Goal: Task Accomplishment & Management: Use online tool/utility

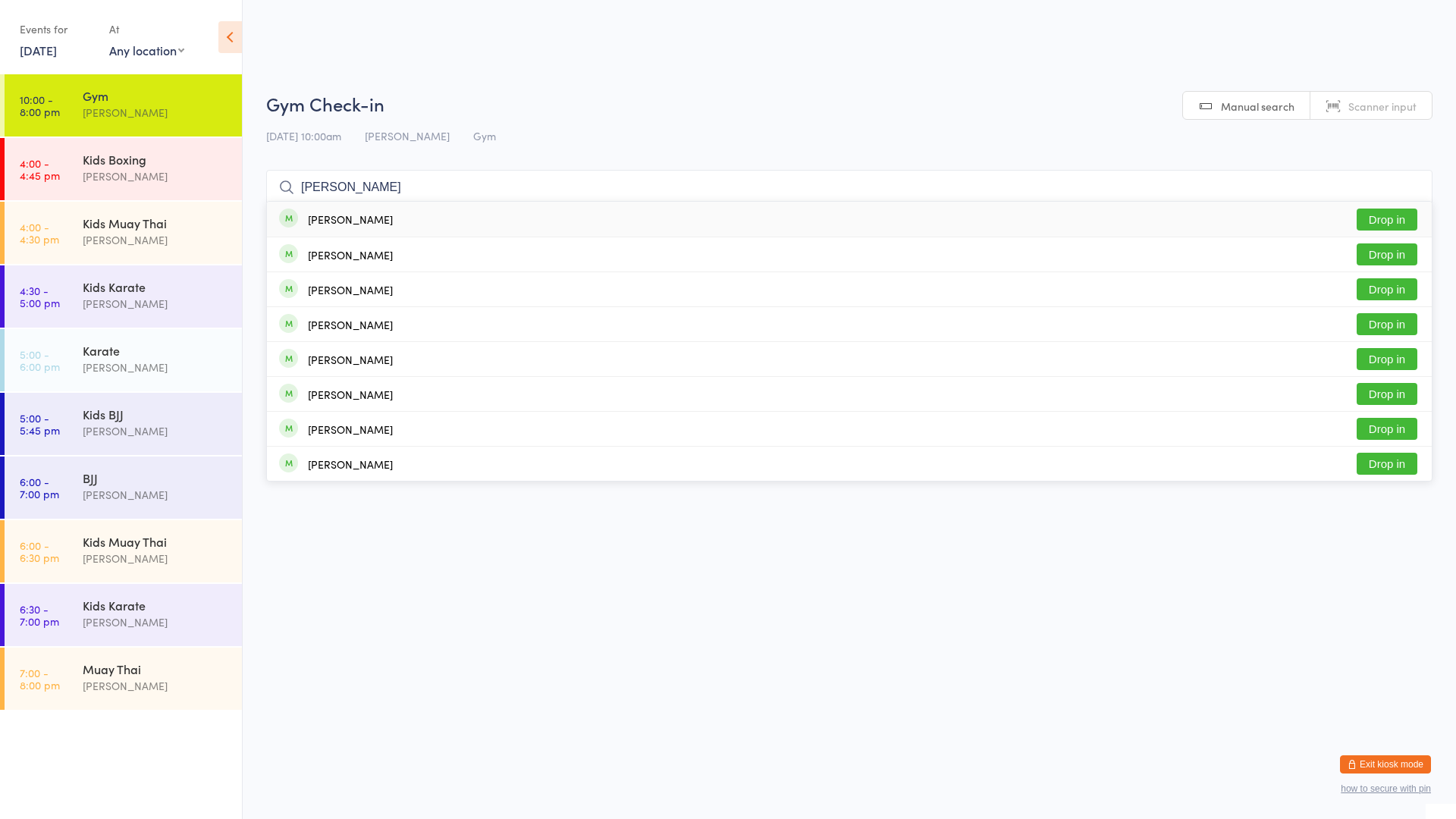
type input "[PERSON_NAME]"
click at [1401, 225] on button "Drop in" at bounding box center [1387, 220] width 61 height 22
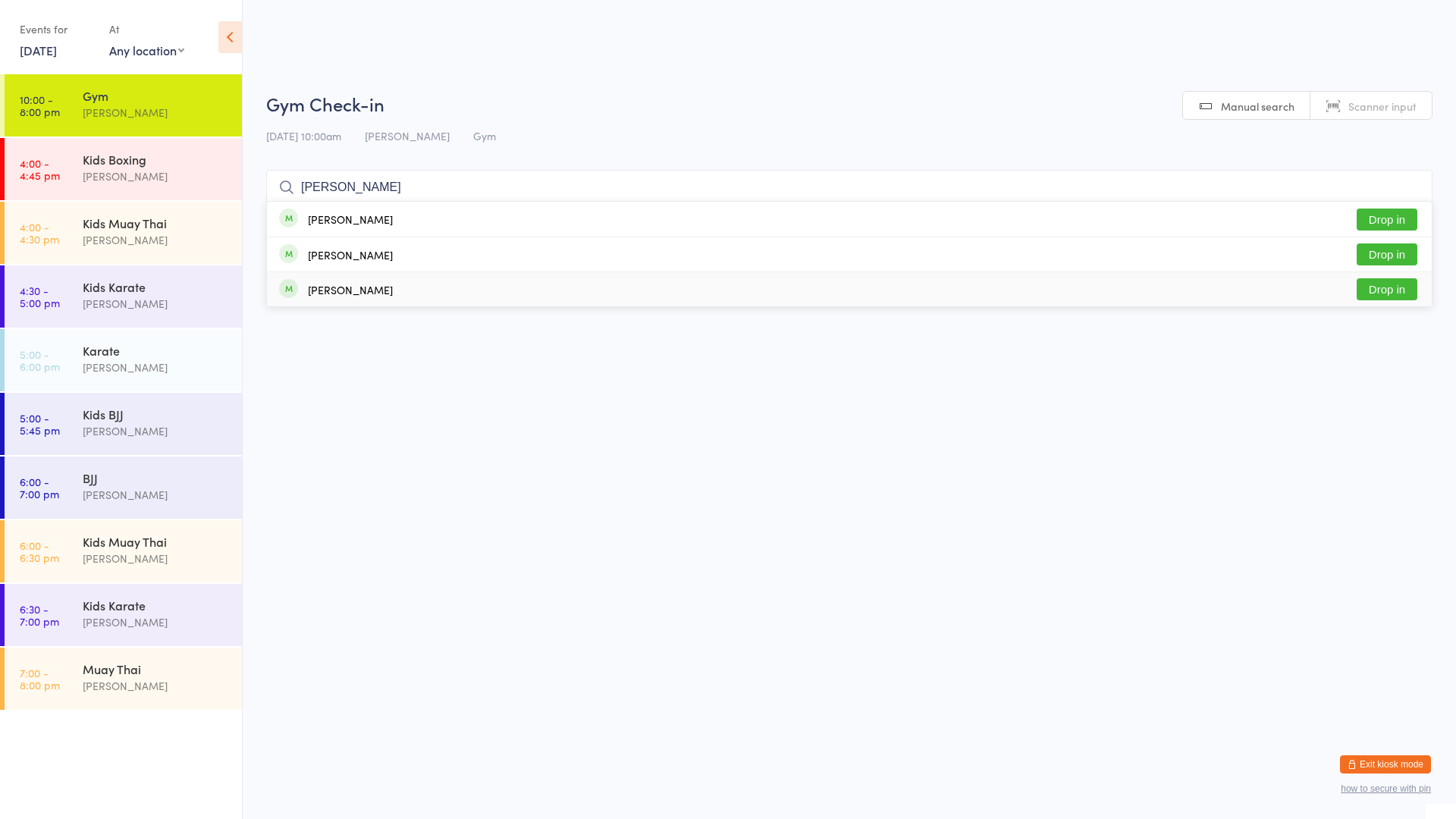
type input "[PERSON_NAME]"
click at [1311, 283] on div "[PERSON_NAME] Drop in" at bounding box center [849, 289] width 1165 height 34
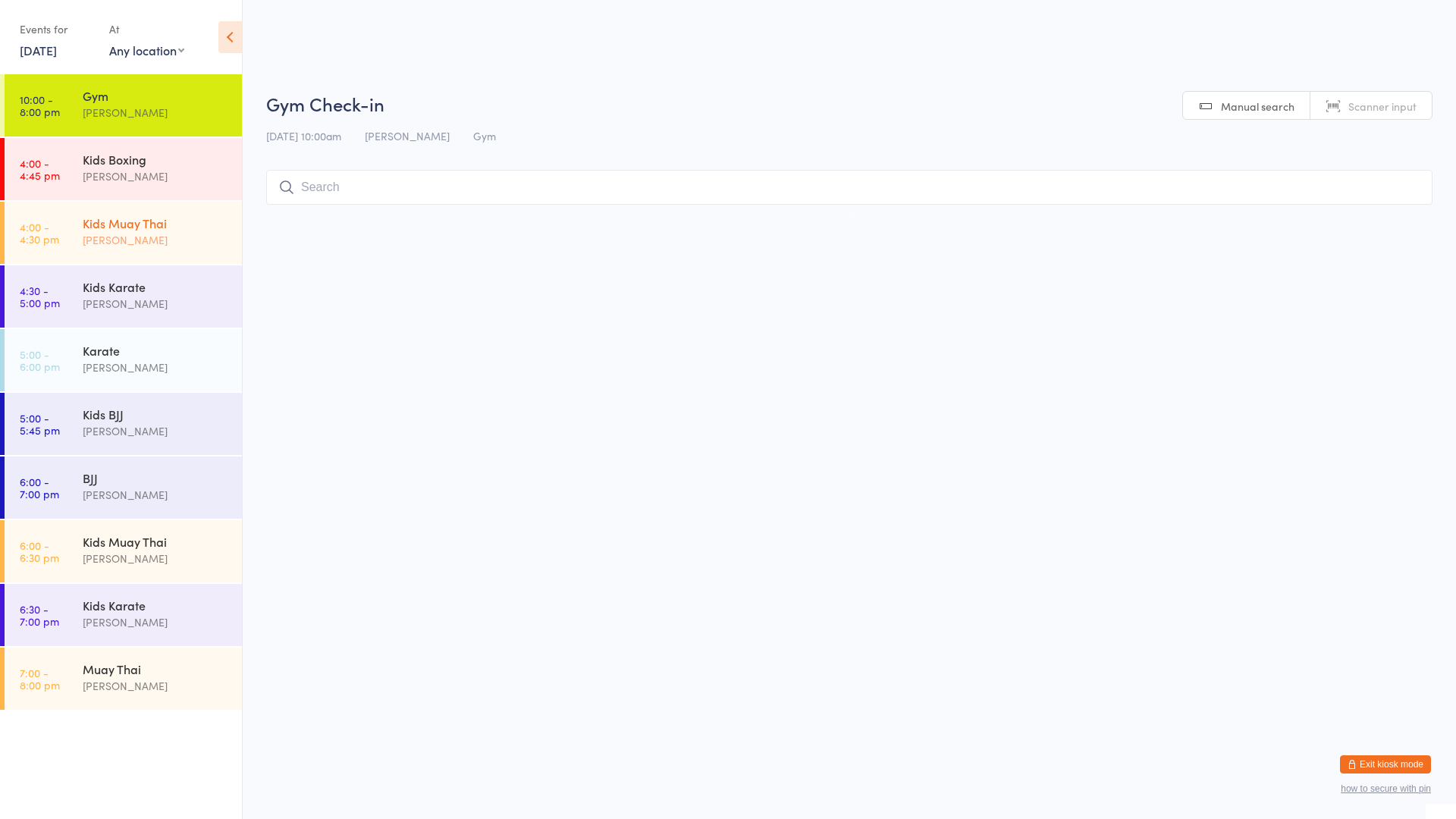
click at [221, 230] on div "Kids Muay Thai" at bounding box center [156, 222] width 146 height 16
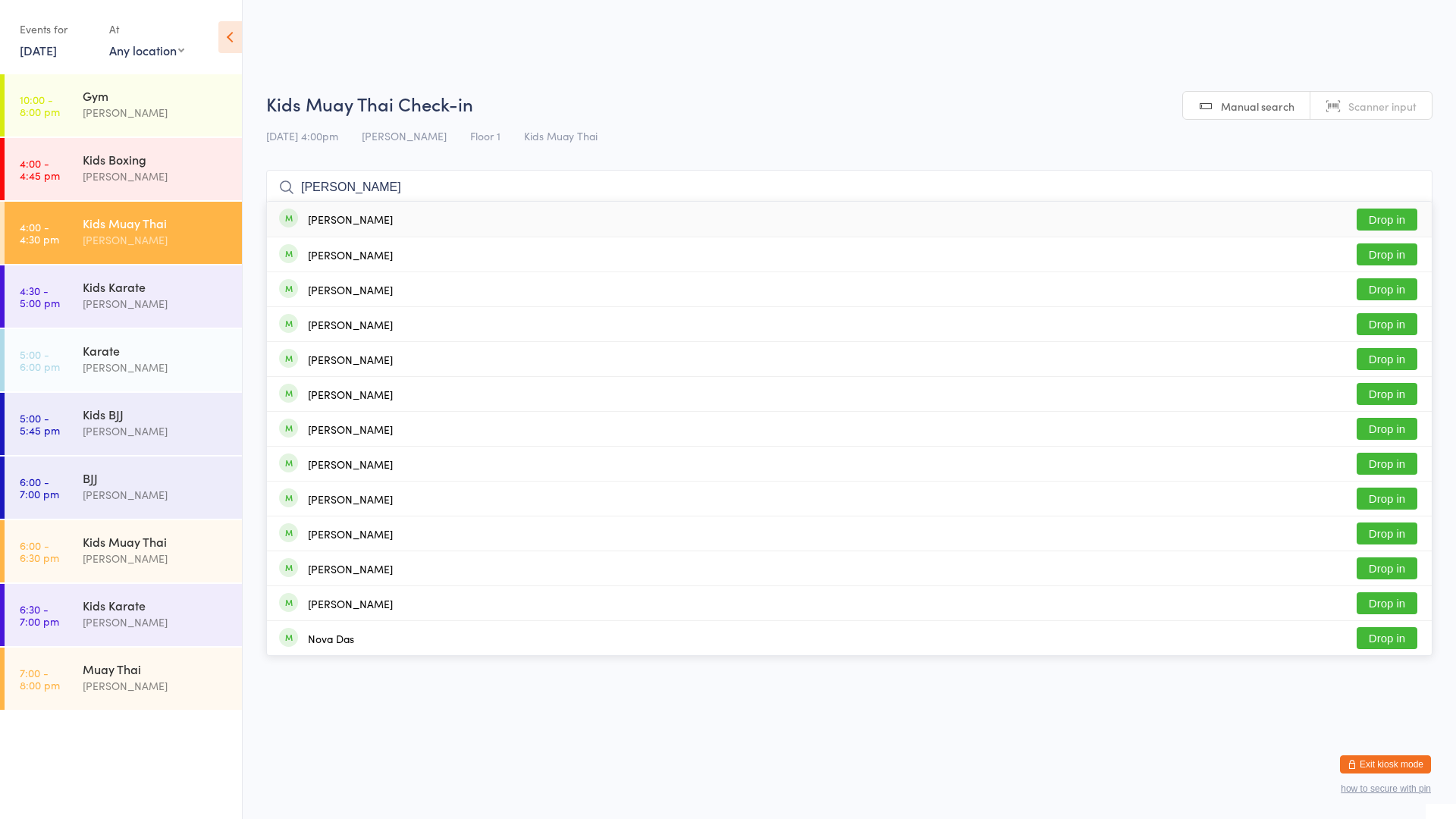
type input "[PERSON_NAME]"
click at [1380, 214] on button "Drop in" at bounding box center [1387, 220] width 61 height 22
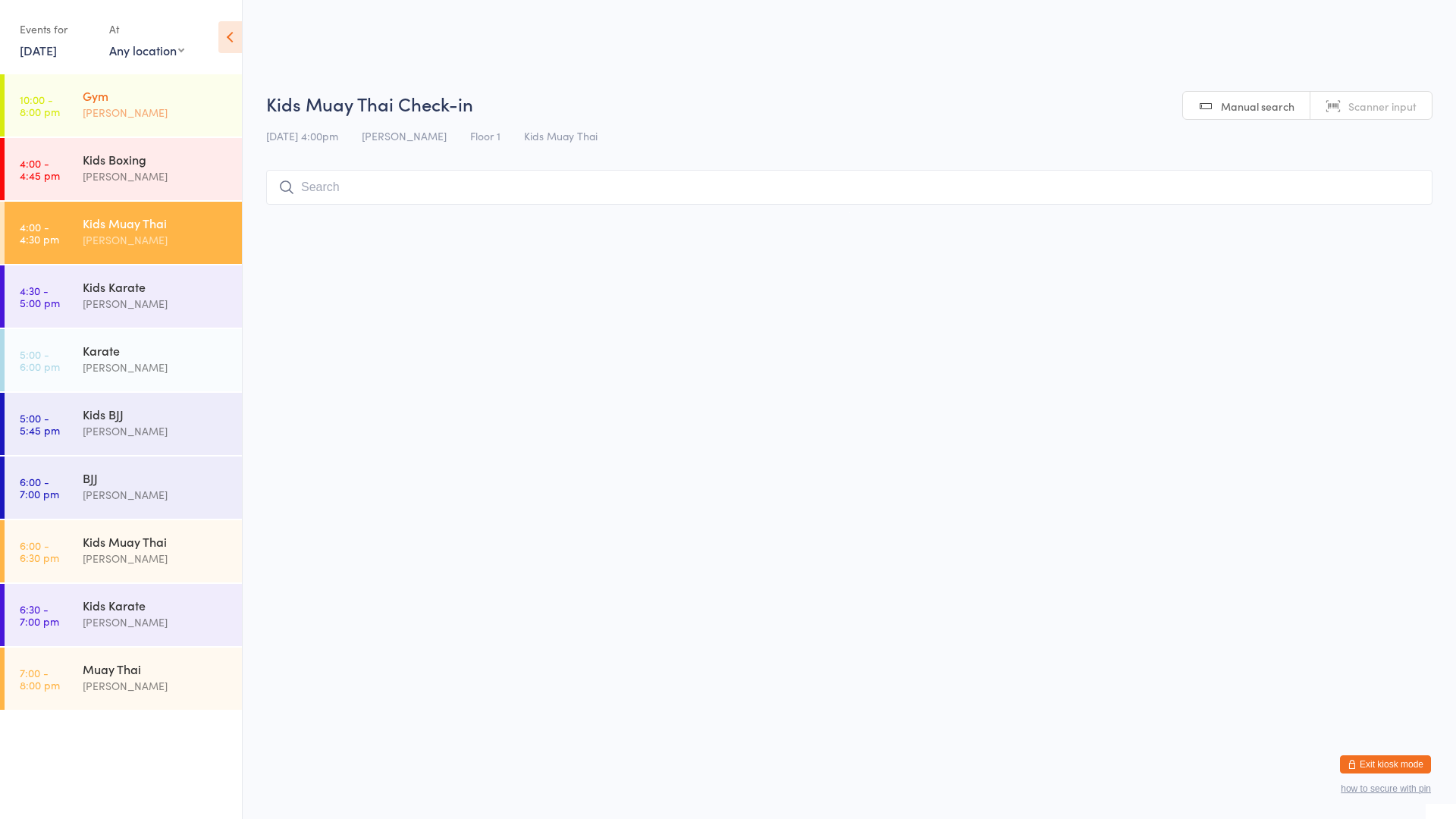
click at [219, 98] on div "Gym" at bounding box center [156, 94] width 146 height 16
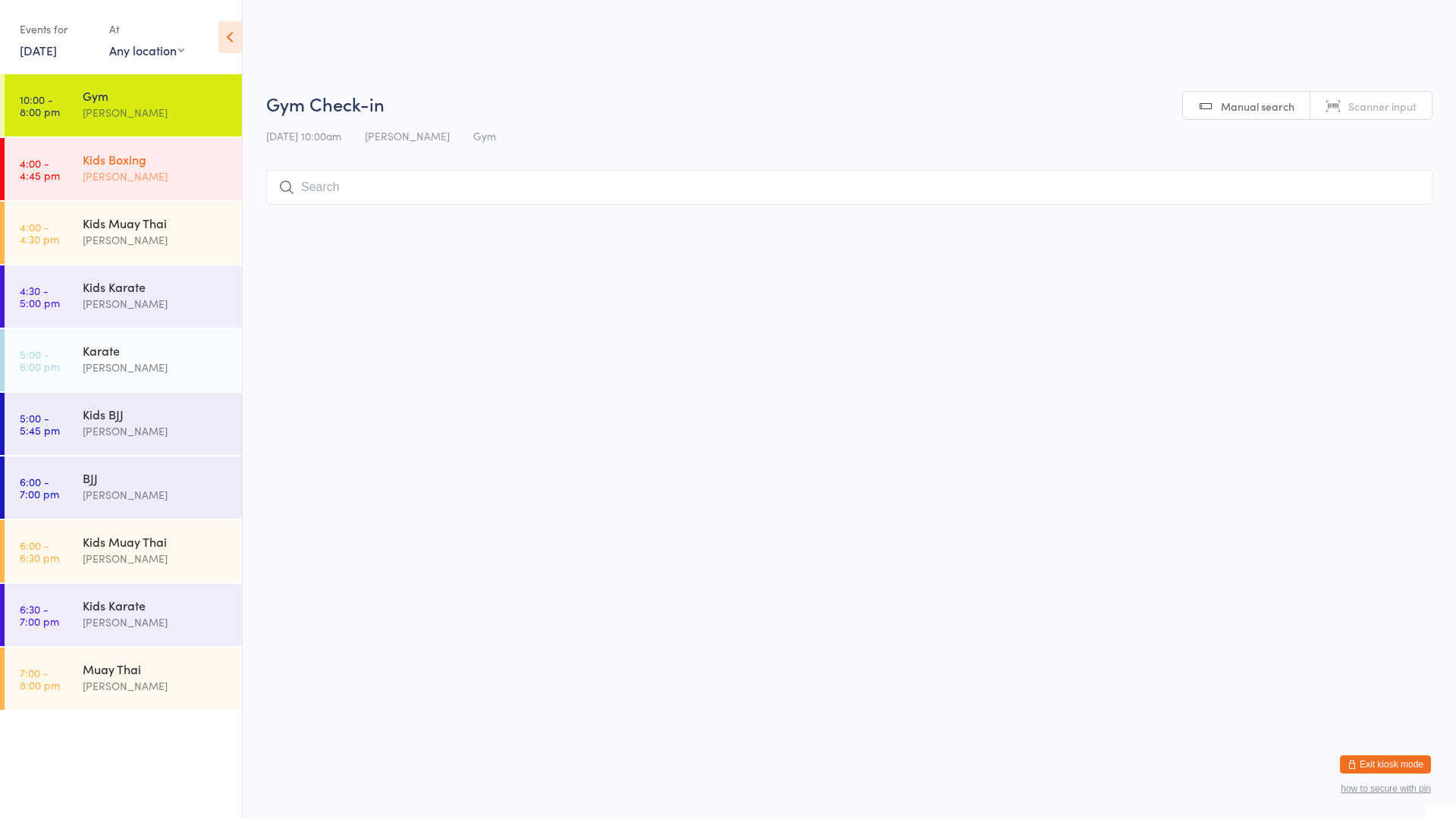
click at [177, 145] on div "Kids Boxing [PERSON_NAME]" at bounding box center [162, 168] width 159 height 60
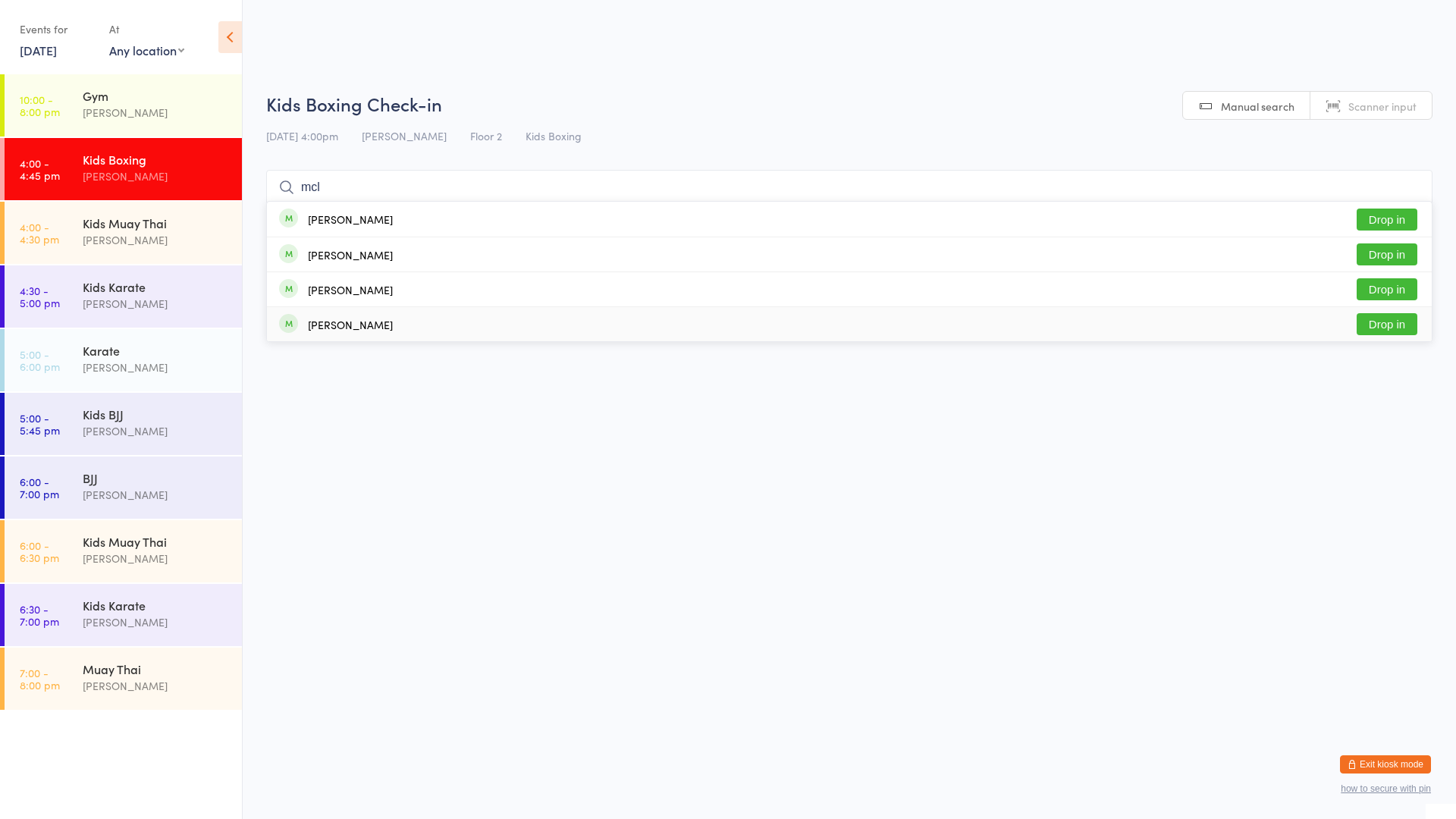
type input "mcl"
click at [443, 320] on div "[PERSON_NAME] Drop in" at bounding box center [849, 325] width 1165 height 34
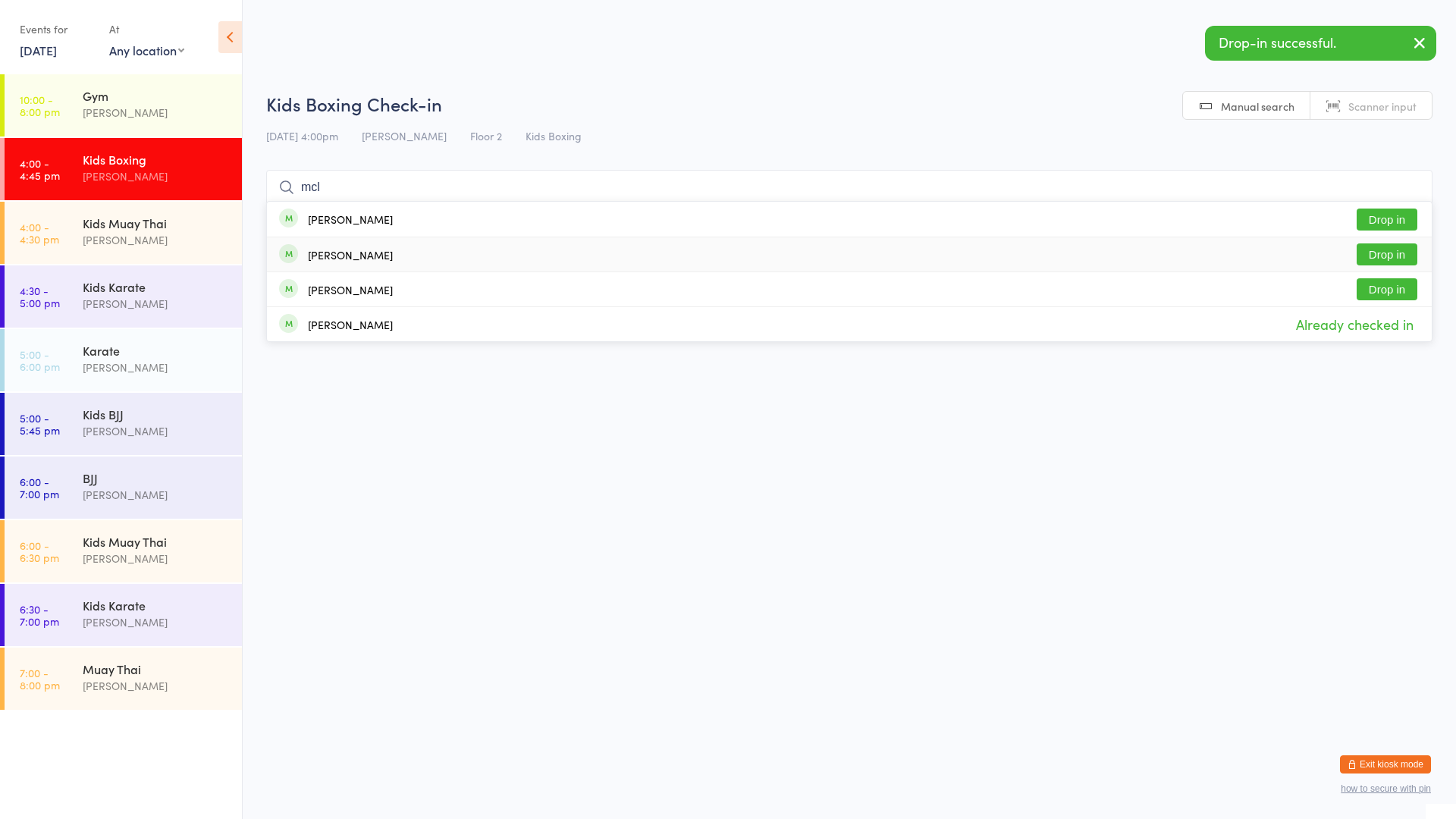
type input "mcl"
click at [480, 242] on div "[PERSON_NAME] Drop in" at bounding box center [849, 255] width 1165 height 34
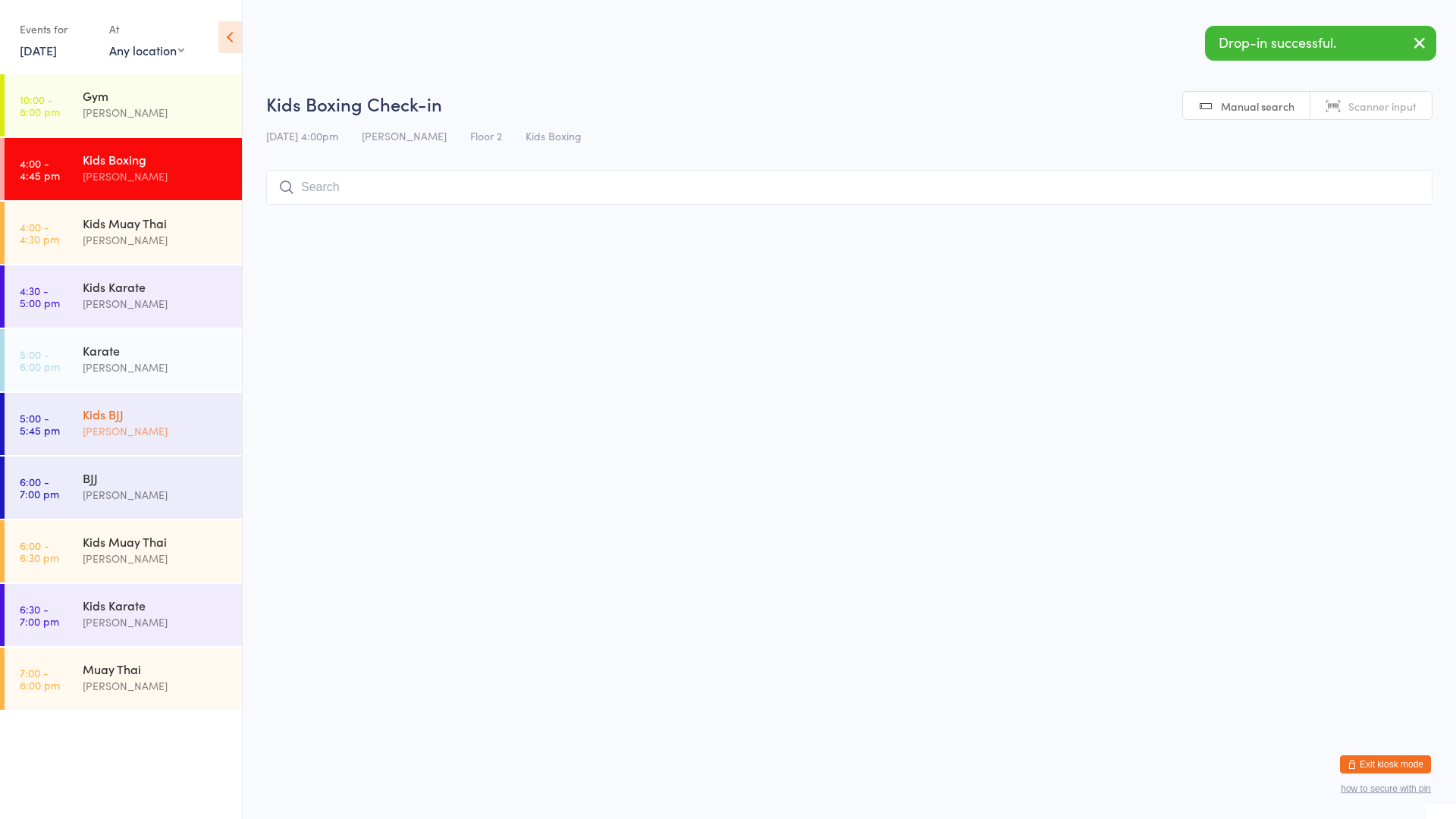
click at [120, 409] on div "Kids BJJ" at bounding box center [156, 413] width 146 height 16
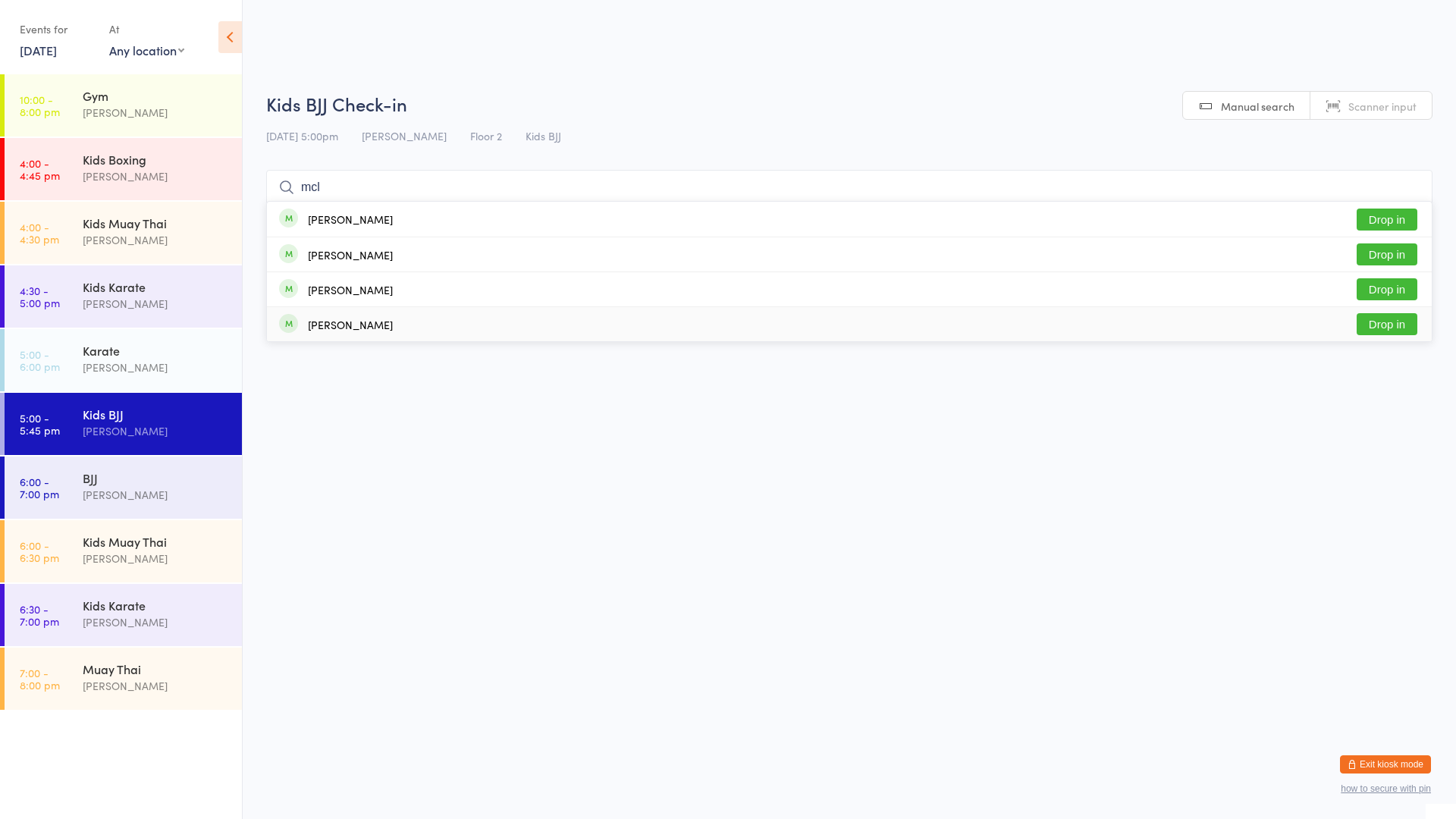
type input "mcl"
click at [431, 317] on div "[PERSON_NAME] Drop in" at bounding box center [849, 325] width 1165 height 34
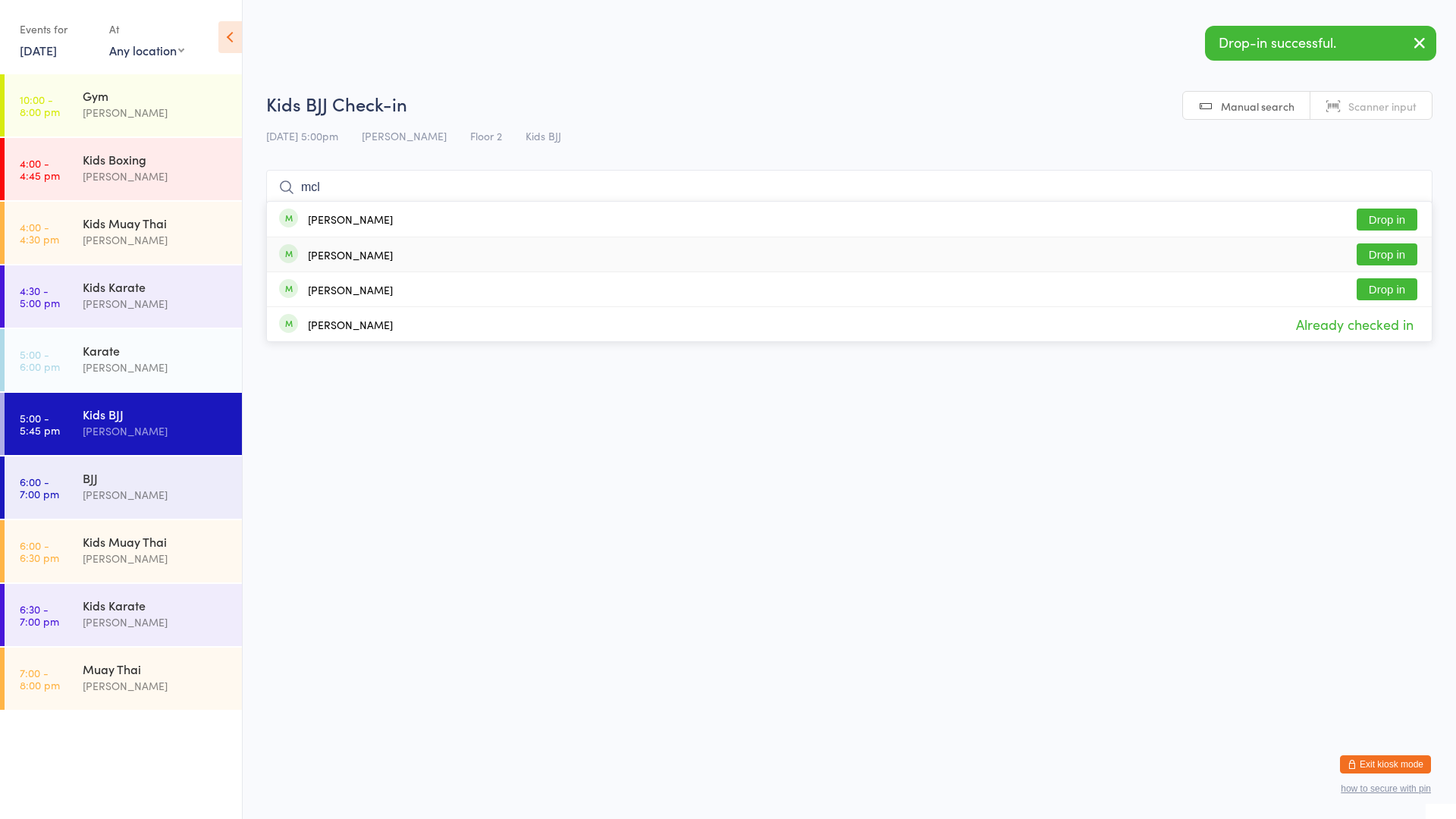
type input "mcl"
click at [441, 253] on div "[PERSON_NAME] Drop in" at bounding box center [849, 255] width 1165 height 34
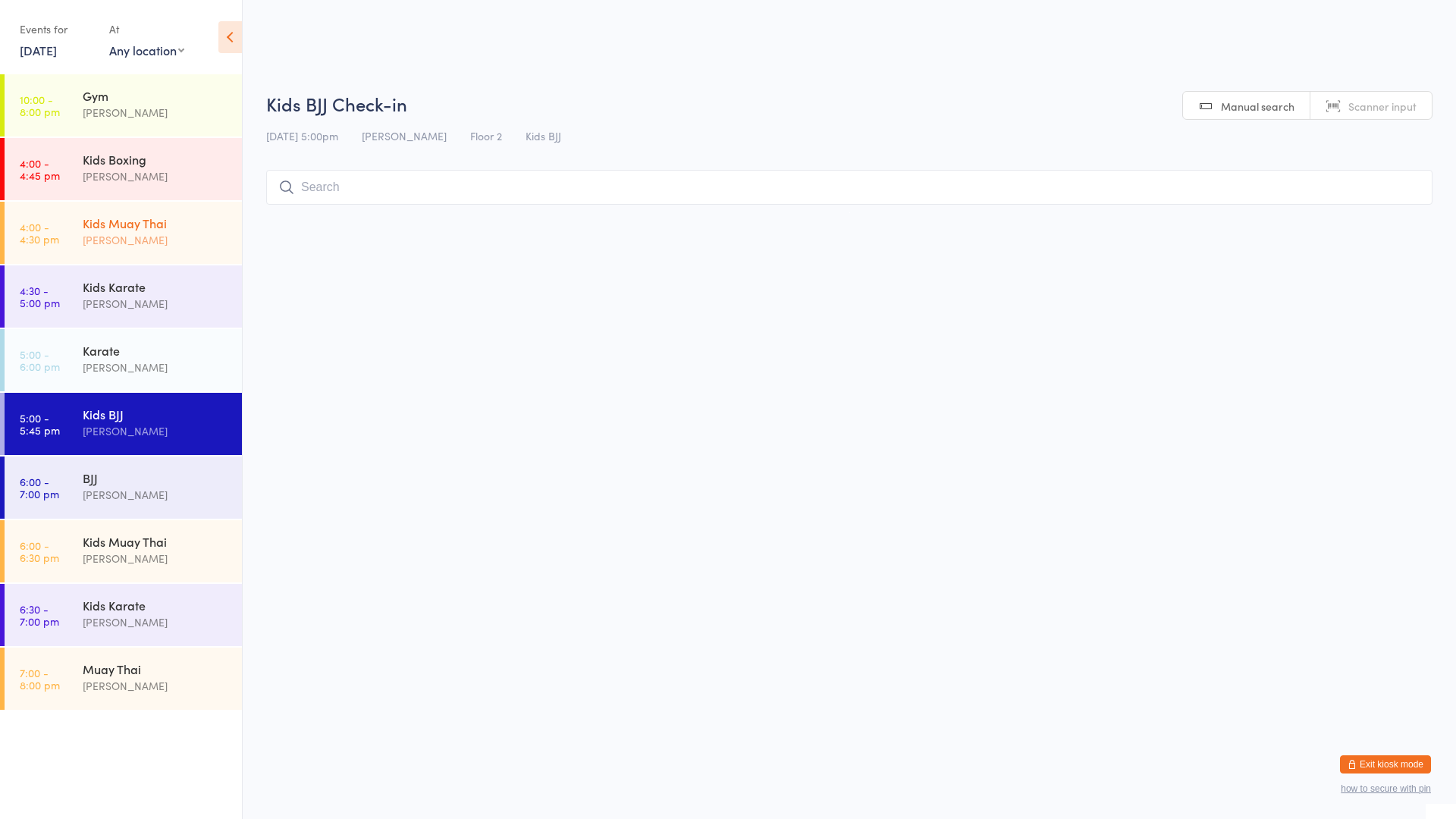
click at [157, 234] on div "[PERSON_NAME]" at bounding box center [156, 240] width 146 height 17
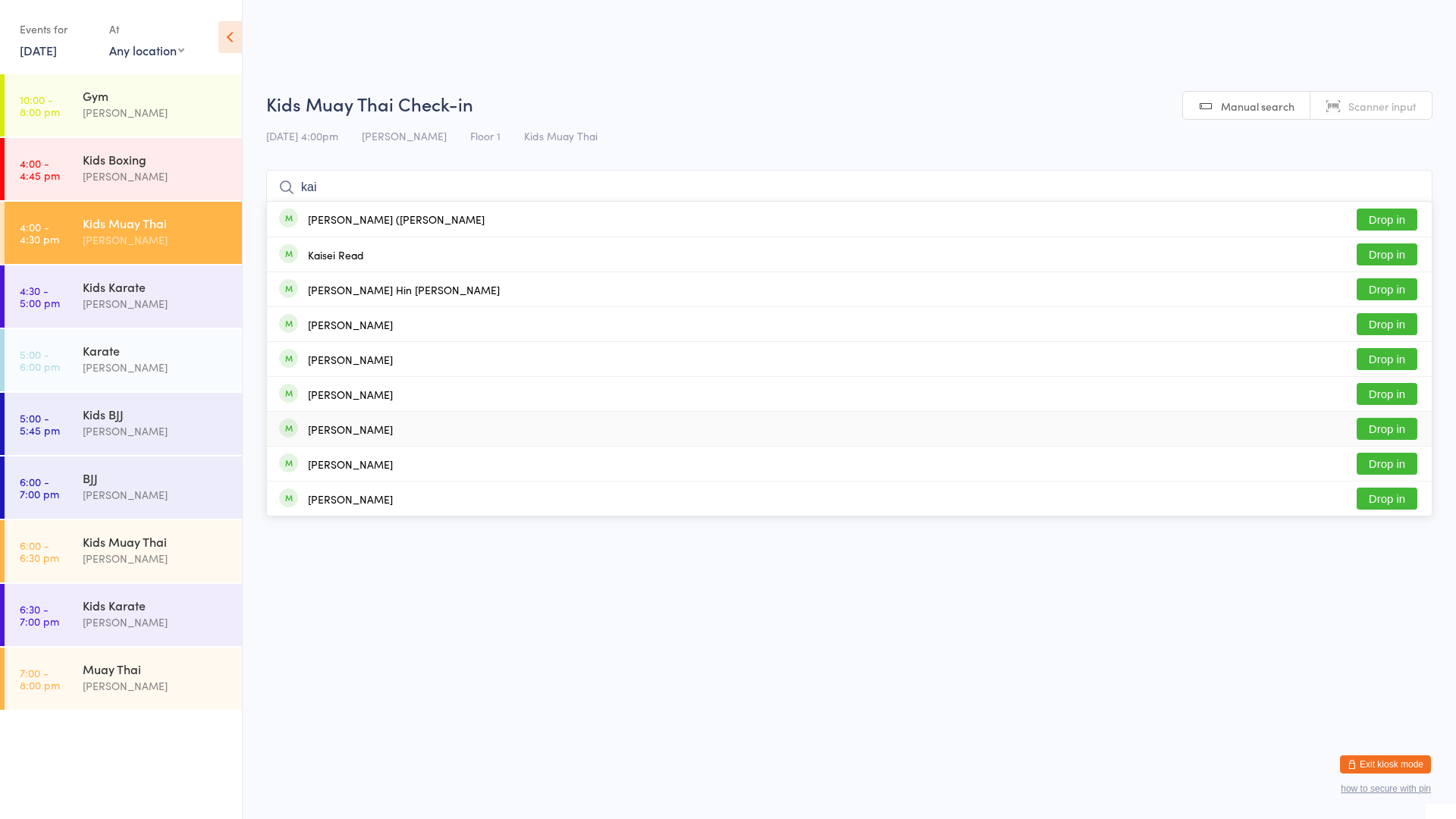
type input "kai"
click at [381, 431] on div "[PERSON_NAME] Drop in" at bounding box center [849, 429] width 1165 height 34
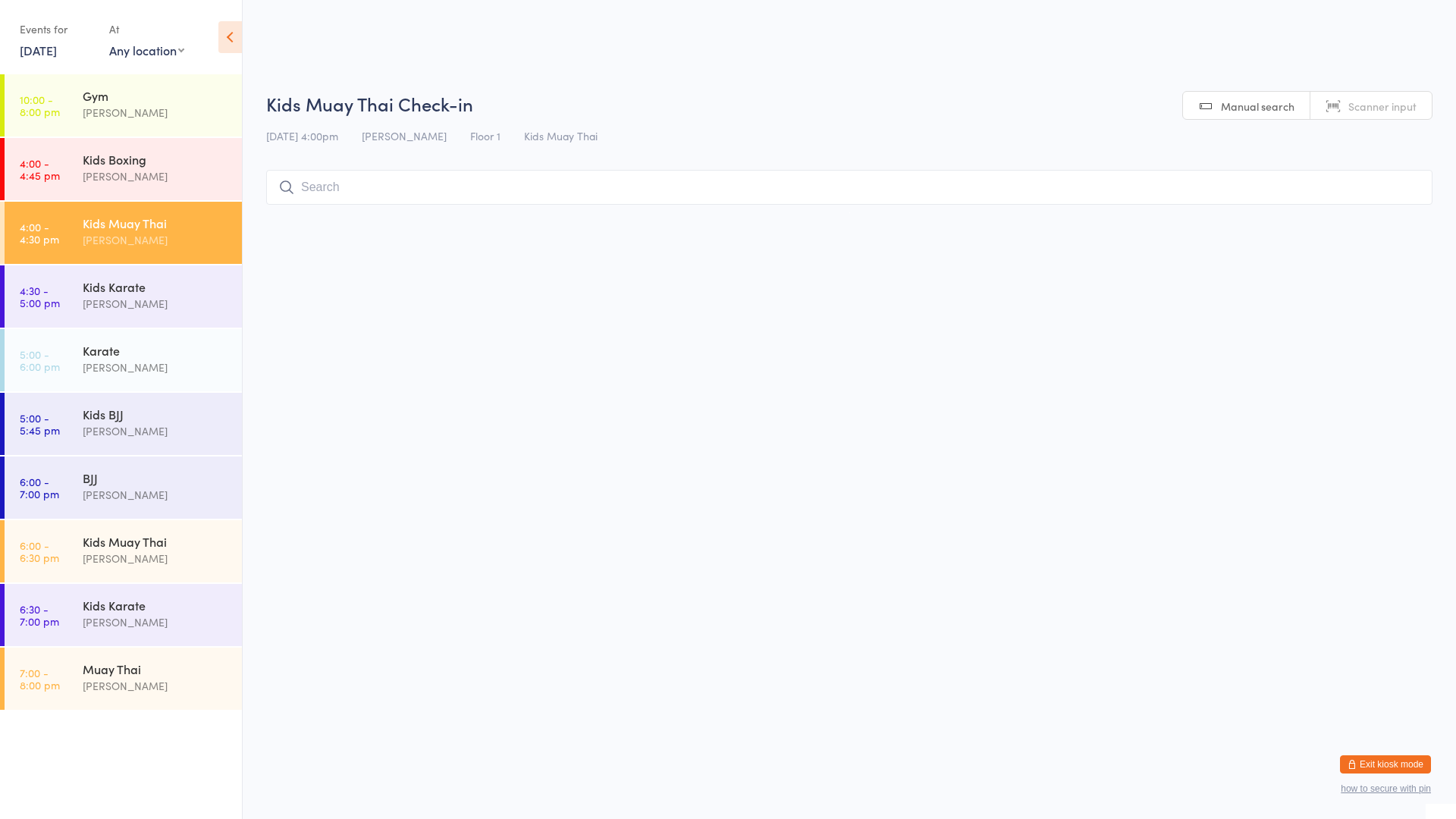
click at [184, 242] on div "[PERSON_NAME]" at bounding box center [156, 240] width 146 height 17
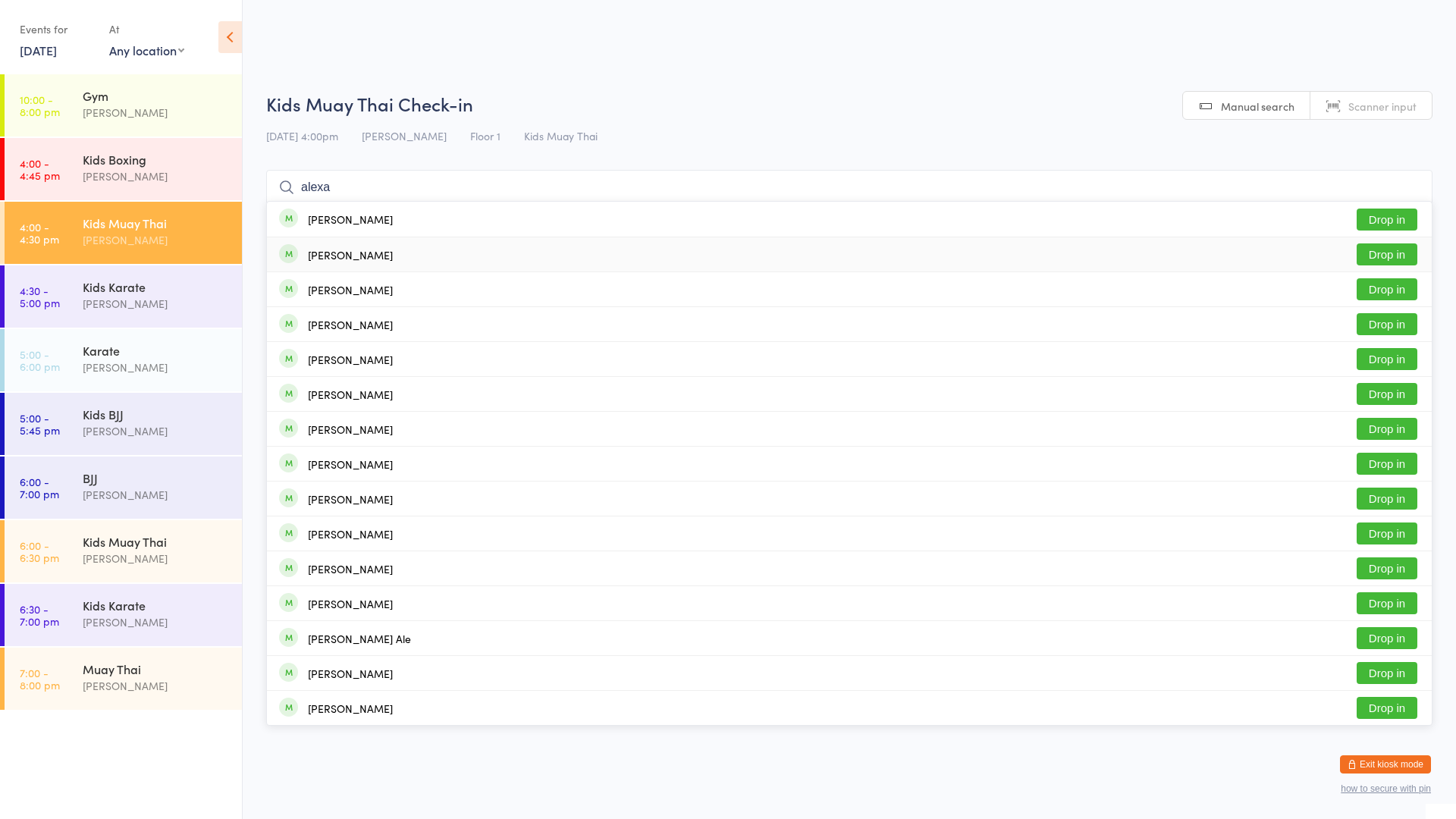
type input "alexa"
click at [1383, 251] on button "Drop in" at bounding box center [1387, 254] width 61 height 22
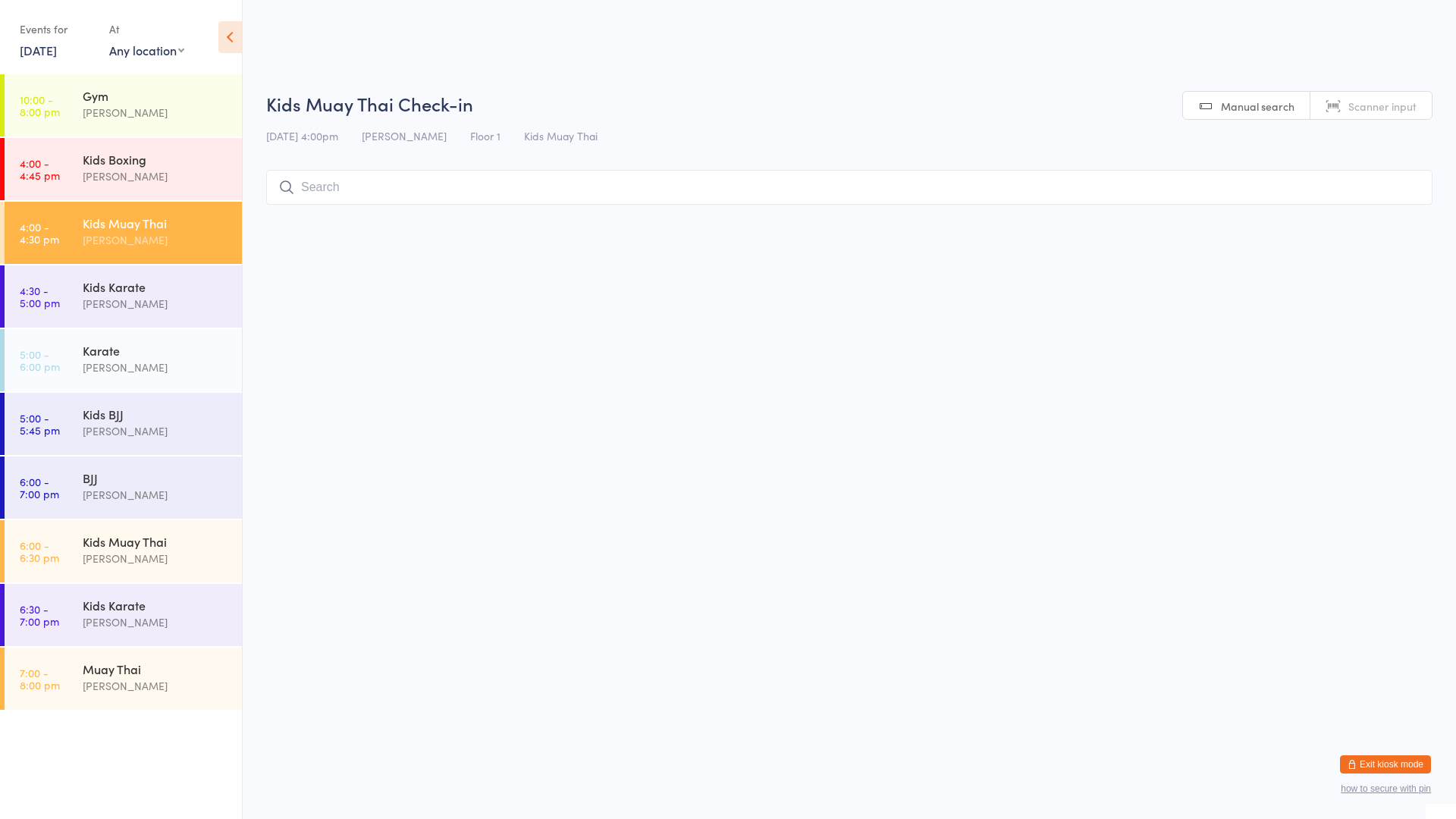
click at [205, 218] on div "Kids Muay Thai" at bounding box center [156, 222] width 146 height 16
click at [352, 191] on input "search" at bounding box center [849, 187] width 1166 height 35
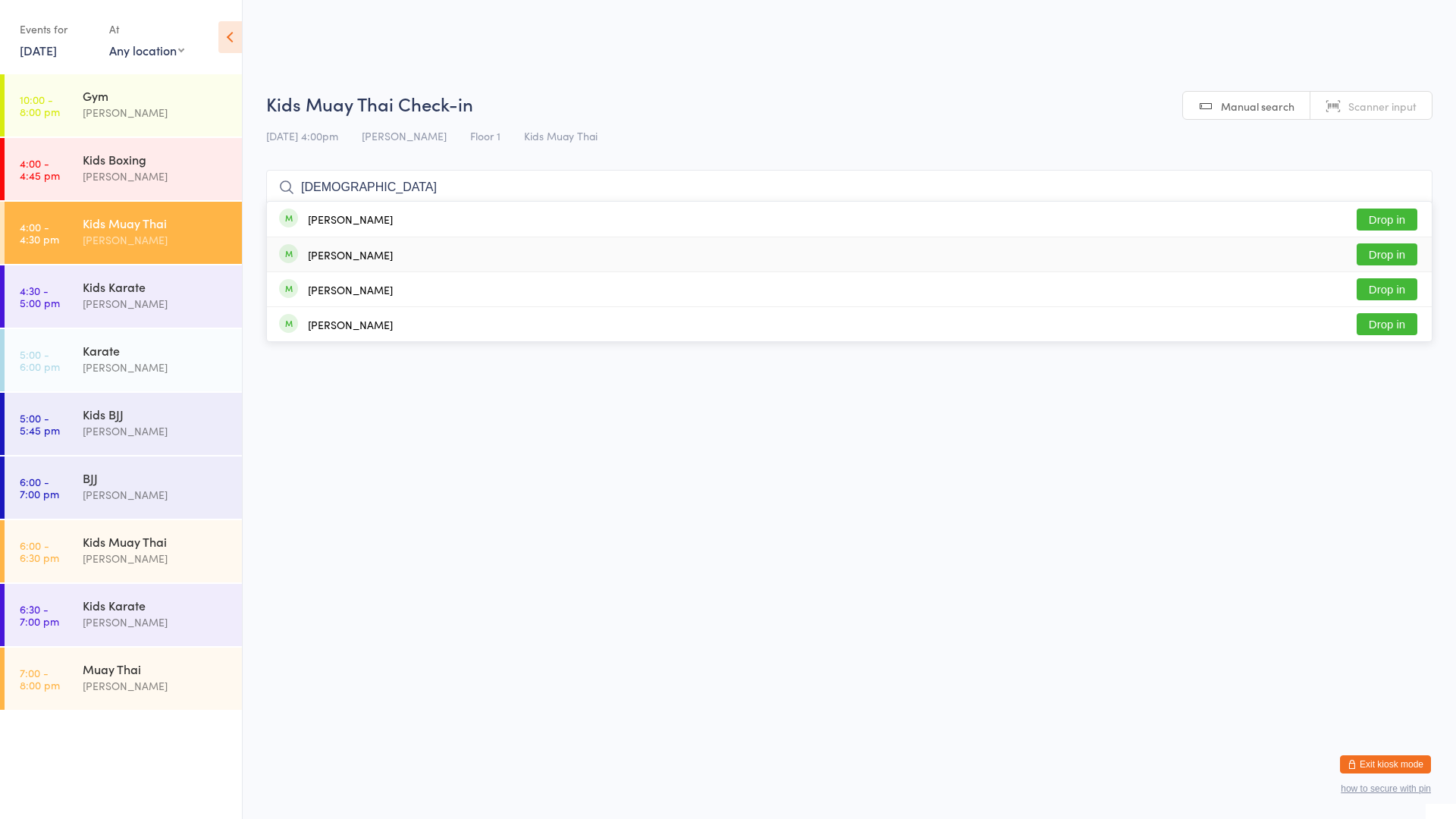
type input "[DEMOGRAPHIC_DATA]"
click at [1389, 254] on button "Drop in" at bounding box center [1387, 254] width 61 height 22
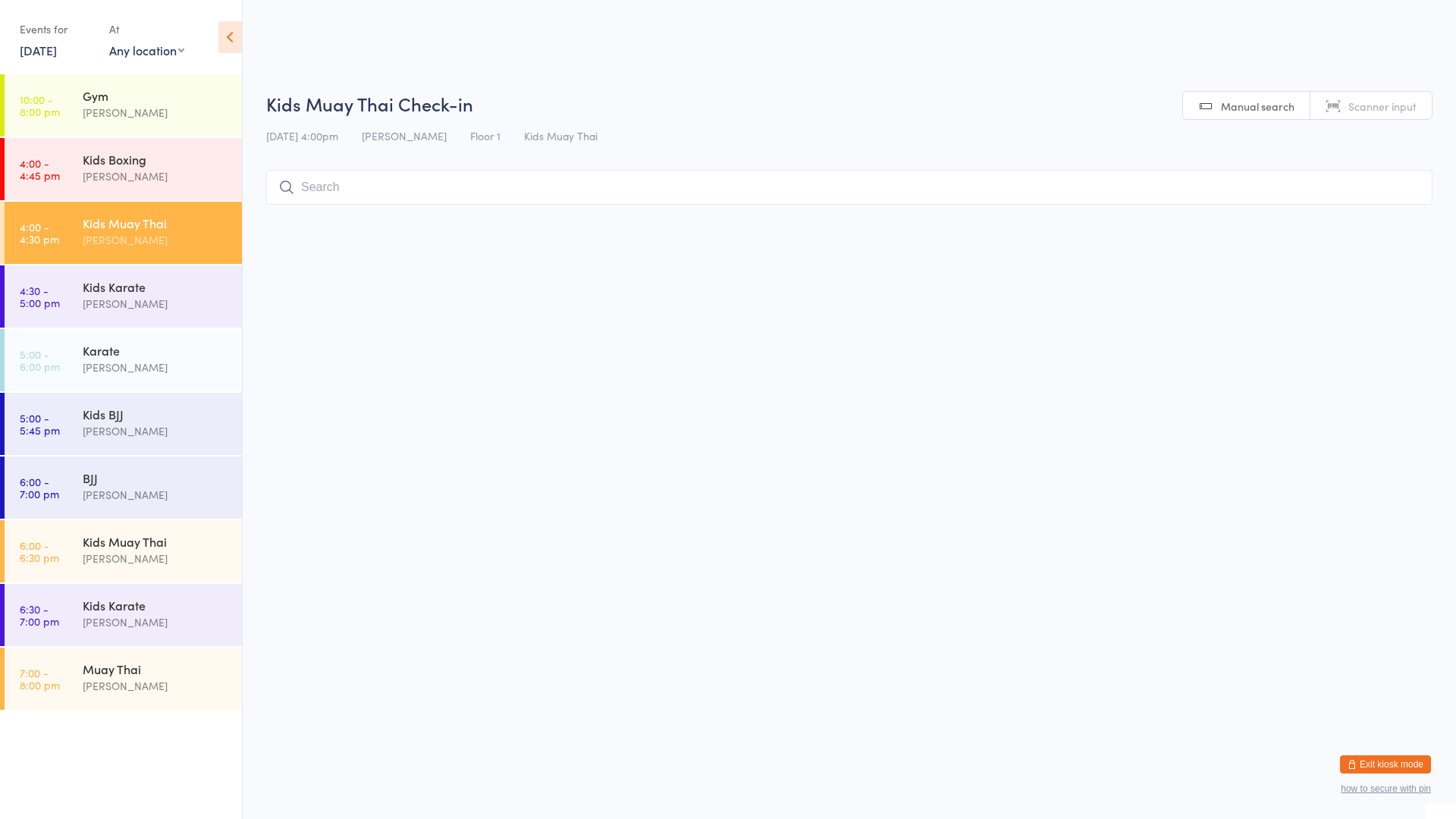
click at [184, 239] on div "[PERSON_NAME]" at bounding box center [156, 240] width 146 height 17
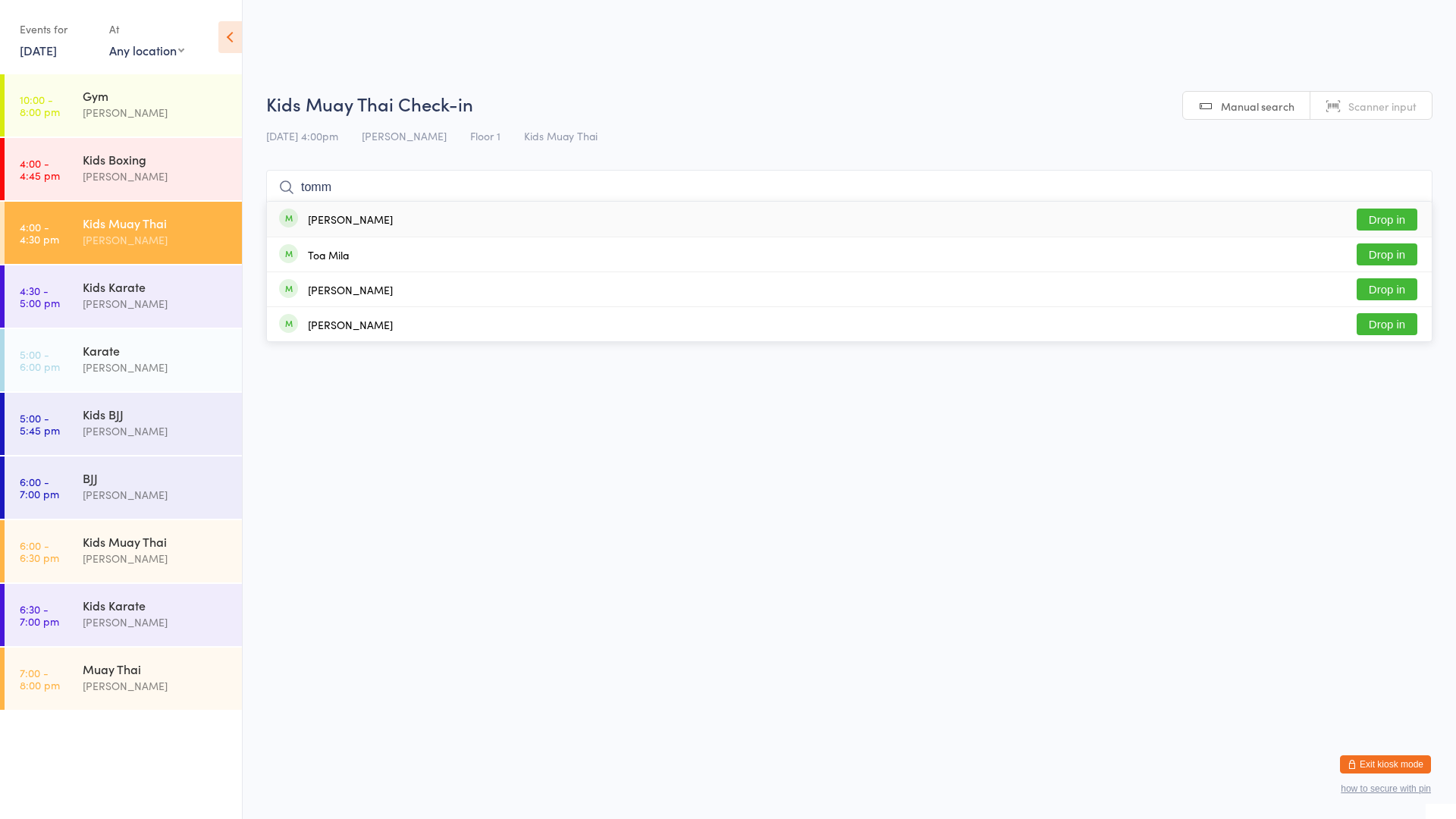
type input "tomm"
click at [388, 220] on div "[PERSON_NAME] Drop in" at bounding box center [849, 219] width 1165 height 35
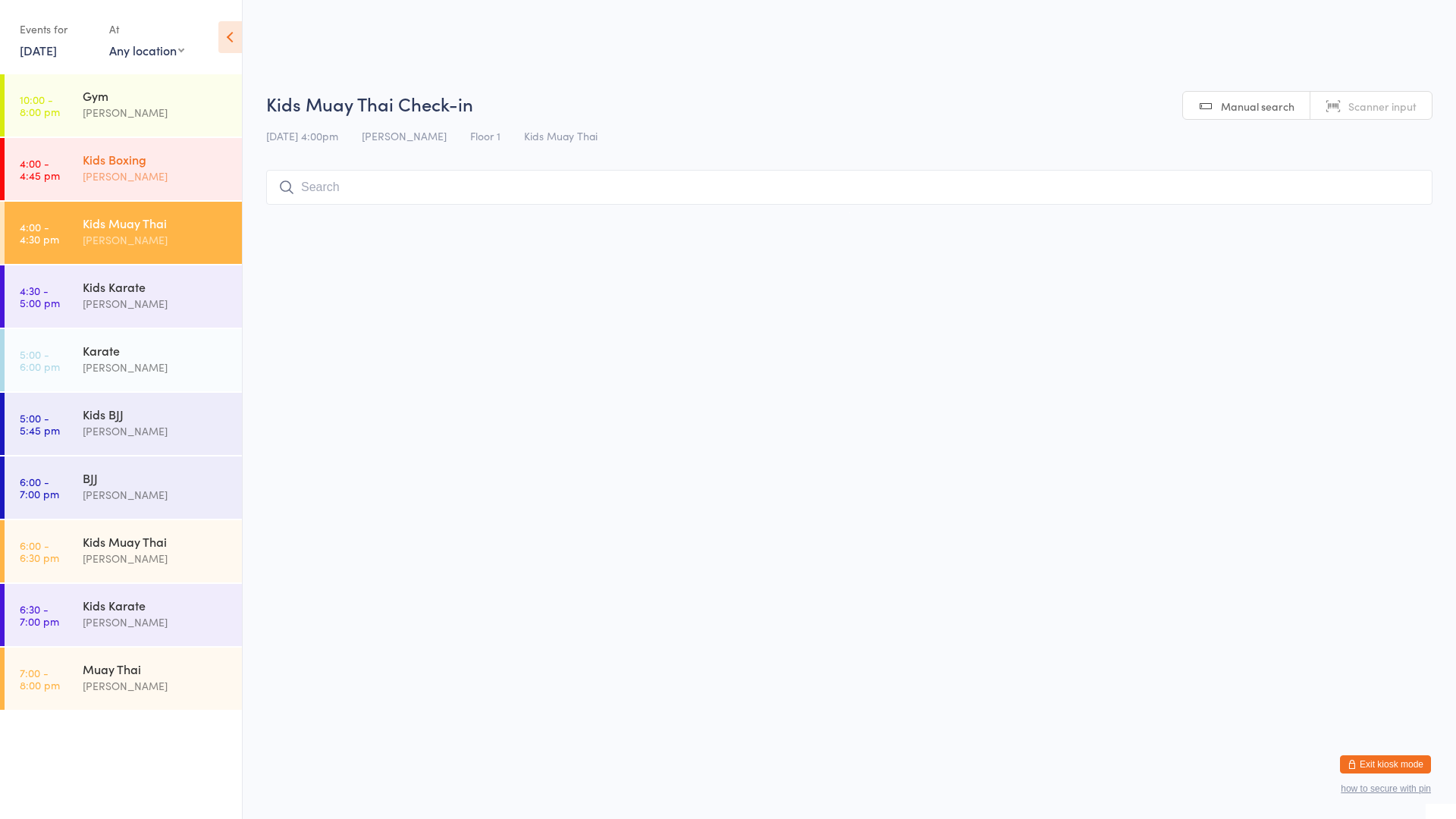
click at [158, 173] on div "[PERSON_NAME]" at bounding box center [156, 177] width 146 height 17
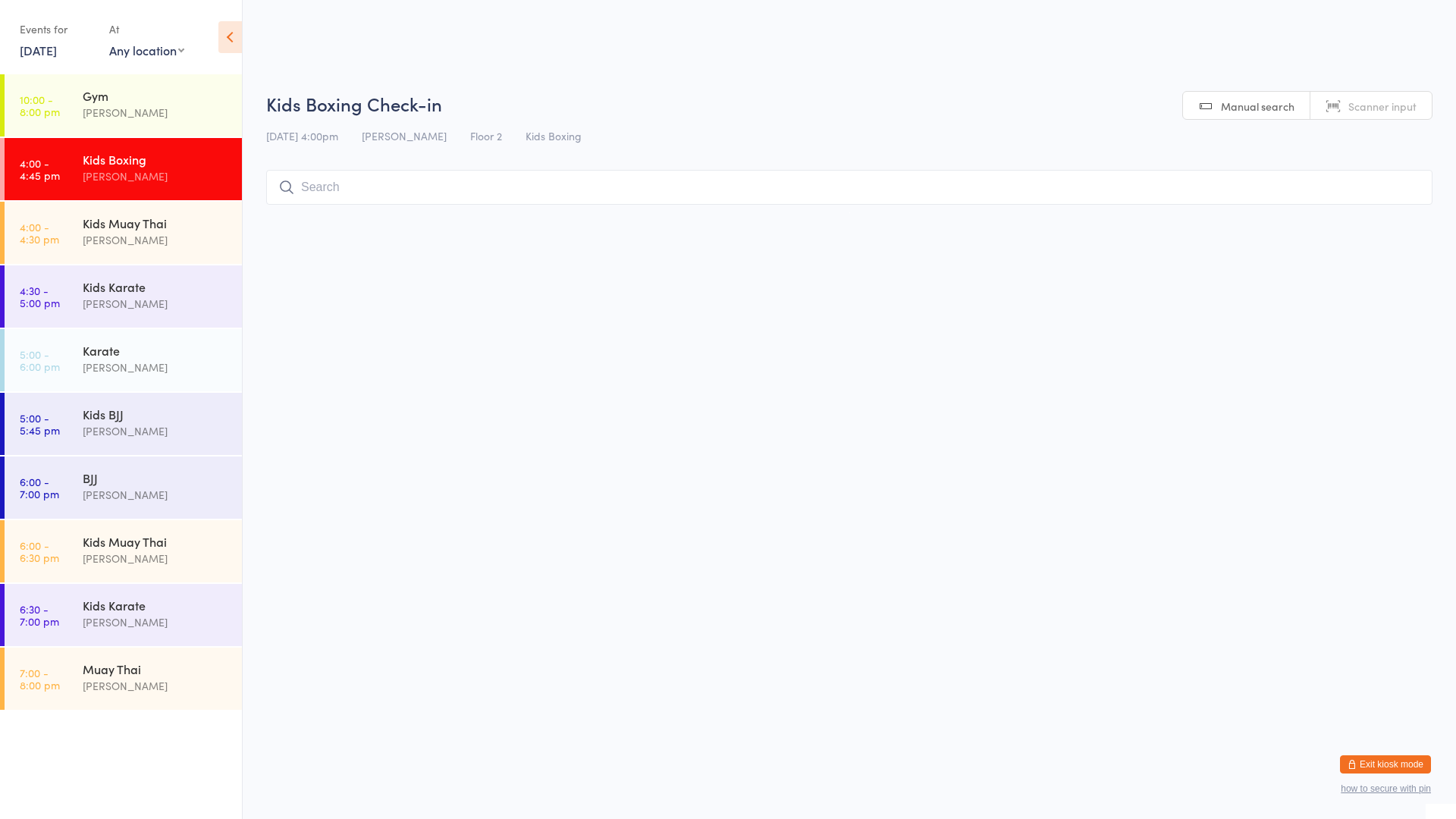
click at [316, 184] on input "search" at bounding box center [849, 187] width 1166 height 35
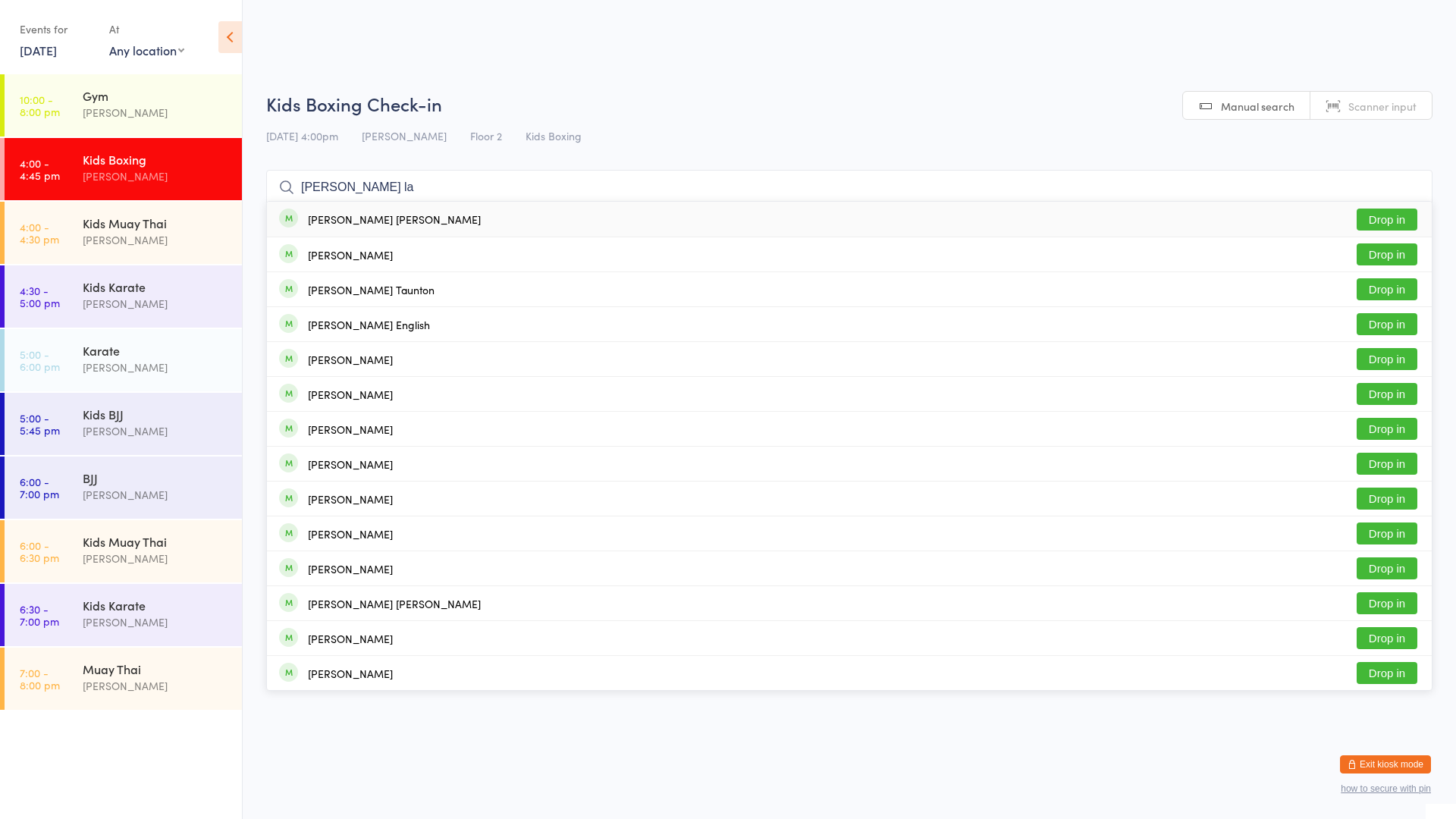
type input "[PERSON_NAME] la"
click at [1377, 219] on button "Drop in" at bounding box center [1387, 220] width 61 height 22
type input "[PERSON_NAME] la"
click at [1383, 220] on button "Drop in" at bounding box center [1387, 220] width 61 height 22
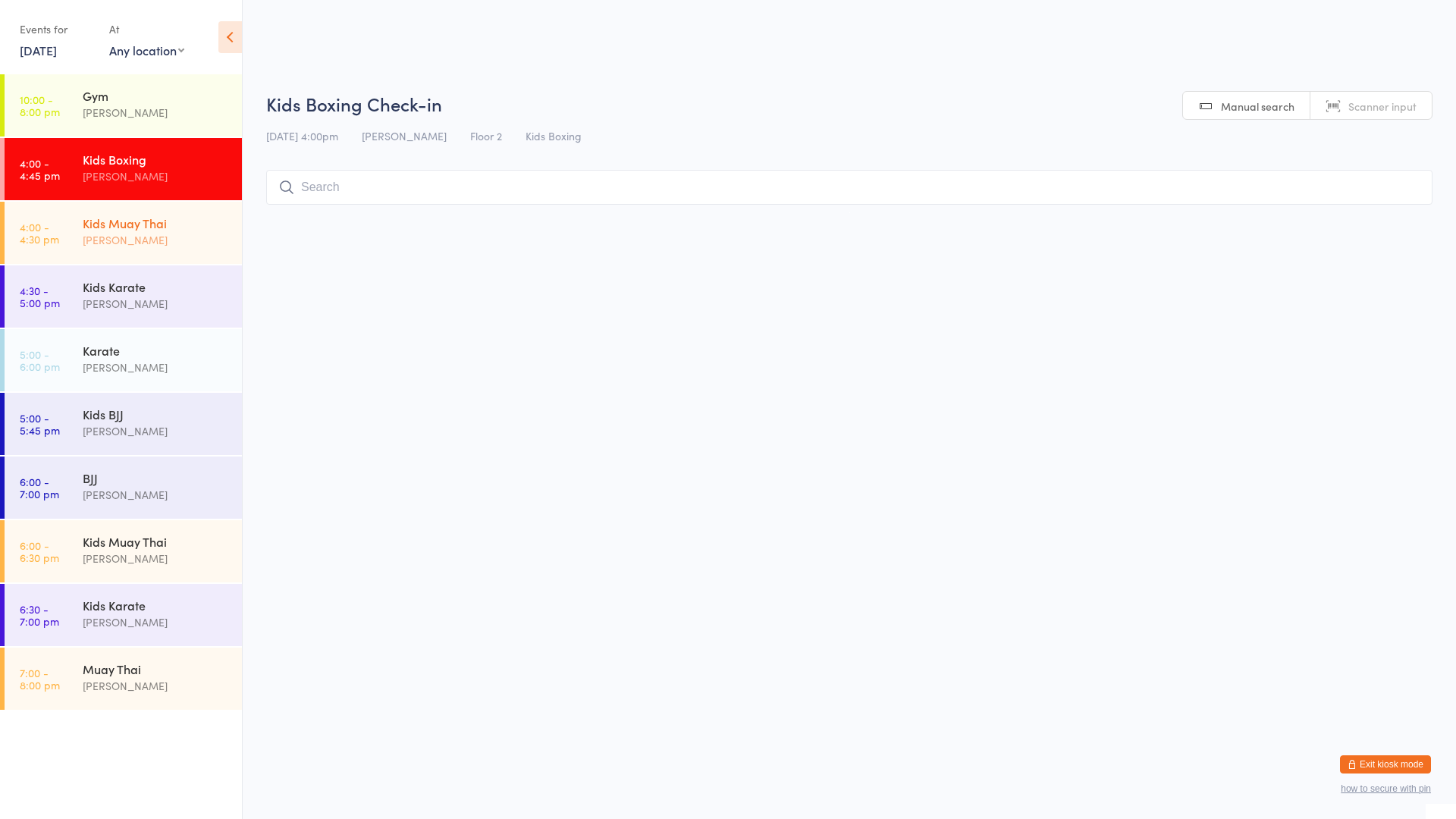
click at [158, 226] on div "Kids Muay Thai" at bounding box center [156, 222] width 146 height 16
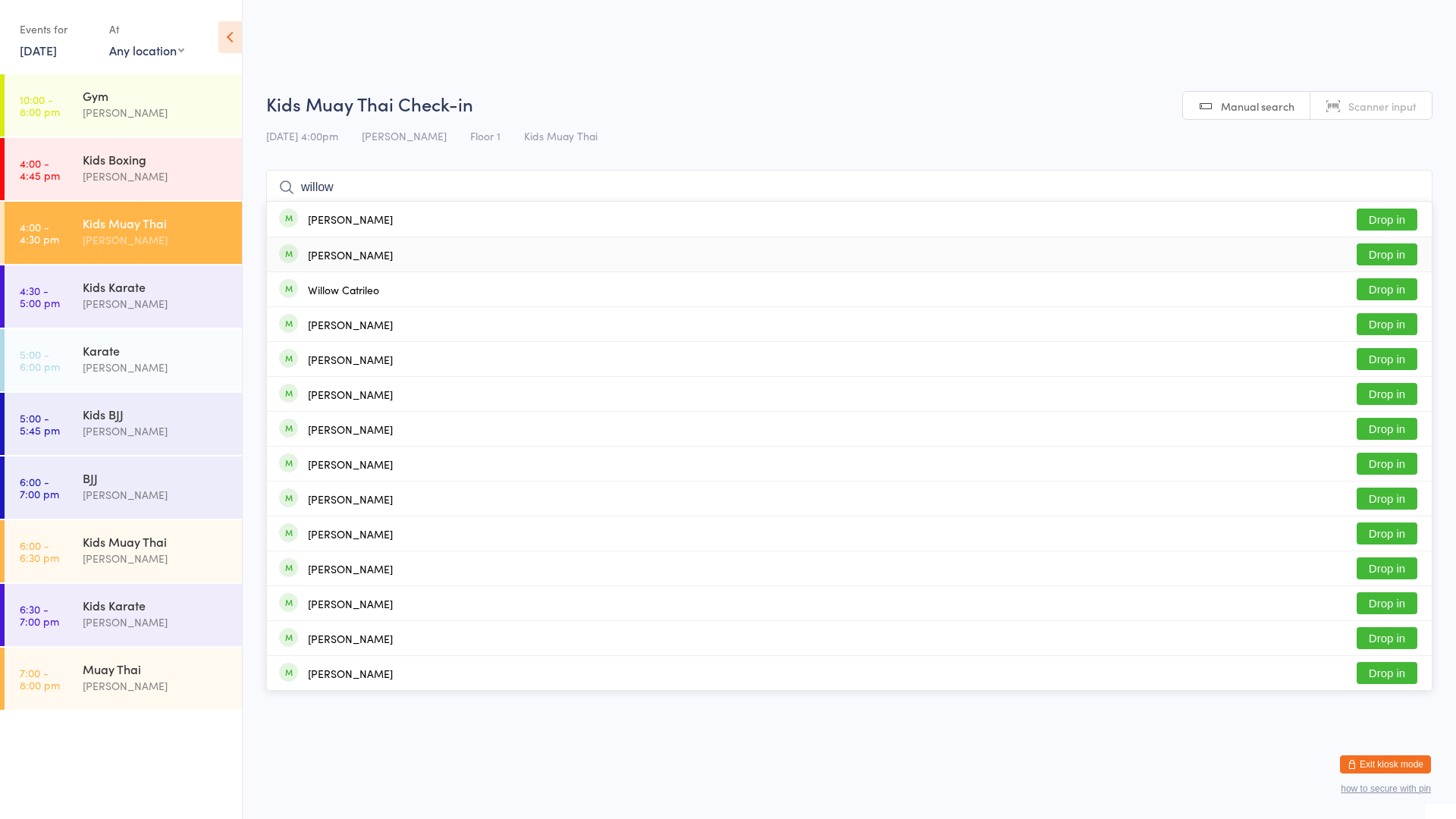
type input "willow"
click at [323, 250] on div "[PERSON_NAME]" at bounding box center [350, 255] width 85 height 12
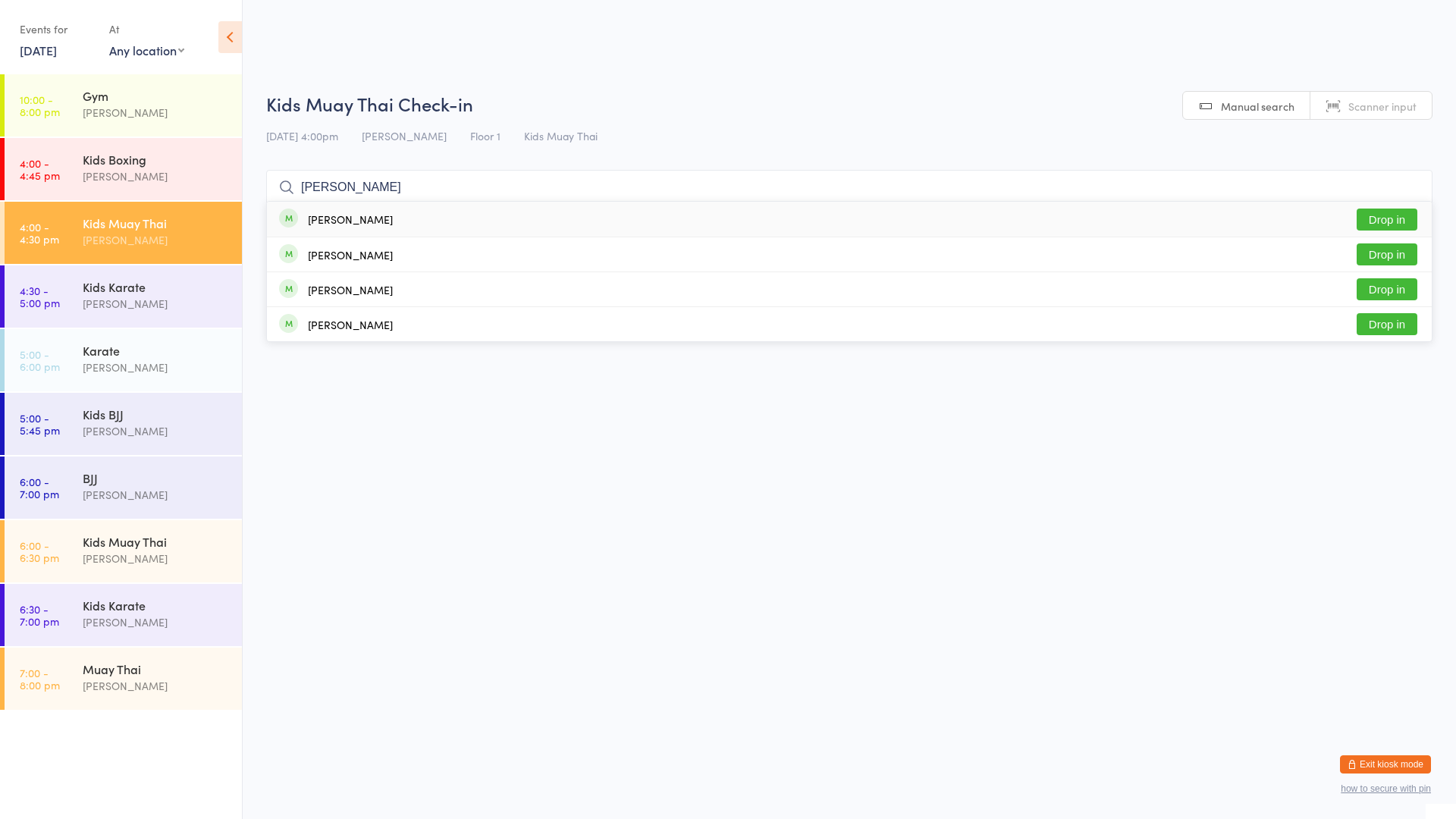
type input "[PERSON_NAME]"
click at [1388, 215] on button "Drop in" at bounding box center [1387, 220] width 61 height 22
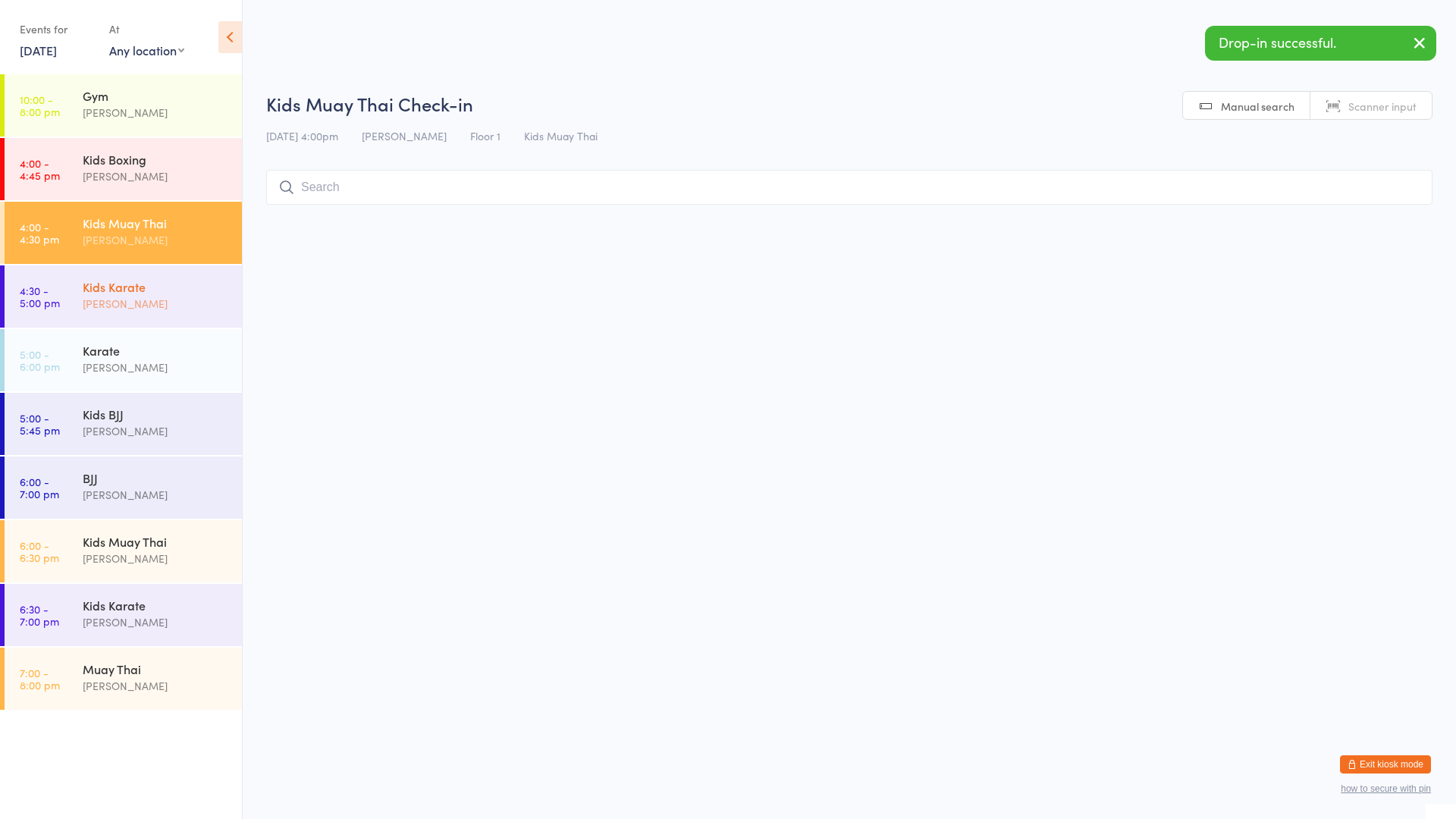
drag, startPoint x: 134, startPoint y: 297, endPoint x: 154, endPoint y: 302, distance: 20.6
click at [135, 297] on div "[PERSON_NAME]" at bounding box center [156, 304] width 146 height 17
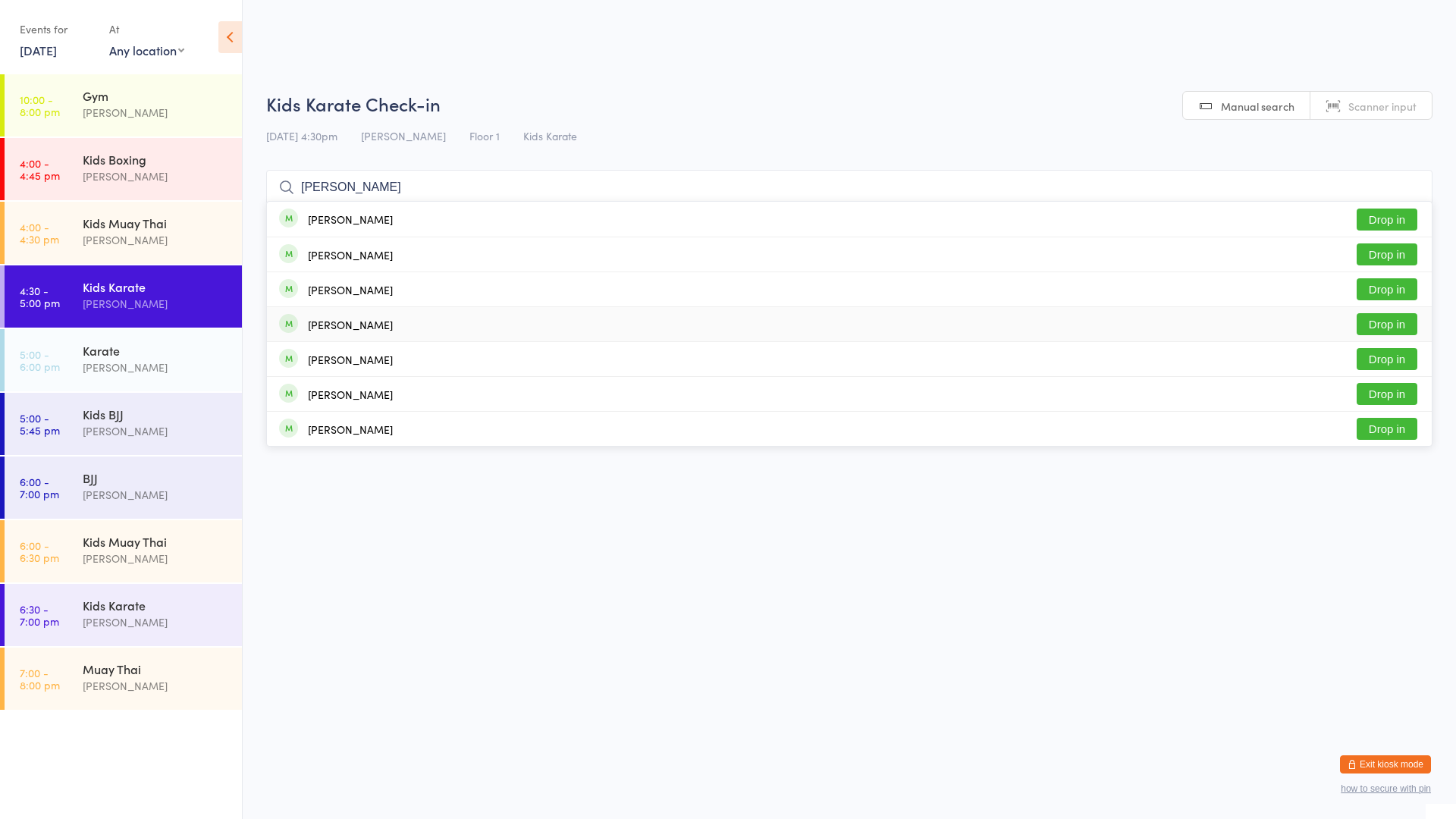
type input "[PERSON_NAME]"
click at [1364, 327] on button "Drop in" at bounding box center [1387, 324] width 61 height 22
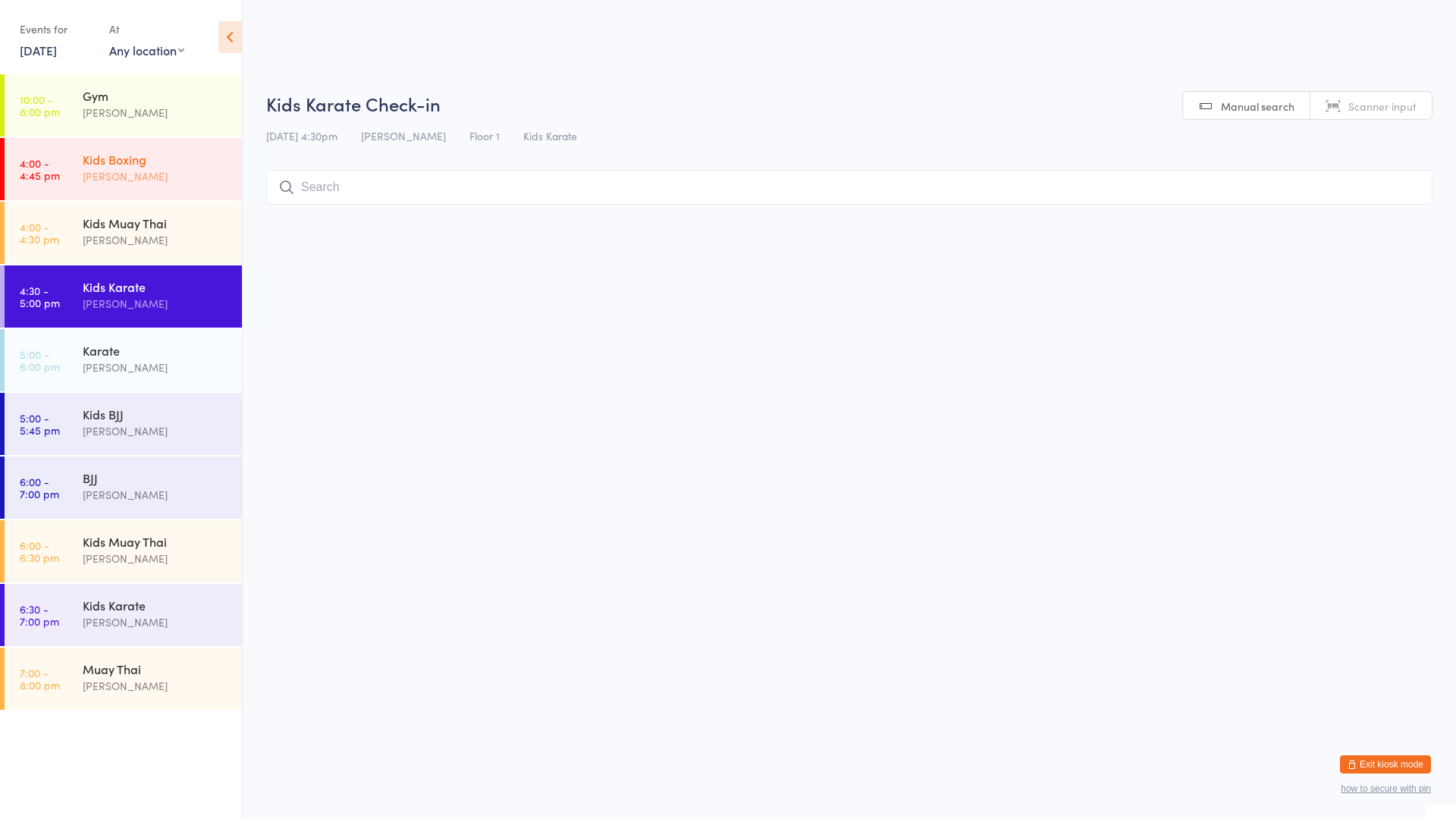
click at [105, 168] on div "[PERSON_NAME]" at bounding box center [156, 177] width 146 height 17
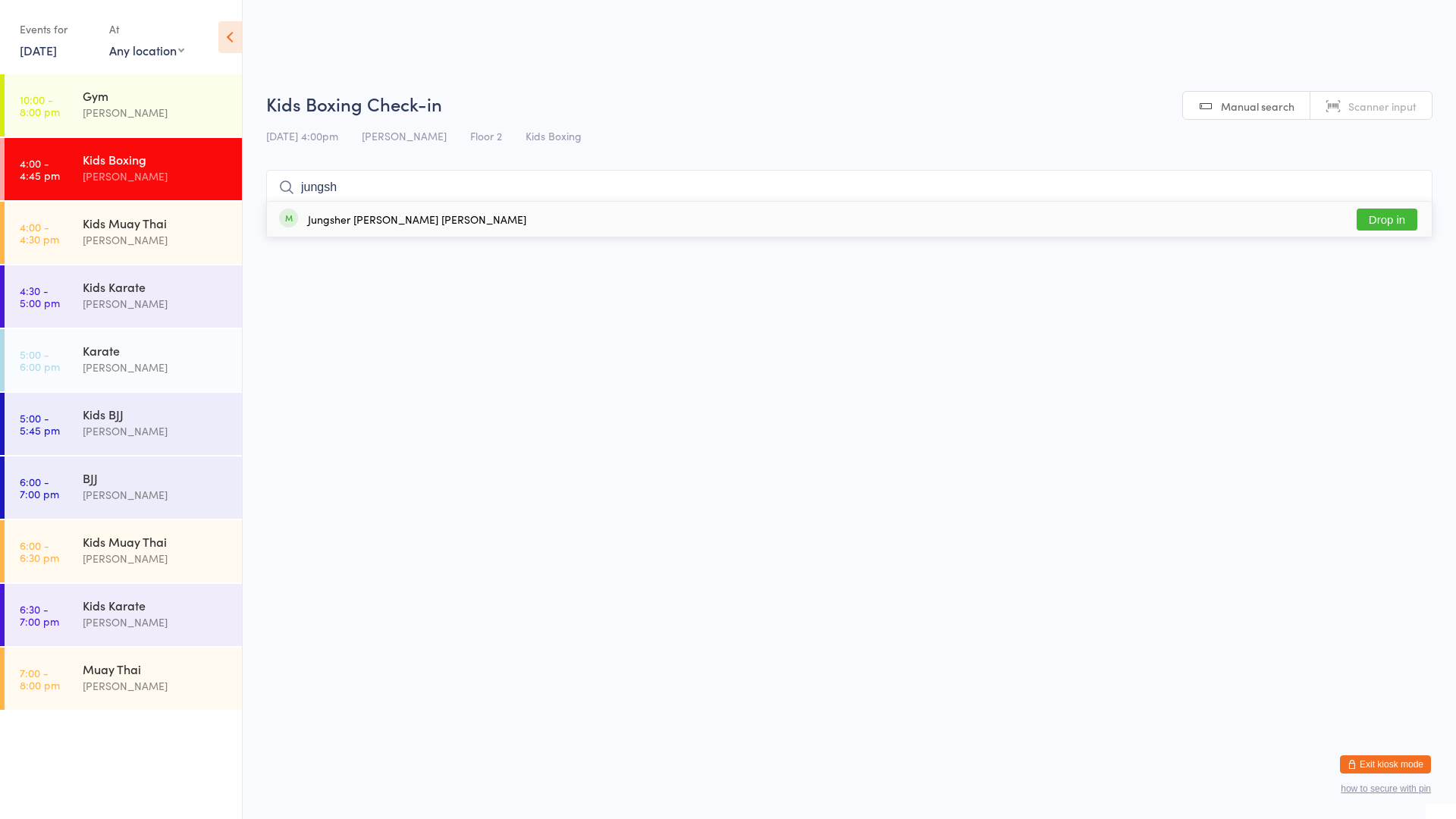
type input "jungsh"
click at [1374, 220] on button "Drop in" at bounding box center [1387, 220] width 61 height 22
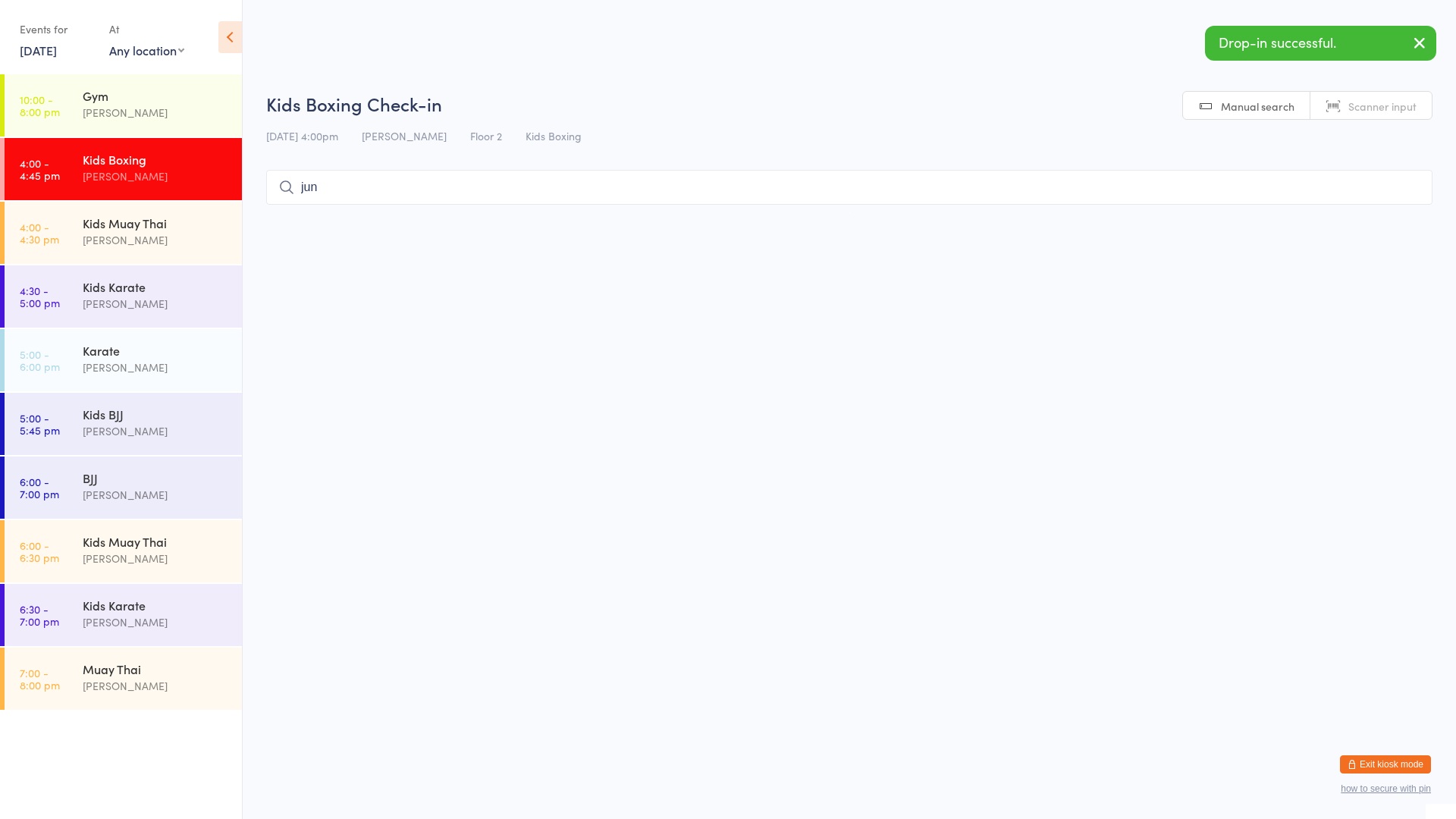
type input "jung"
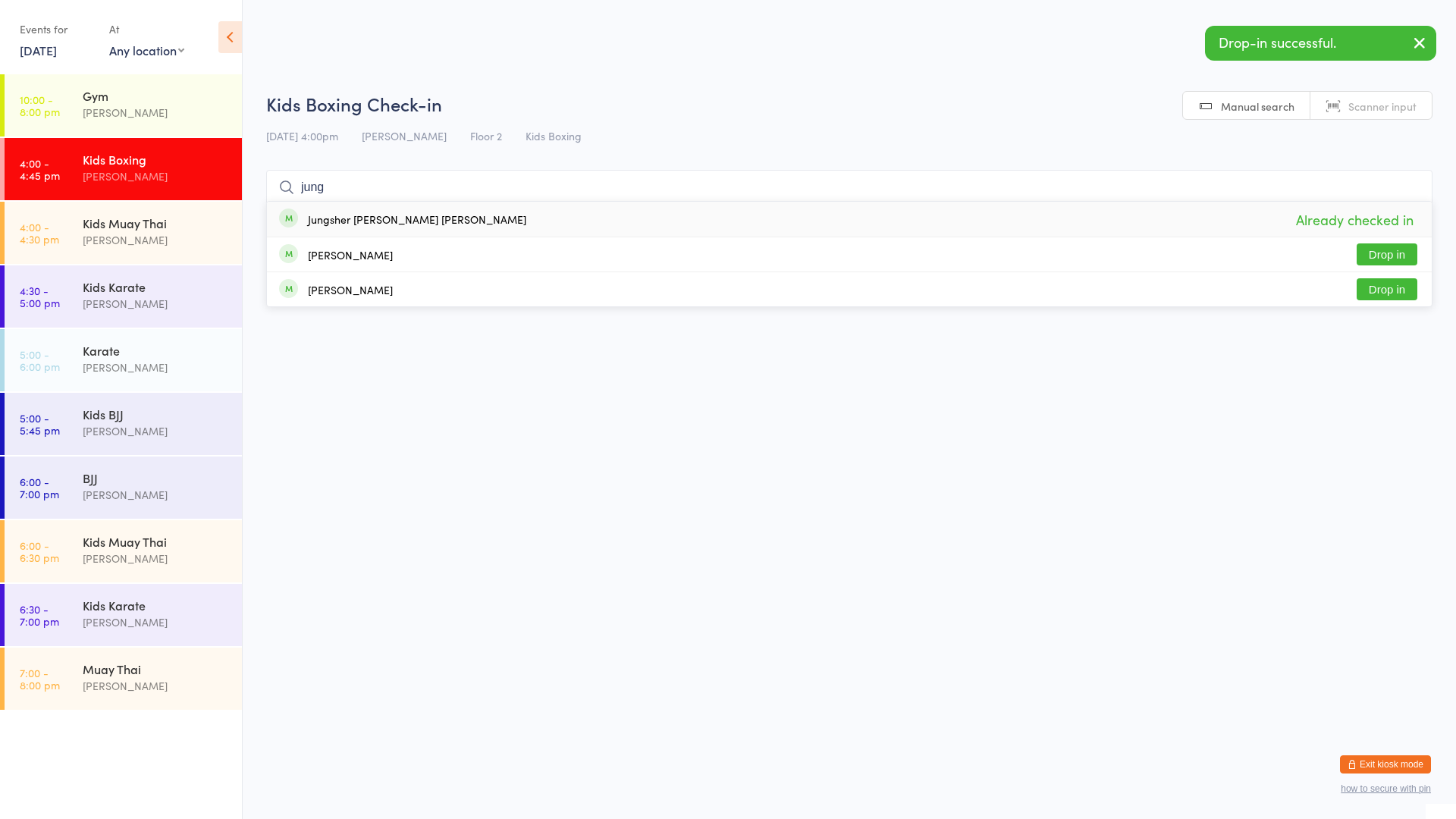
click at [1411, 186] on input "jung" at bounding box center [849, 187] width 1166 height 35
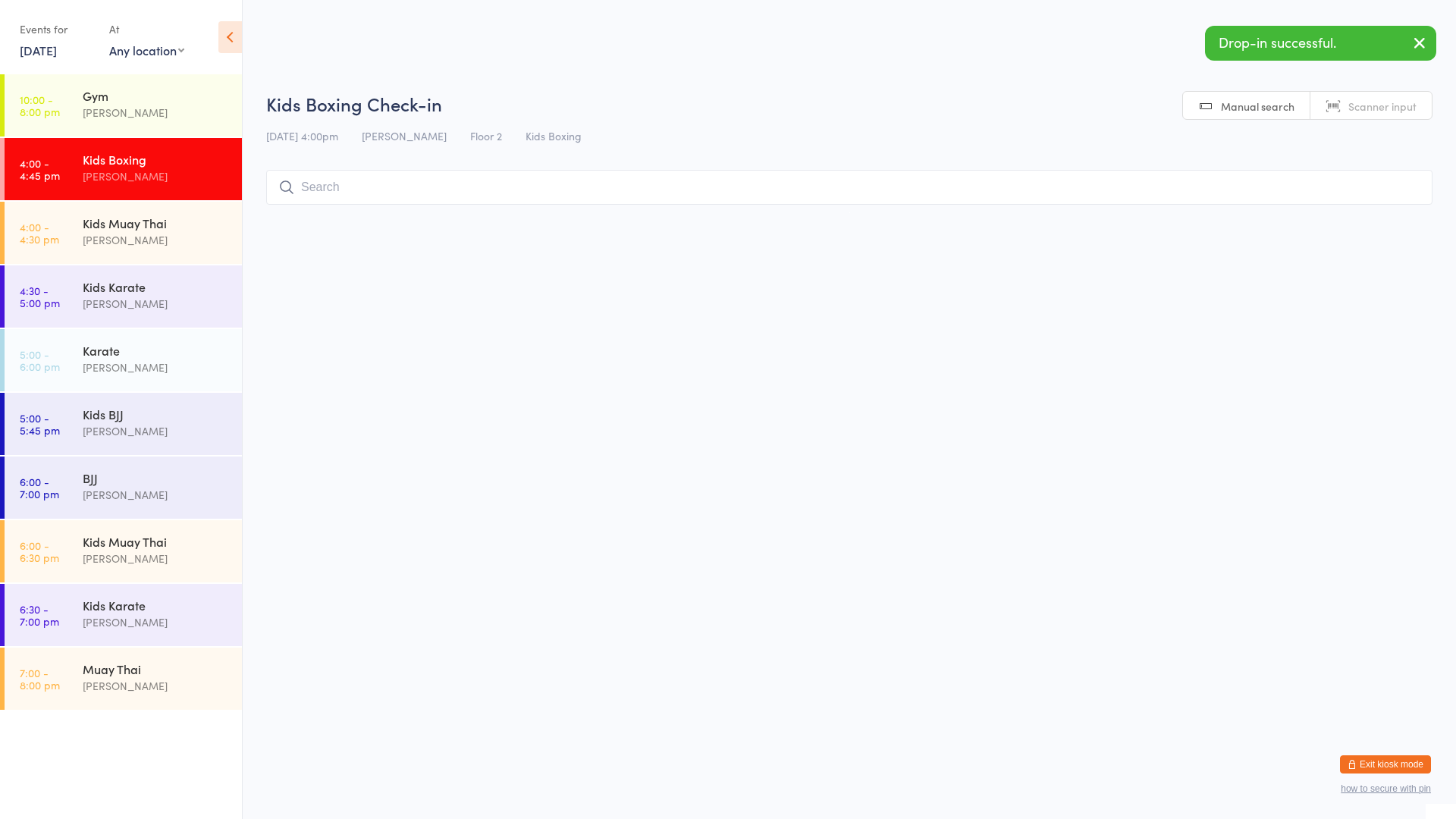
click at [1283, 268] on html "You have now entered Kiosk Mode. Members will be able to check themselves in us…" at bounding box center [728, 410] width 1456 height 819
click at [1128, 200] on input "search" at bounding box center [849, 187] width 1166 height 35
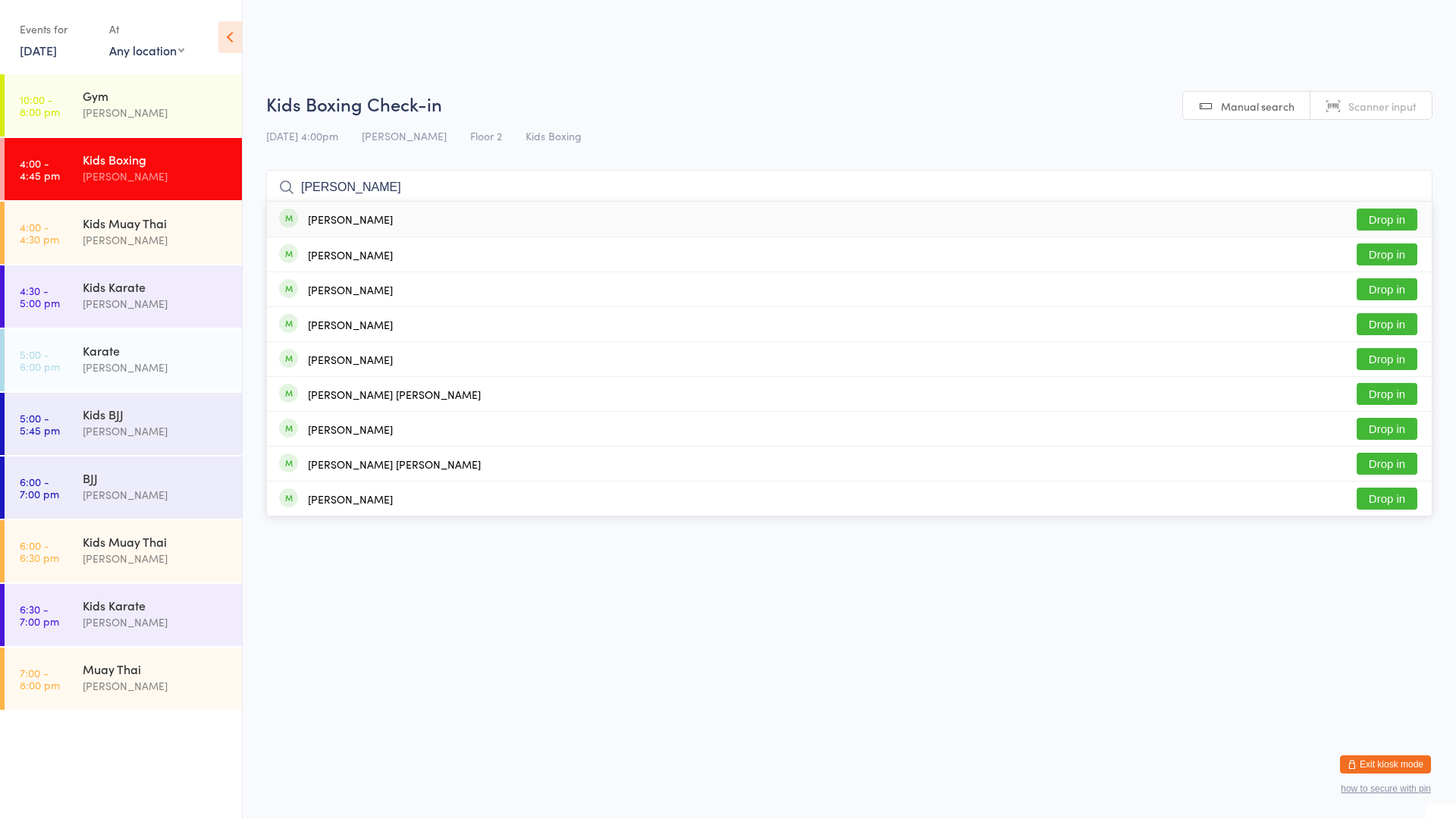
type input "[PERSON_NAME]"
click at [1098, 216] on div "[PERSON_NAME] Drop in" at bounding box center [849, 219] width 1165 height 35
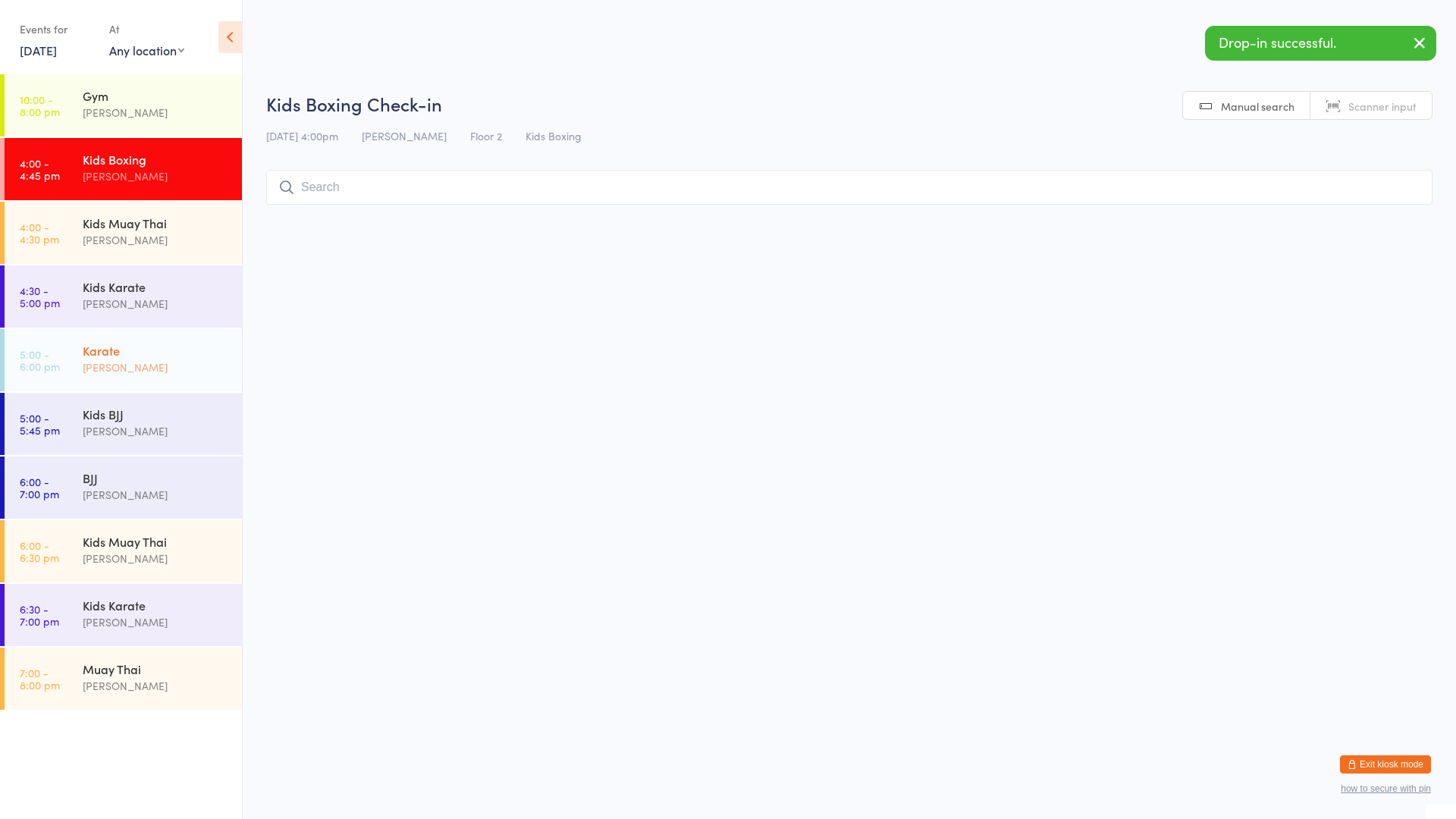
click at [134, 338] on div "Karate [PERSON_NAME]" at bounding box center [162, 359] width 159 height 60
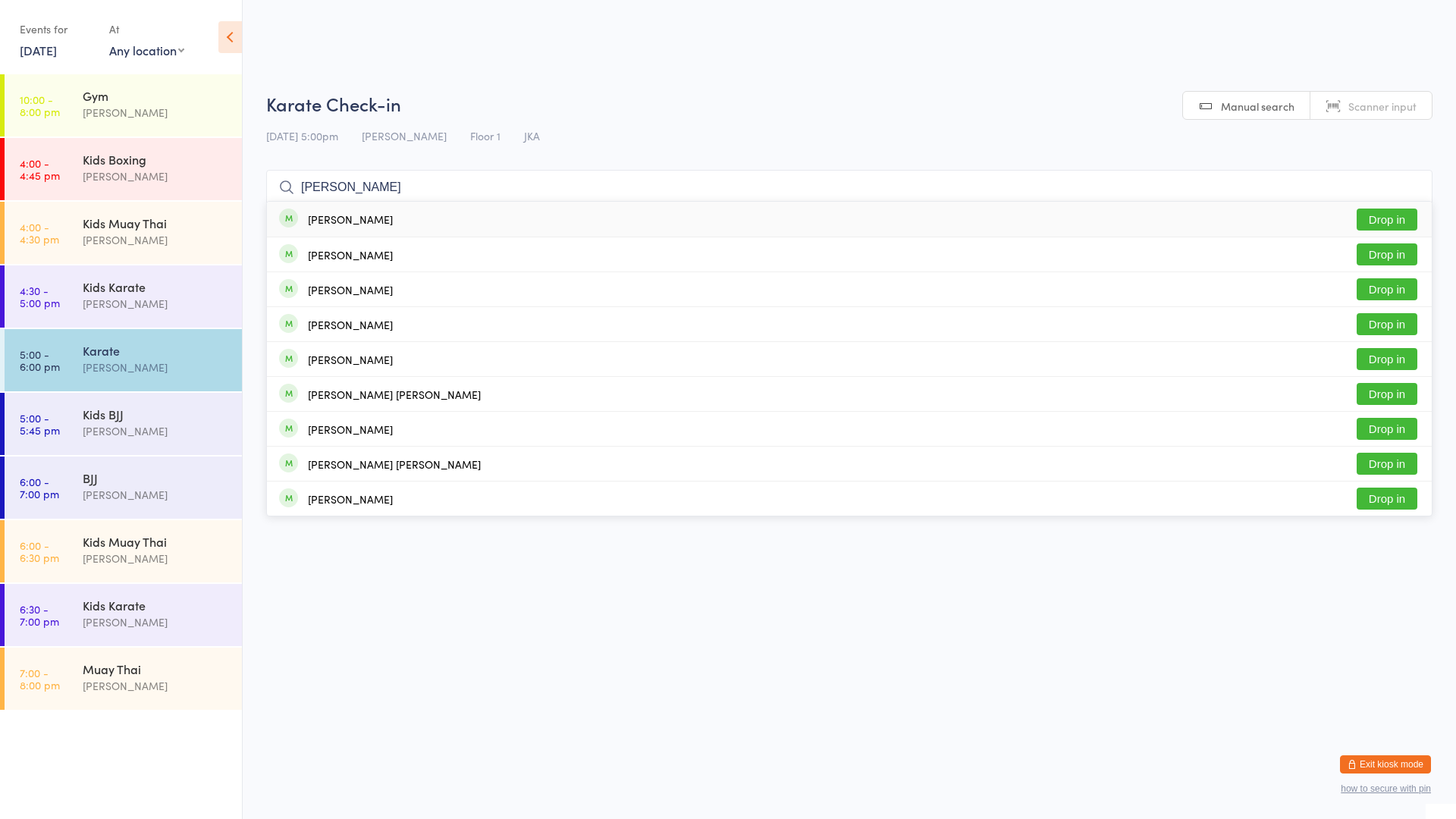
type input "[PERSON_NAME]"
click at [317, 209] on div "[PERSON_NAME] Drop in" at bounding box center [849, 219] width 1165 height 35
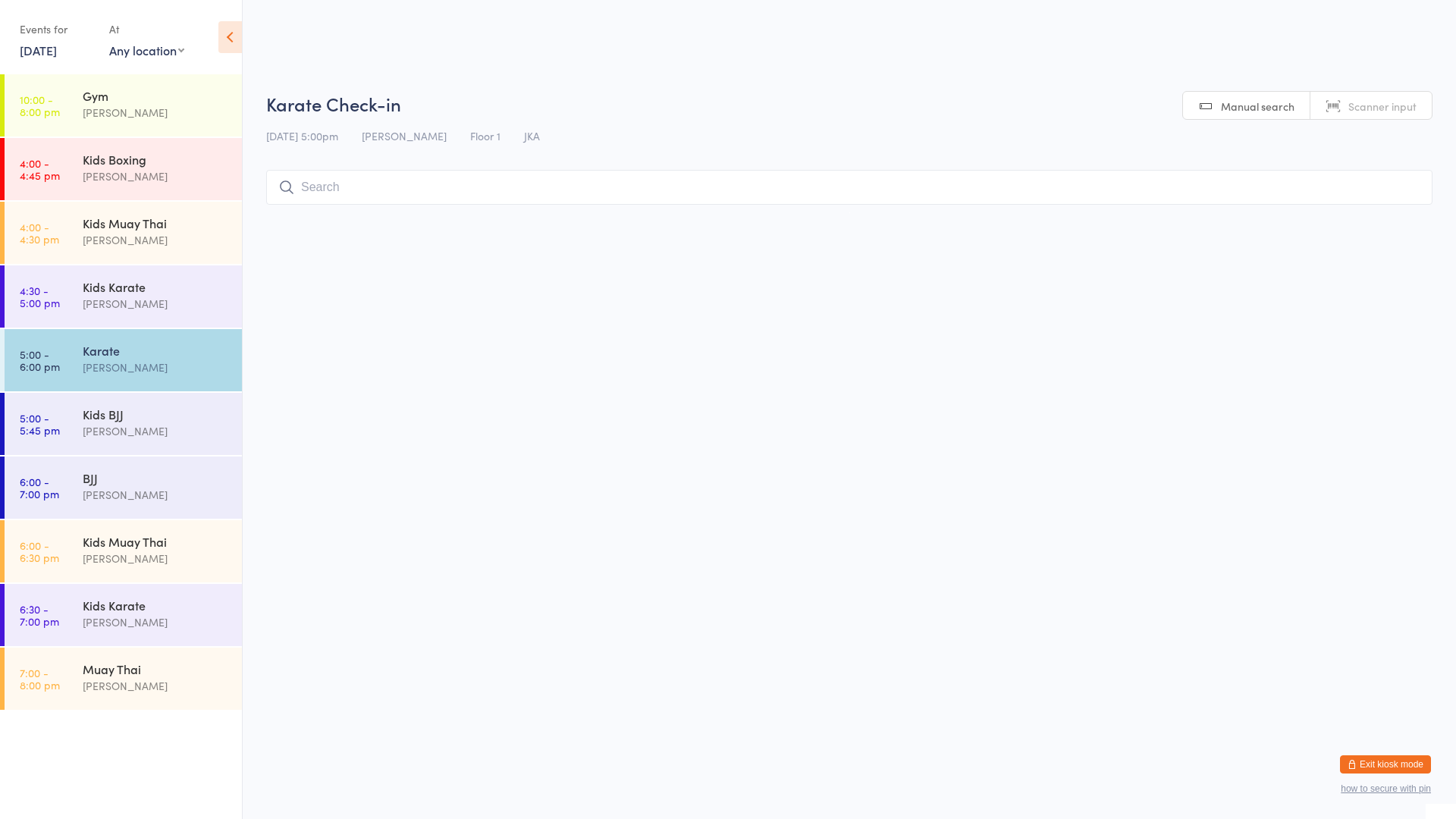
click at [394, 194] on input "search" at bounding box center [849, 187] width 1166 height 35
type input "[PERSON_NAME]"
click at [699, 188] on input "search" at bounding box center [849, 187] width 1166 height 35
click at [154, 163] on div "Kids Boxing" at bounding box center [156, 158] width 146 height 16
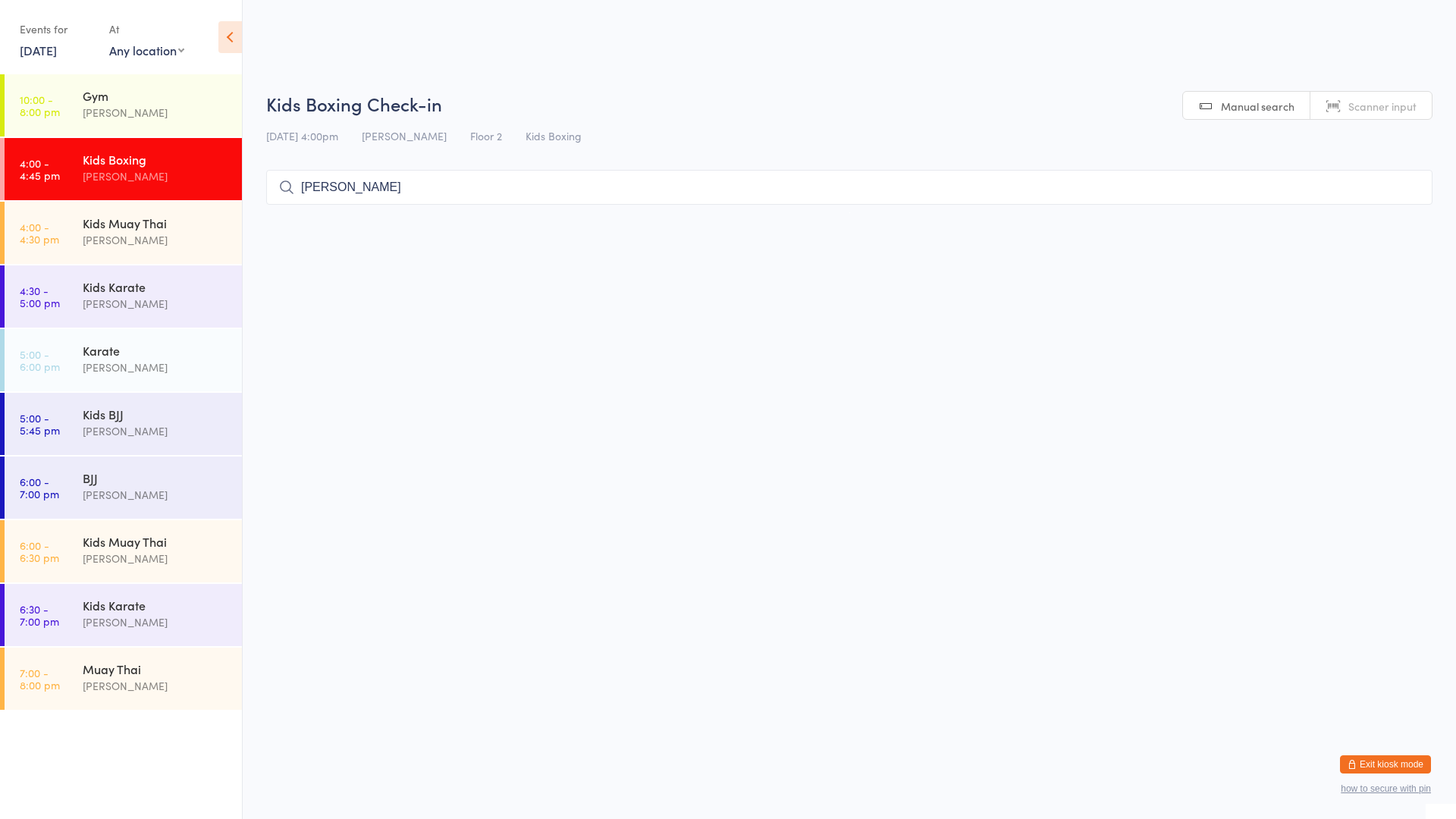
type input "[PERSON_NAME]"
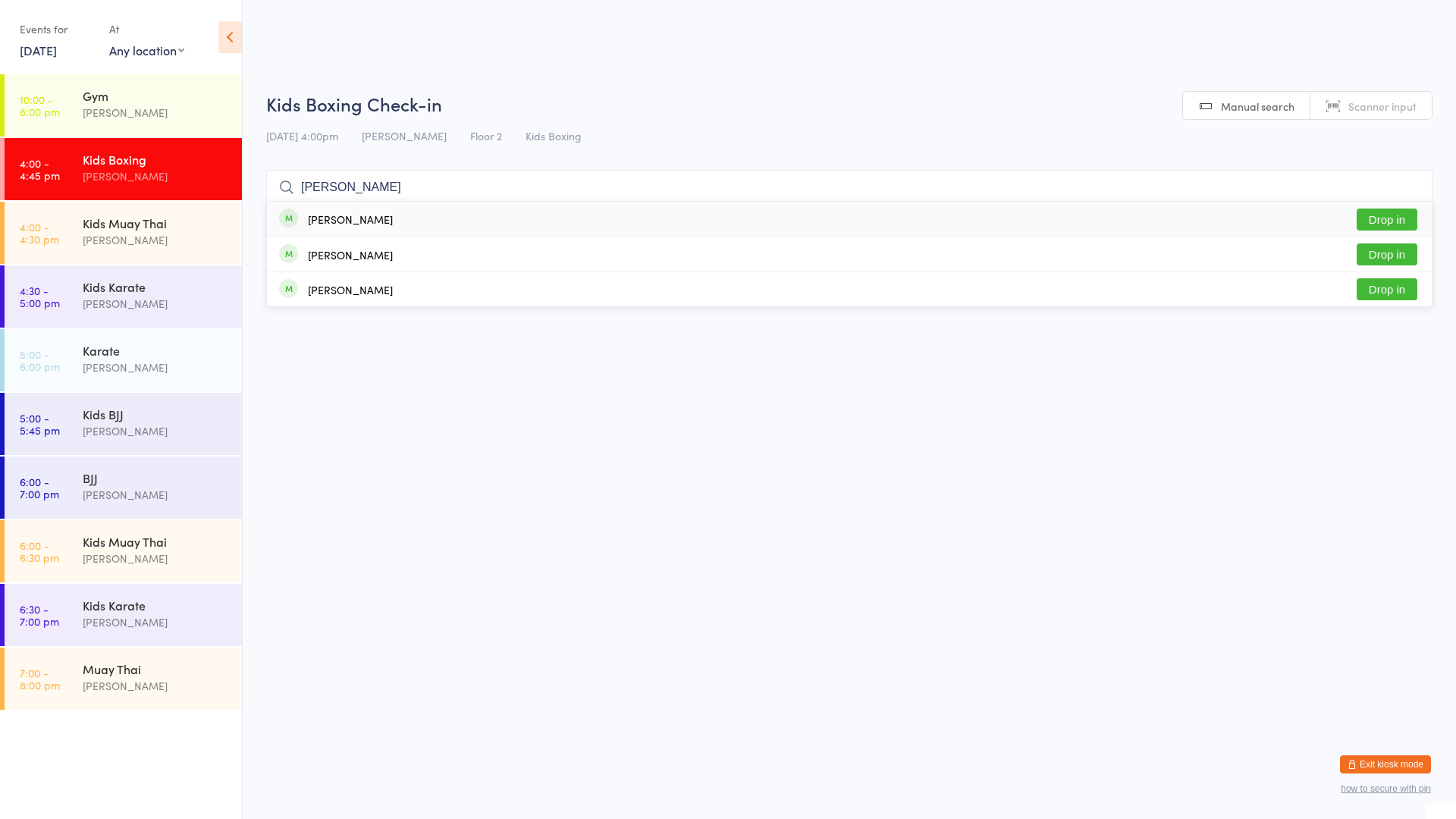
click at [1382, 212] on button "Drop in" at bounding box center [1387, 220] width 61 height 22
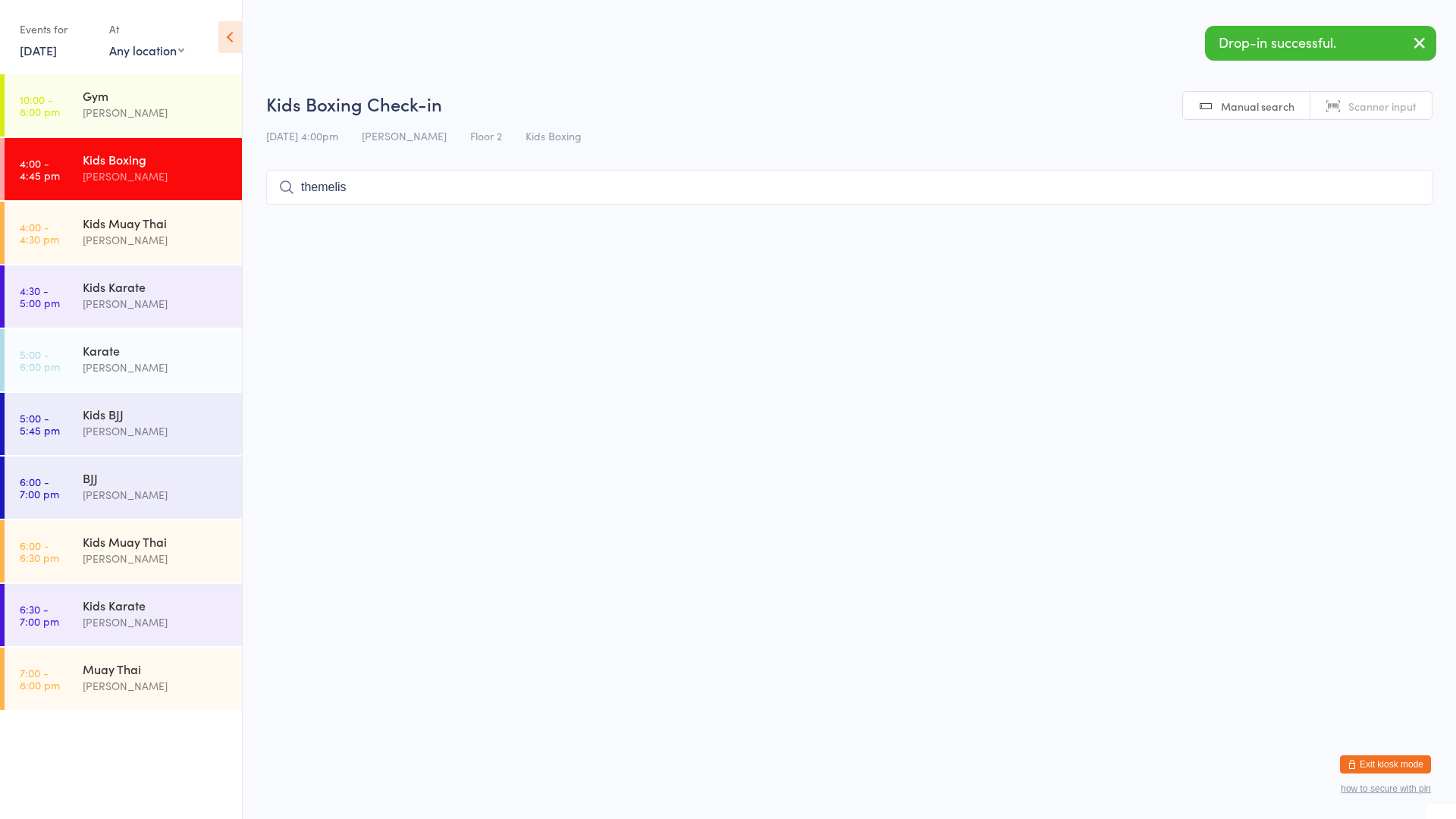
type input "themelis"
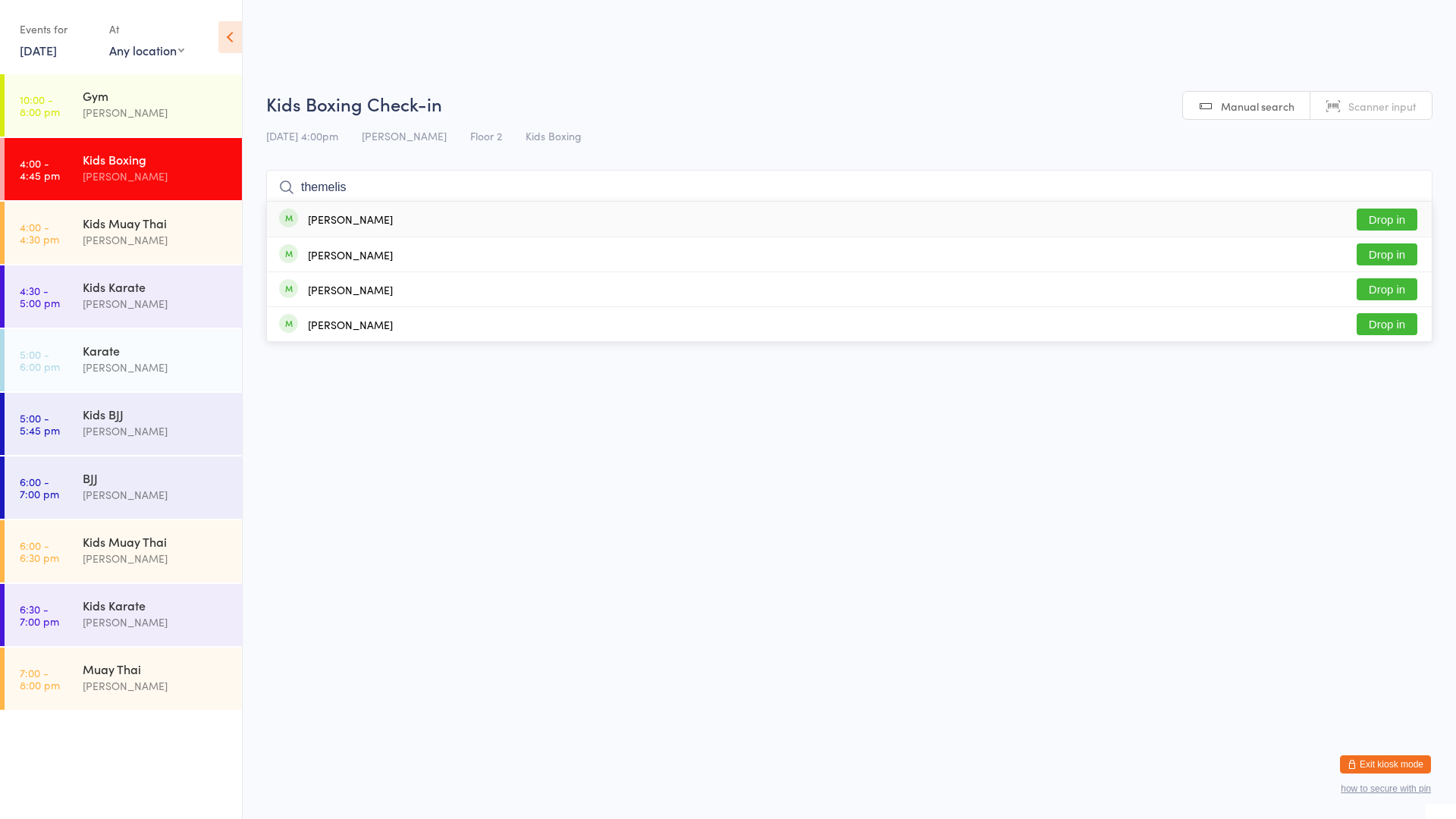
click at [1397, 220] on button "Drop in" at bounding box center [1387, 220] width 61 height 22
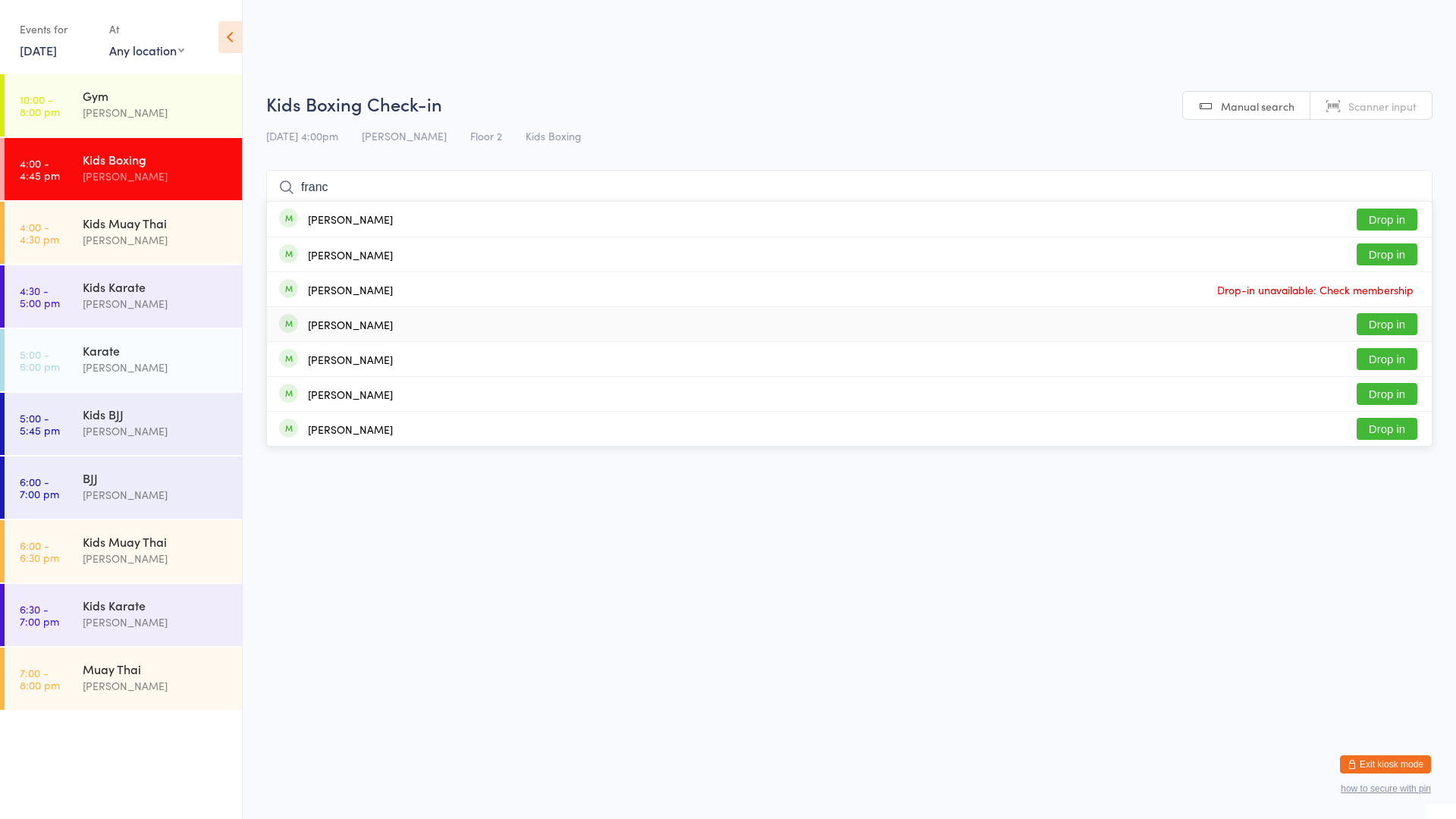
type input "franc"
click at [426, 316] on div "[PERSON_NAME] Drop in" at bounding box center [849, 325] width 1165 height 34
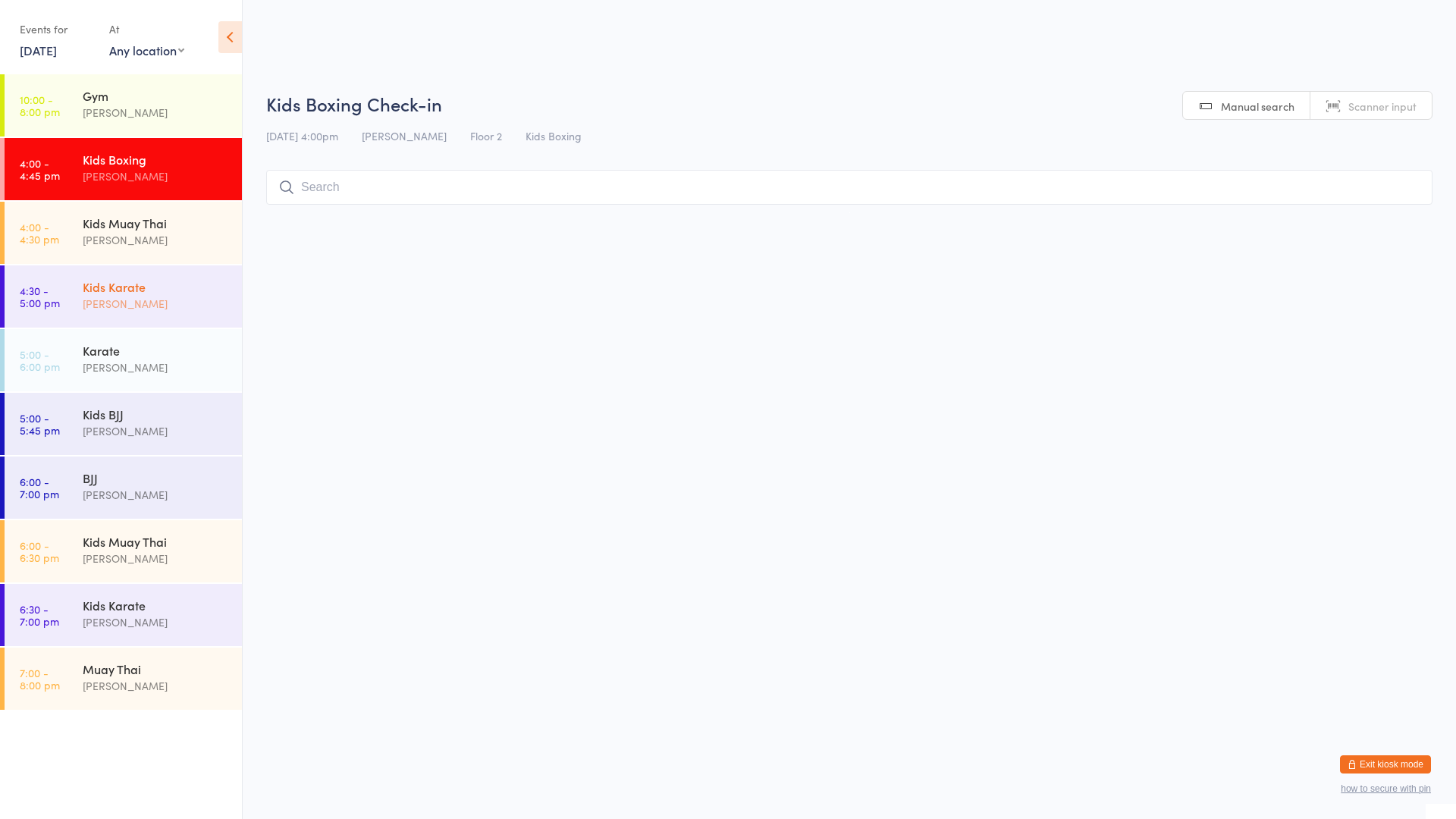
click at [168, 295] on div "[PERSON_NAME]" at bounding box center [156, 304] width 146 height 17
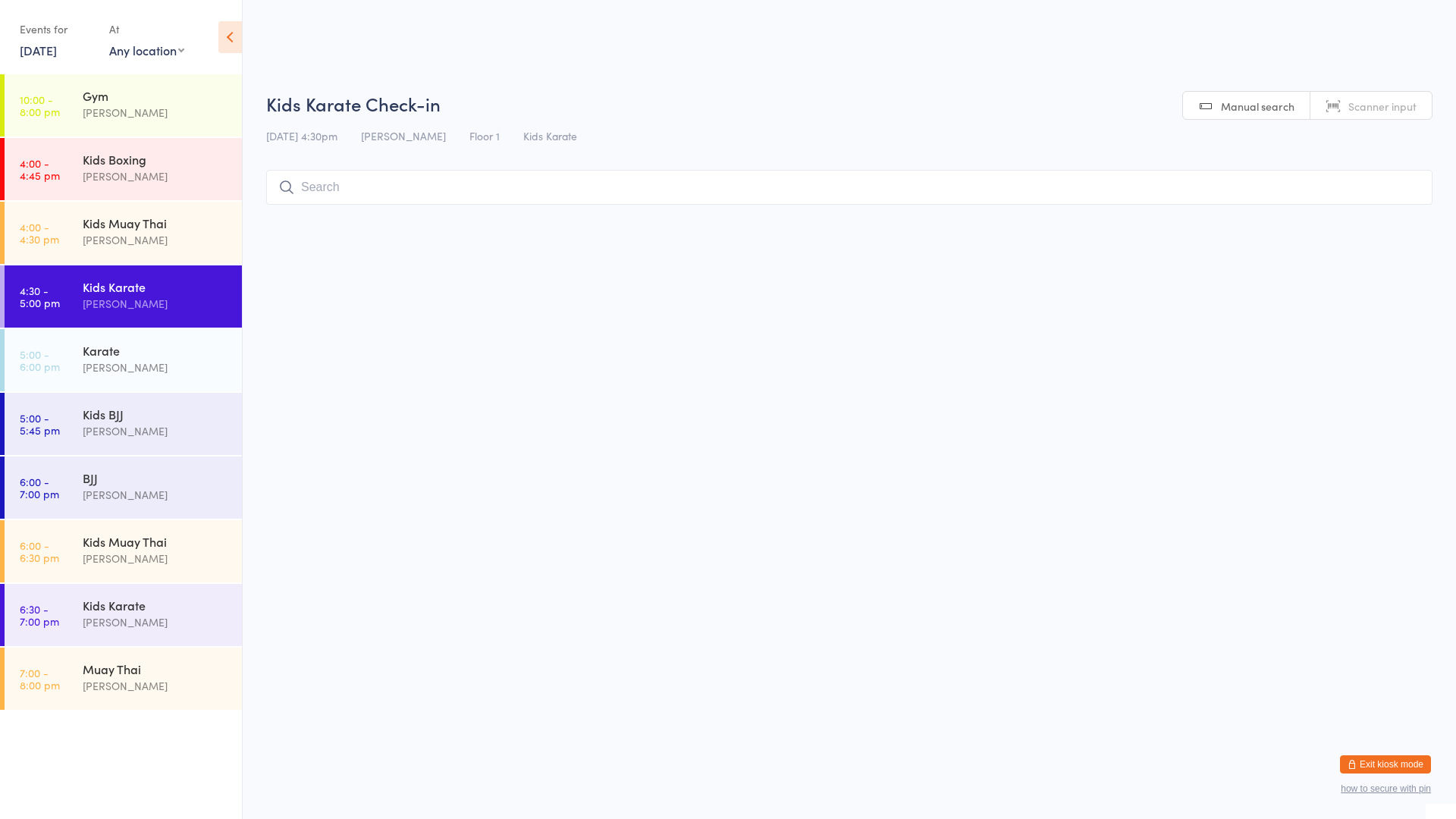
click at [334, 194] on input "search" at bounding box center [849, 187] width 1166 height 35
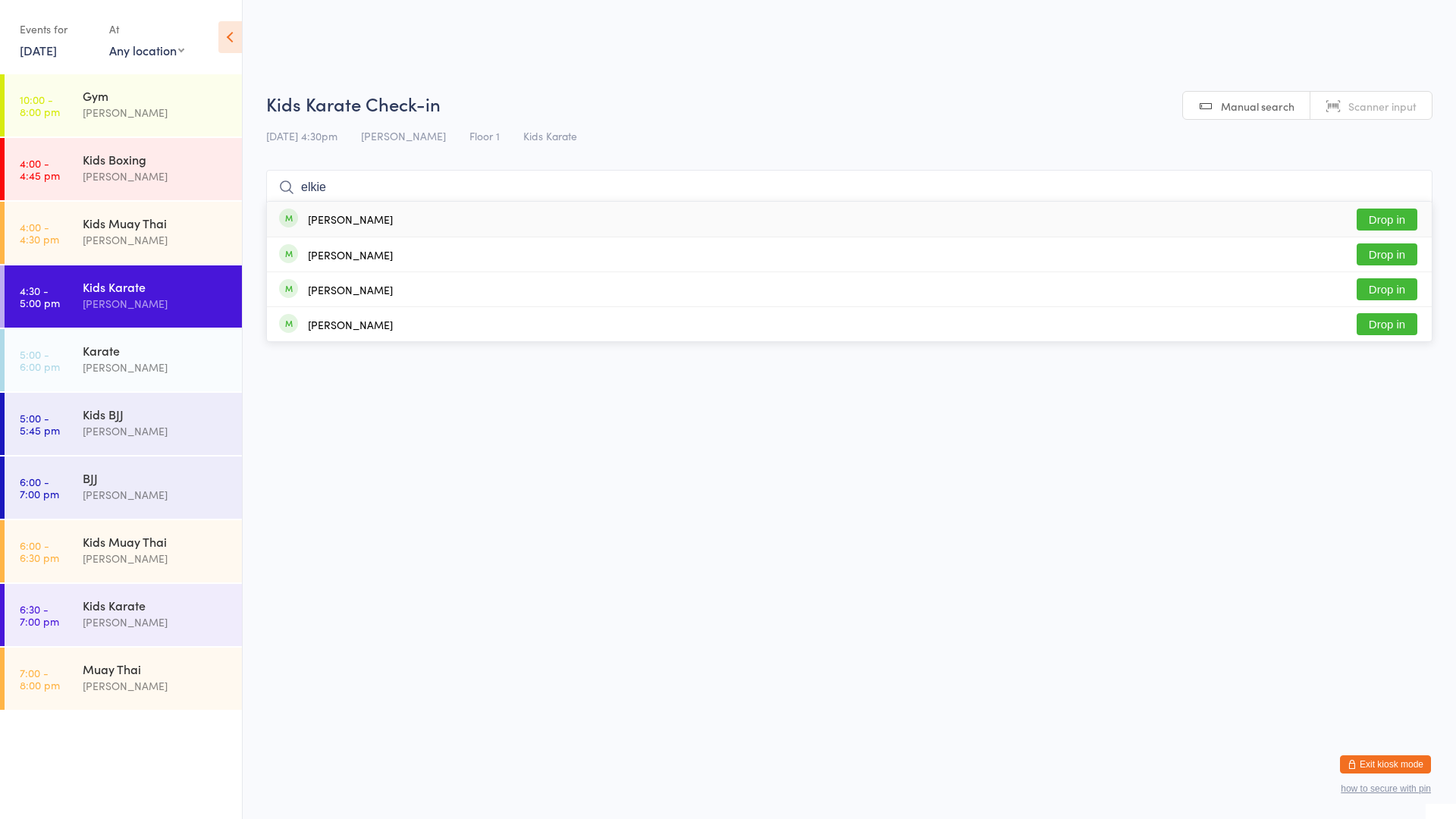
type input "elkie"
click at [1378, 223] on button "Drop in" at bounding box center [1387, 220] width 61 height 22
type input "kagl"
click at [1363, 214] on button "Drop in" at bounding box center [1387, 220] width 61 height 22
type input "ava"
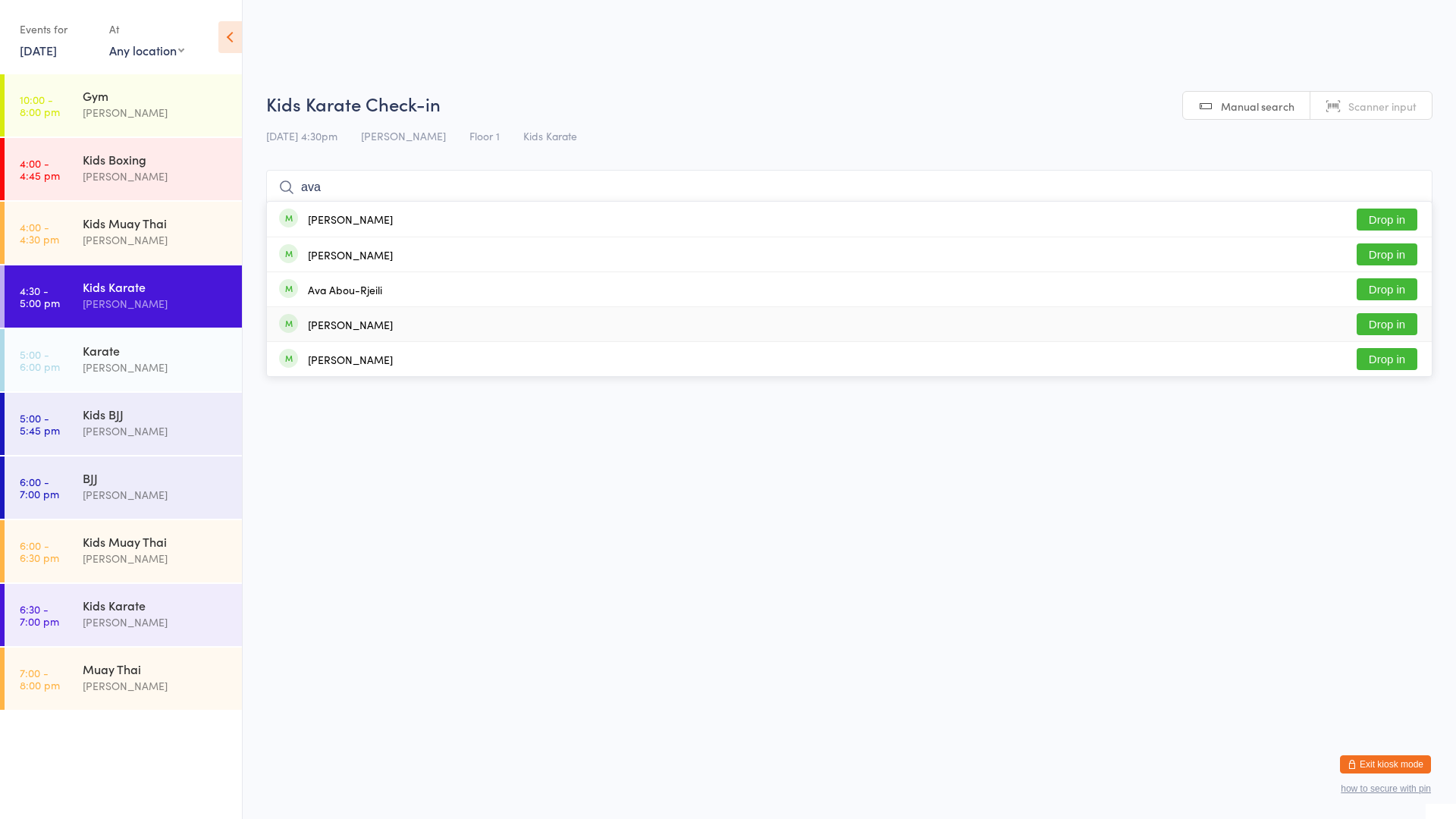
click at [1384, 326] on button "Drop in" at bounding box center [1387, 324] width 61 height 22
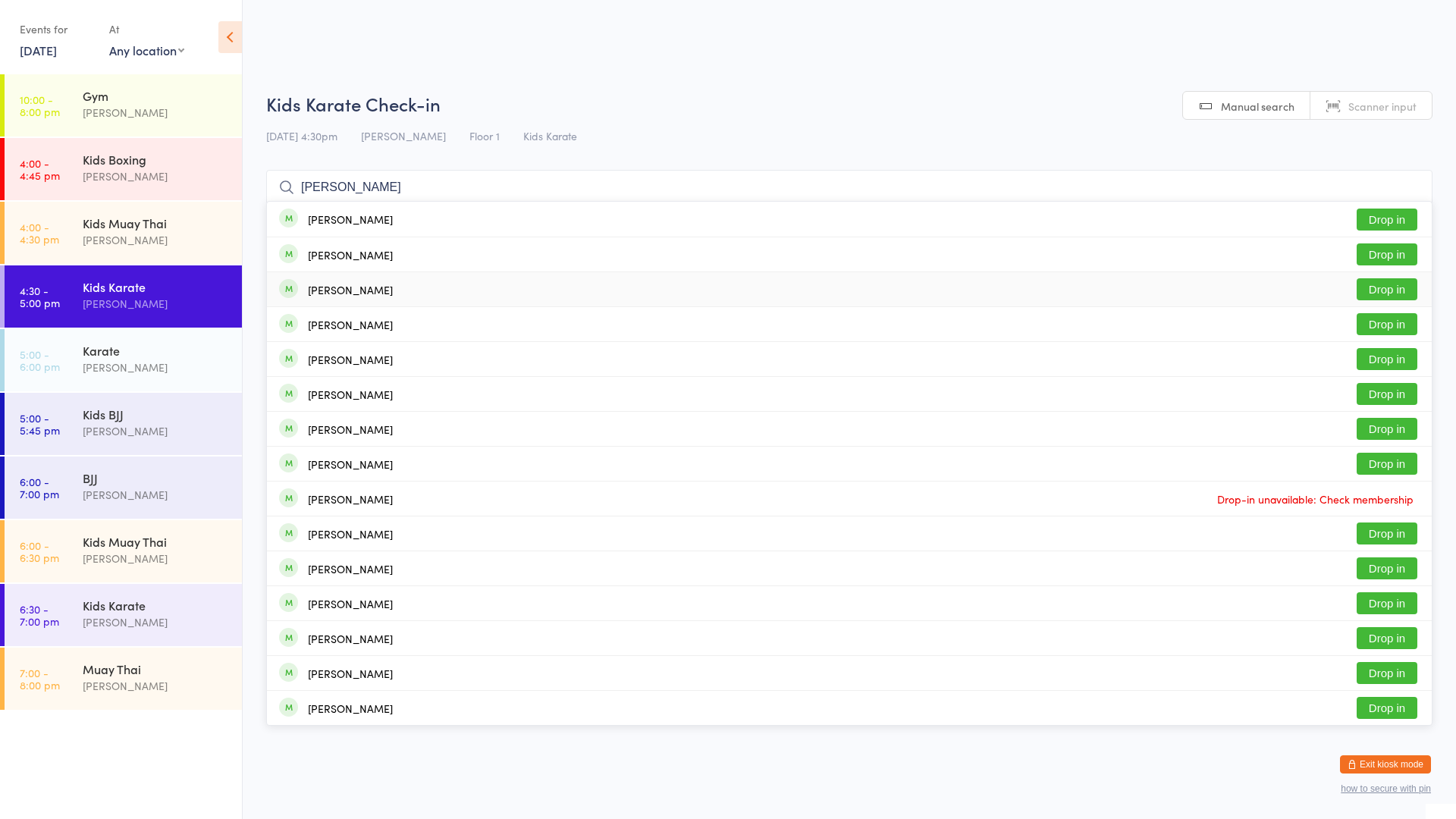
type input "[PERSON_NAME]"
click at [1388, 290] on button "Drop in" at bounding box center [1387, 289] width 61 height 22
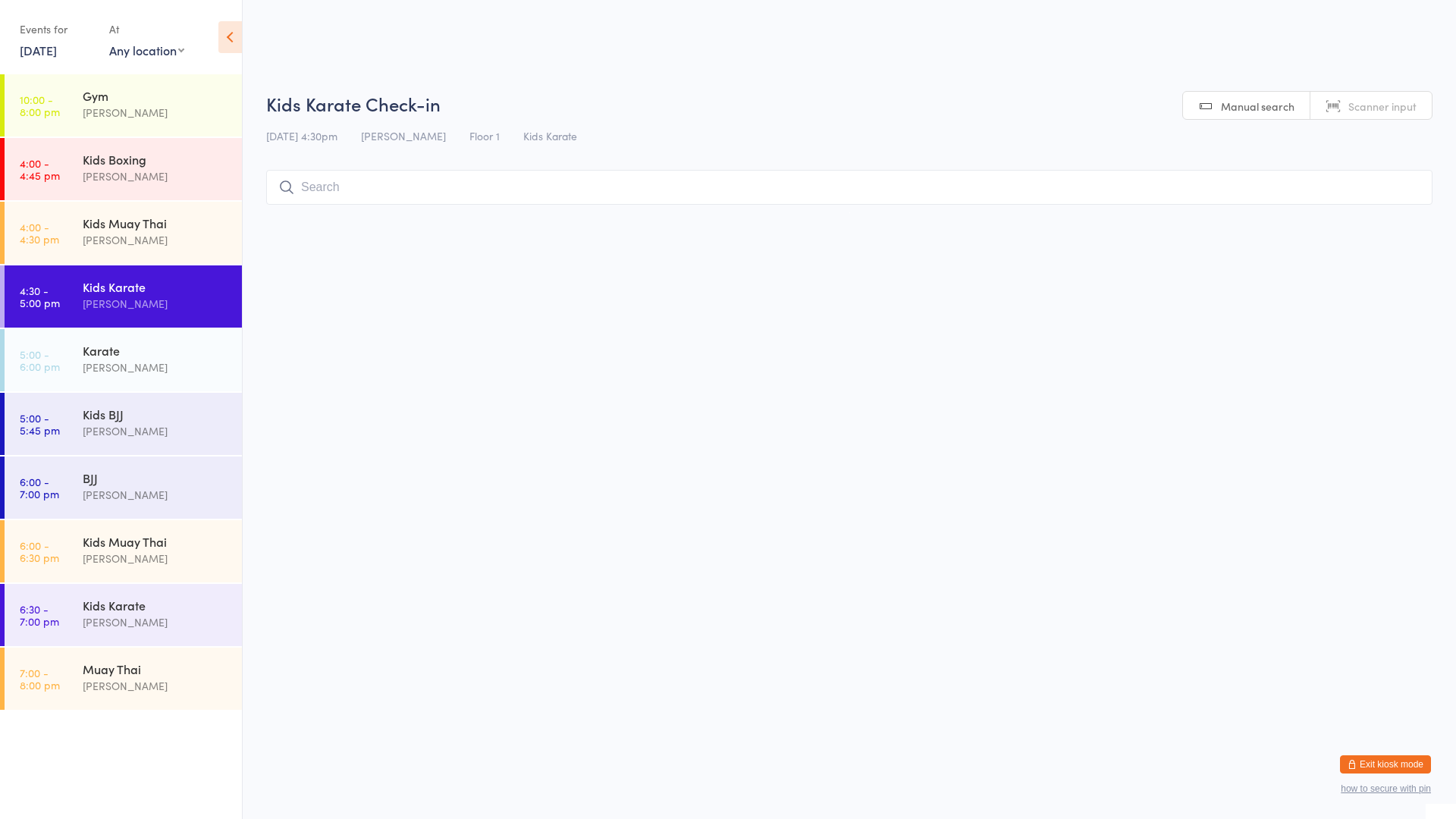
click at [316, 189] on input "search" at bounding box center [849, 187] width 1166 height 35
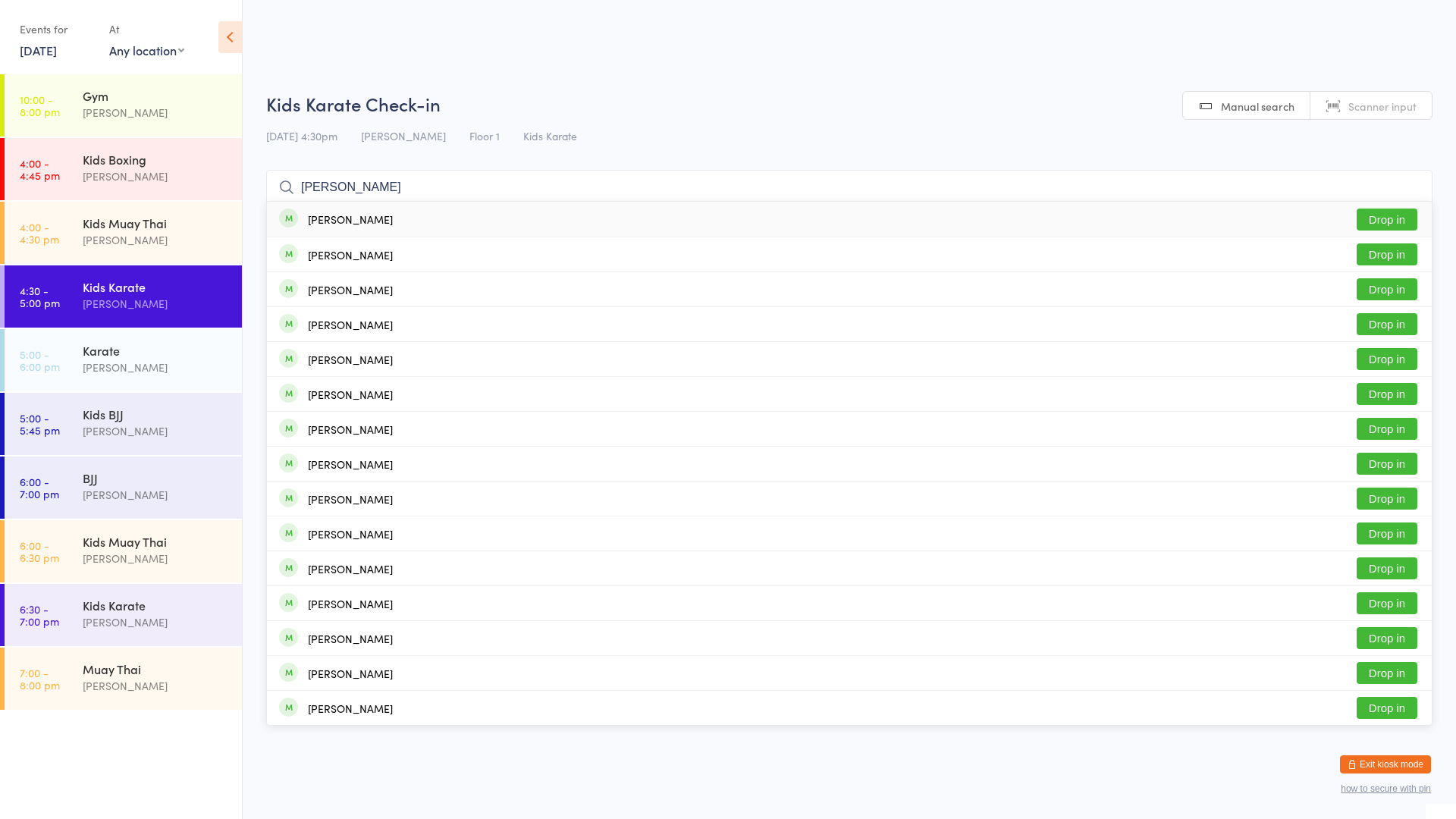
type input "[PERSON_NAME]"
click at [1372, 219] on button "Drop in" at bounding box center [1387, 220] width 61 height 22
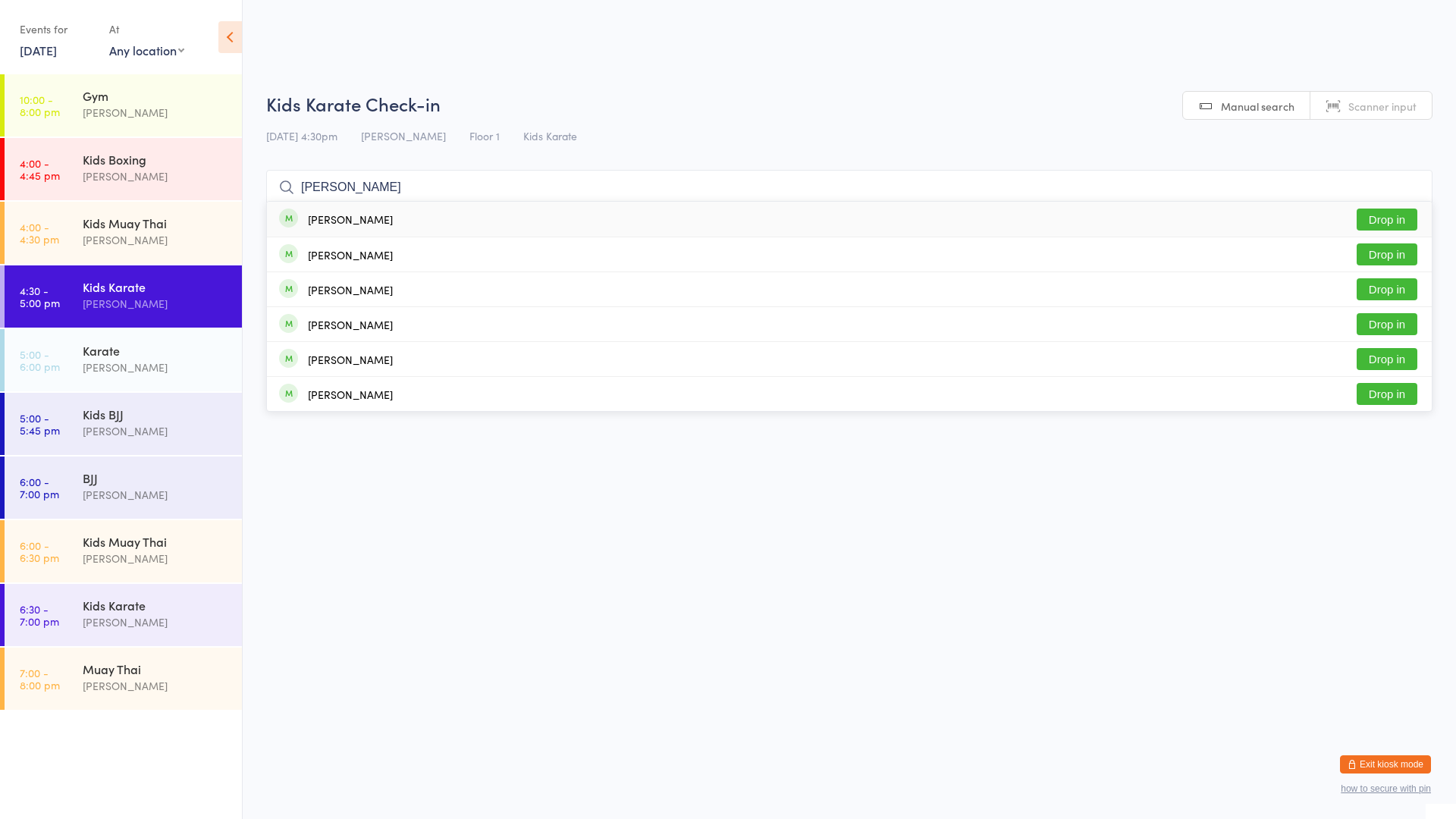
type input "[PERSON_NAME]"
click at [1391, 221] on button "Drop in" at bounding box center [1387, 220] width 61 height 22
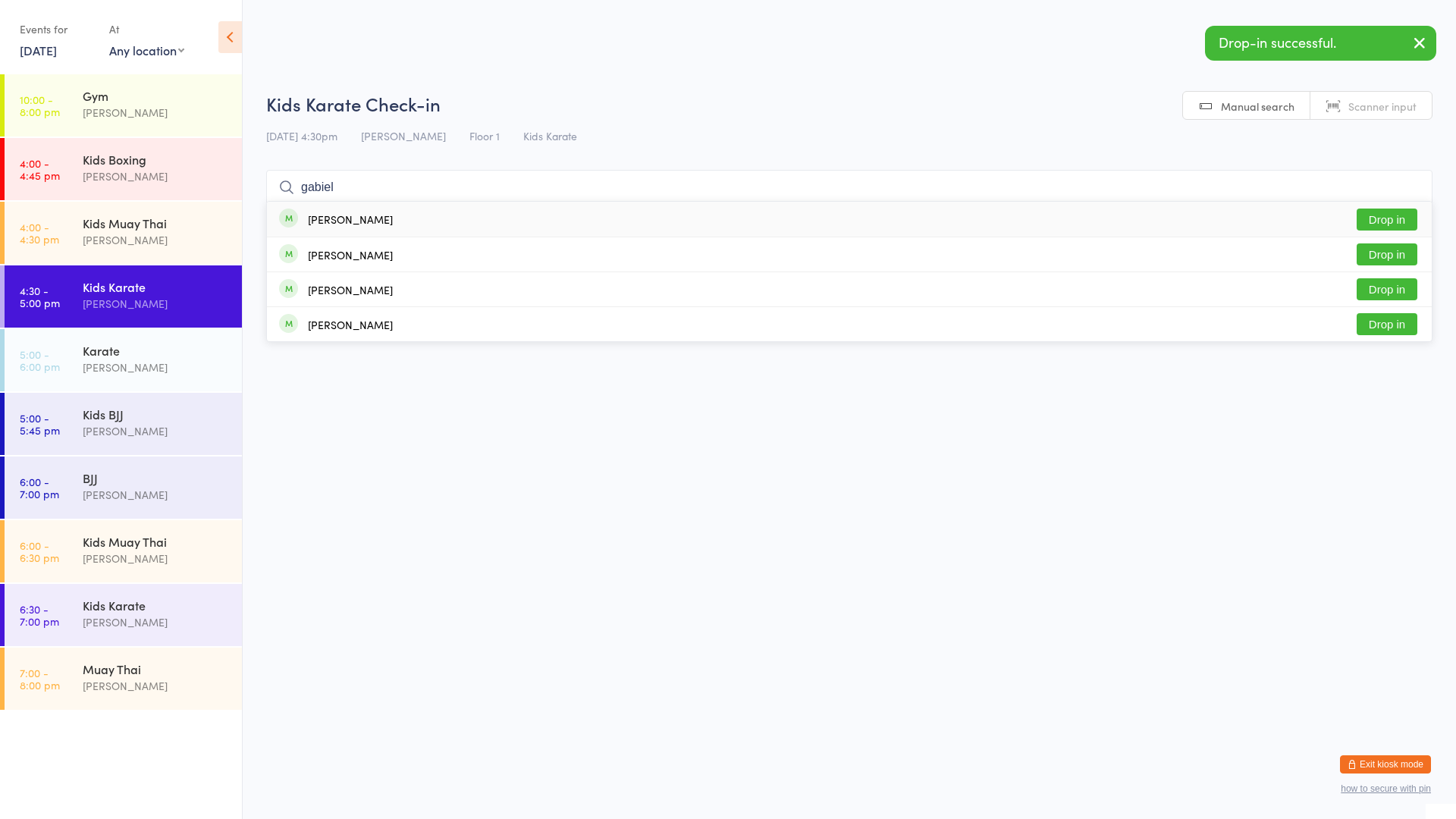
type input "gabiel"
click at [1376, 223] on button "Drop in" at bounding box center [1387, 220] width 61 height 22
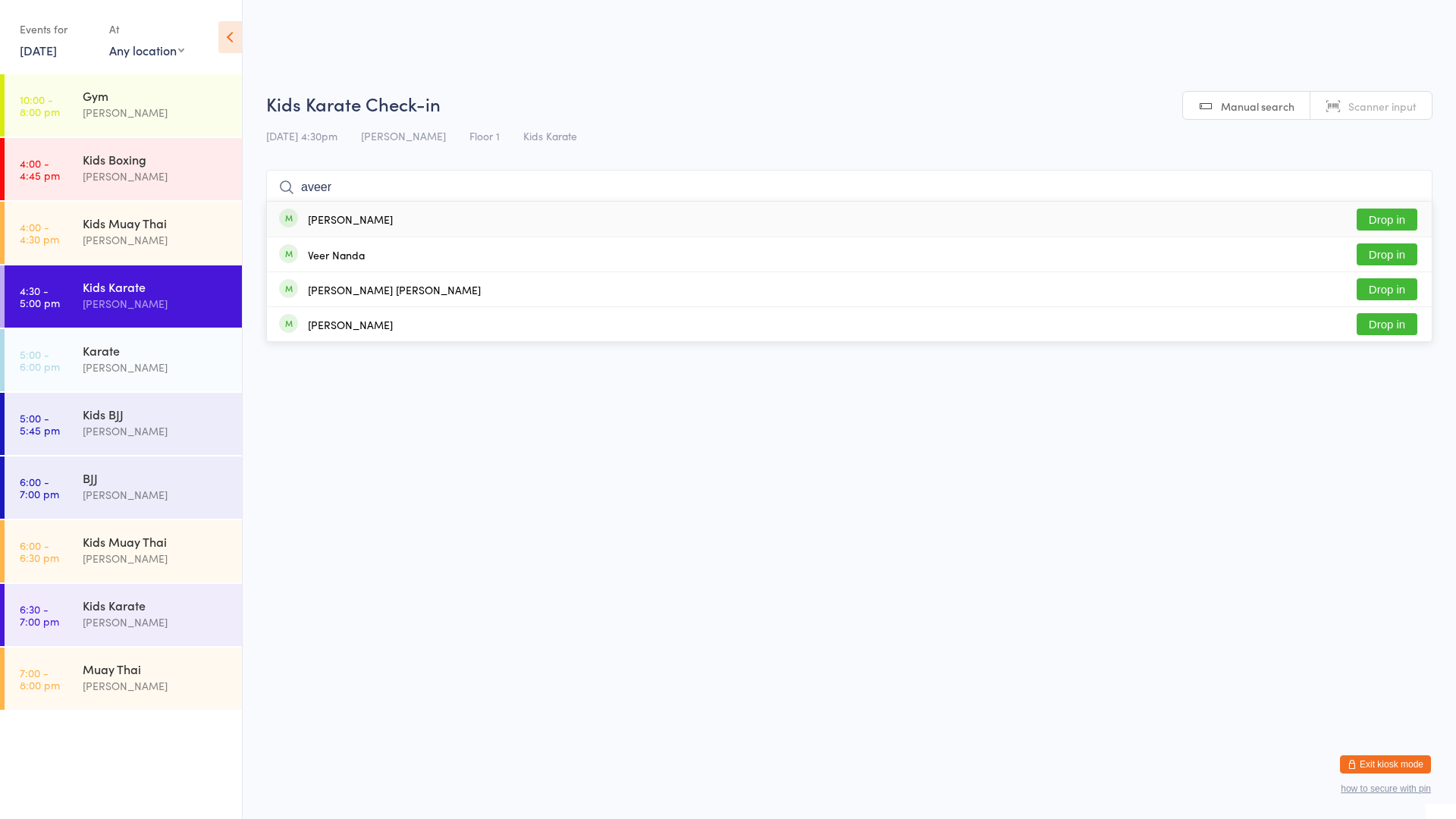
type input "aveer"
click at [1375, 217] on button "Drop in" at bounding box center [1387, 220] width 61 height 22
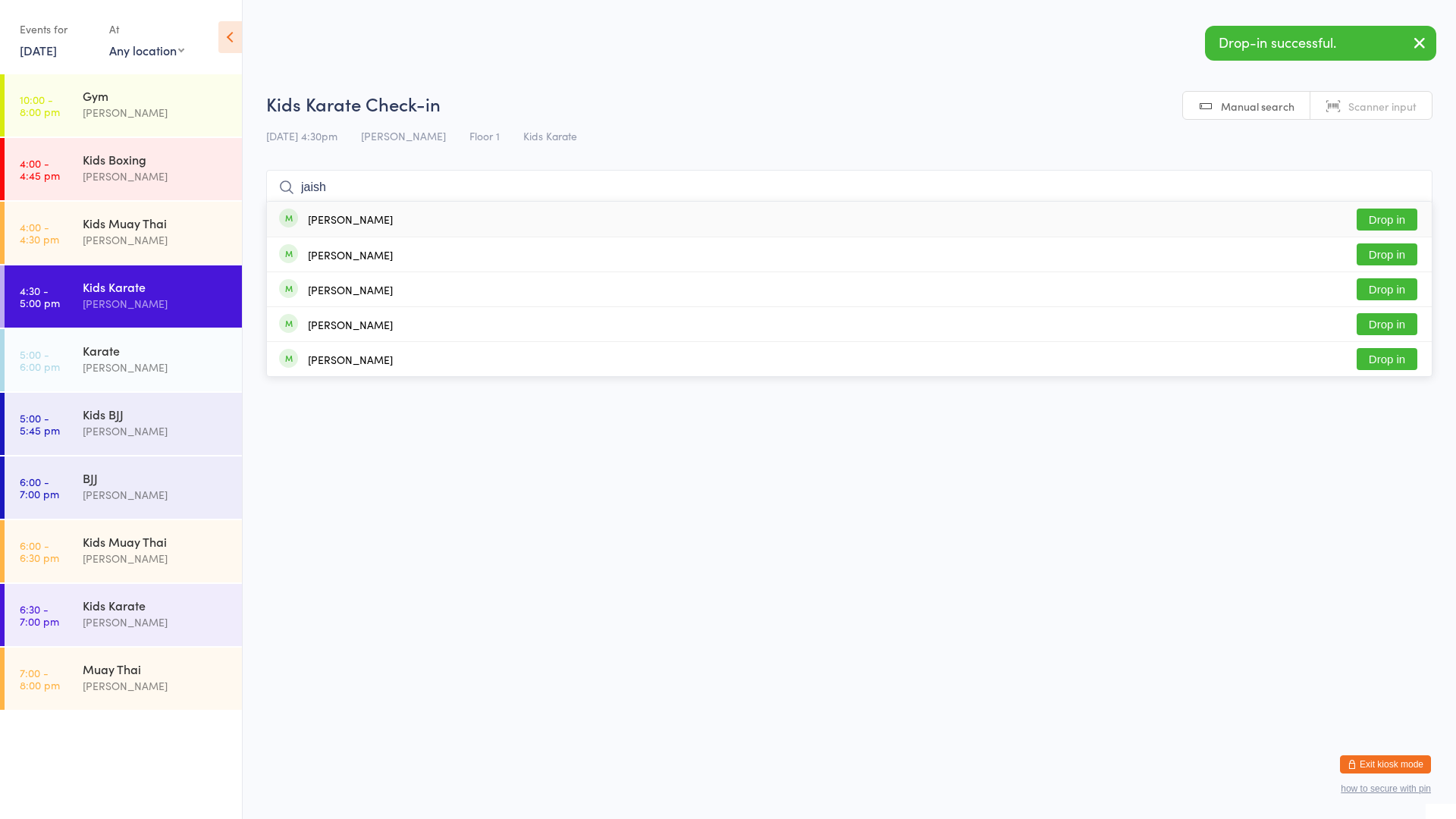
type input "jaish"
click at [1383, 218] on button "Drop in" at bounding box center [1387, 220] width 61 height 22
type input "ayla"
click at [1381, 217] on button "Drop in" at bounding box center [1387, 220] width 61 height 22
type input "avie"
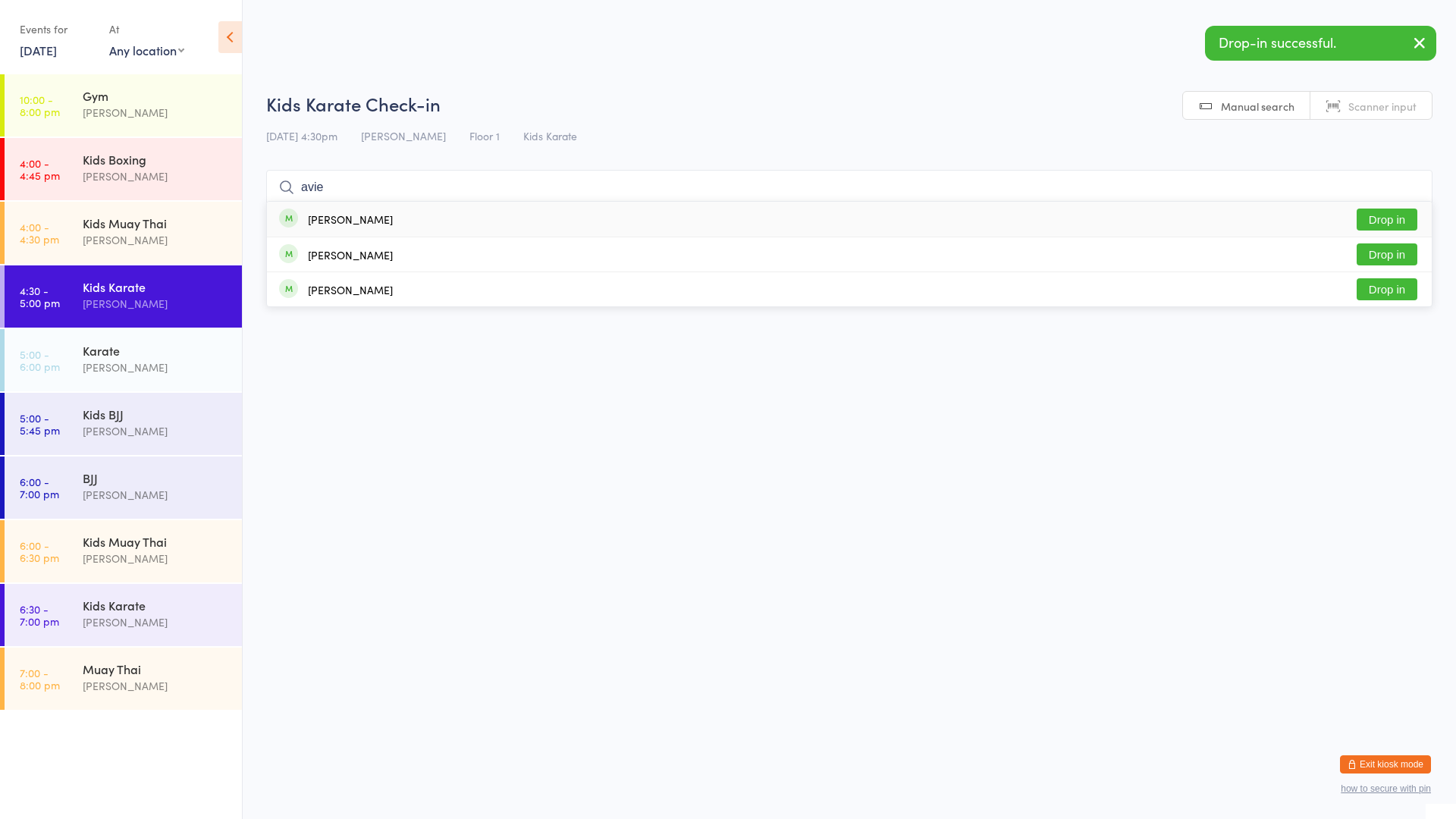
click at [1380, 216] on button "Drop in" at bounding box center [1387, 220] width 61 height 22
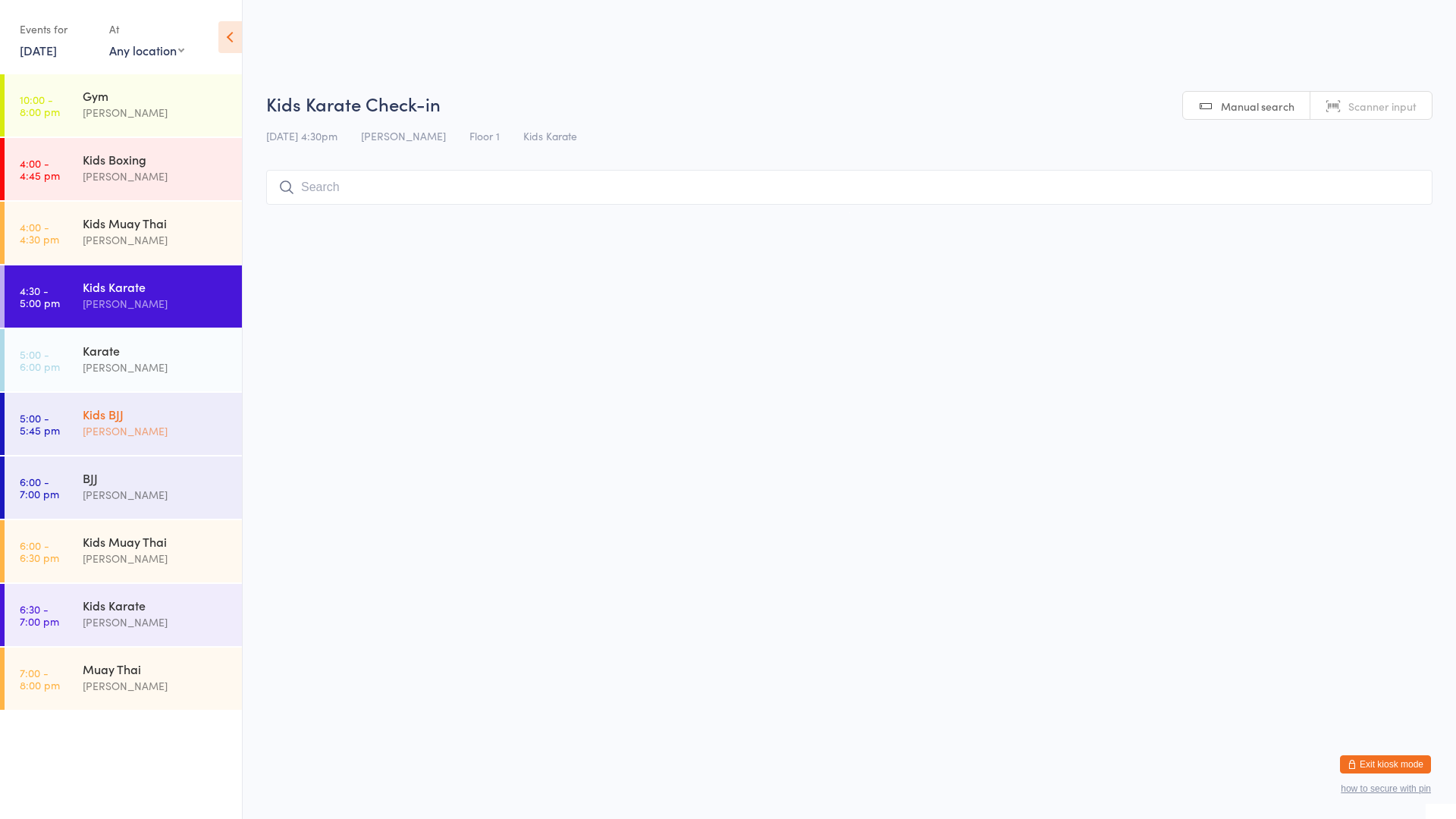
click at [102, 407] on div "Kids BJJ [PERSON_NAME]" at bounding box center [162, 423] width 159 height 60
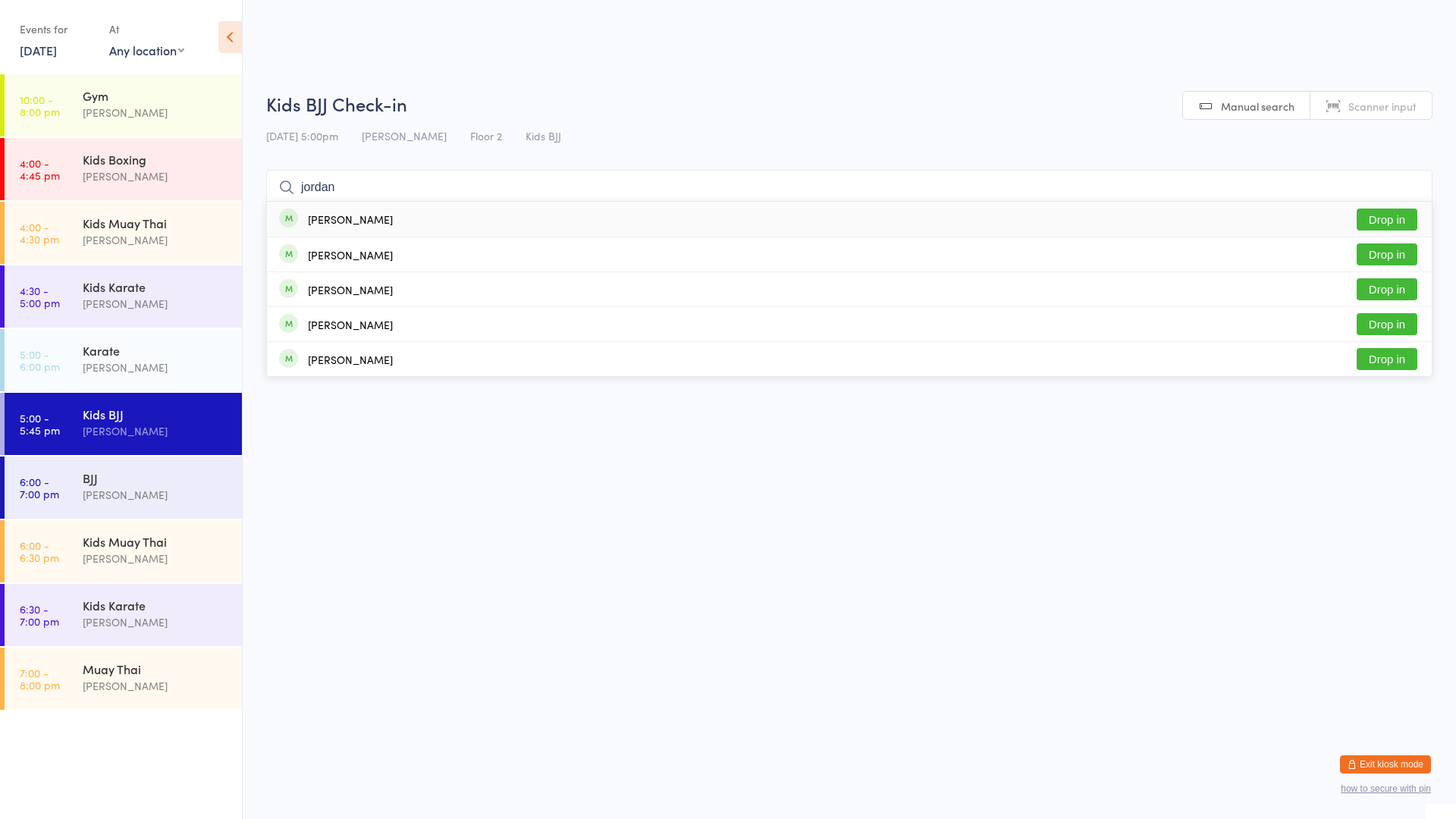
type input "jordan"
click at [379, 213] on div "[PERSON_NAME] Drop in" at bounding box center [849, 219] width 1165 height 35
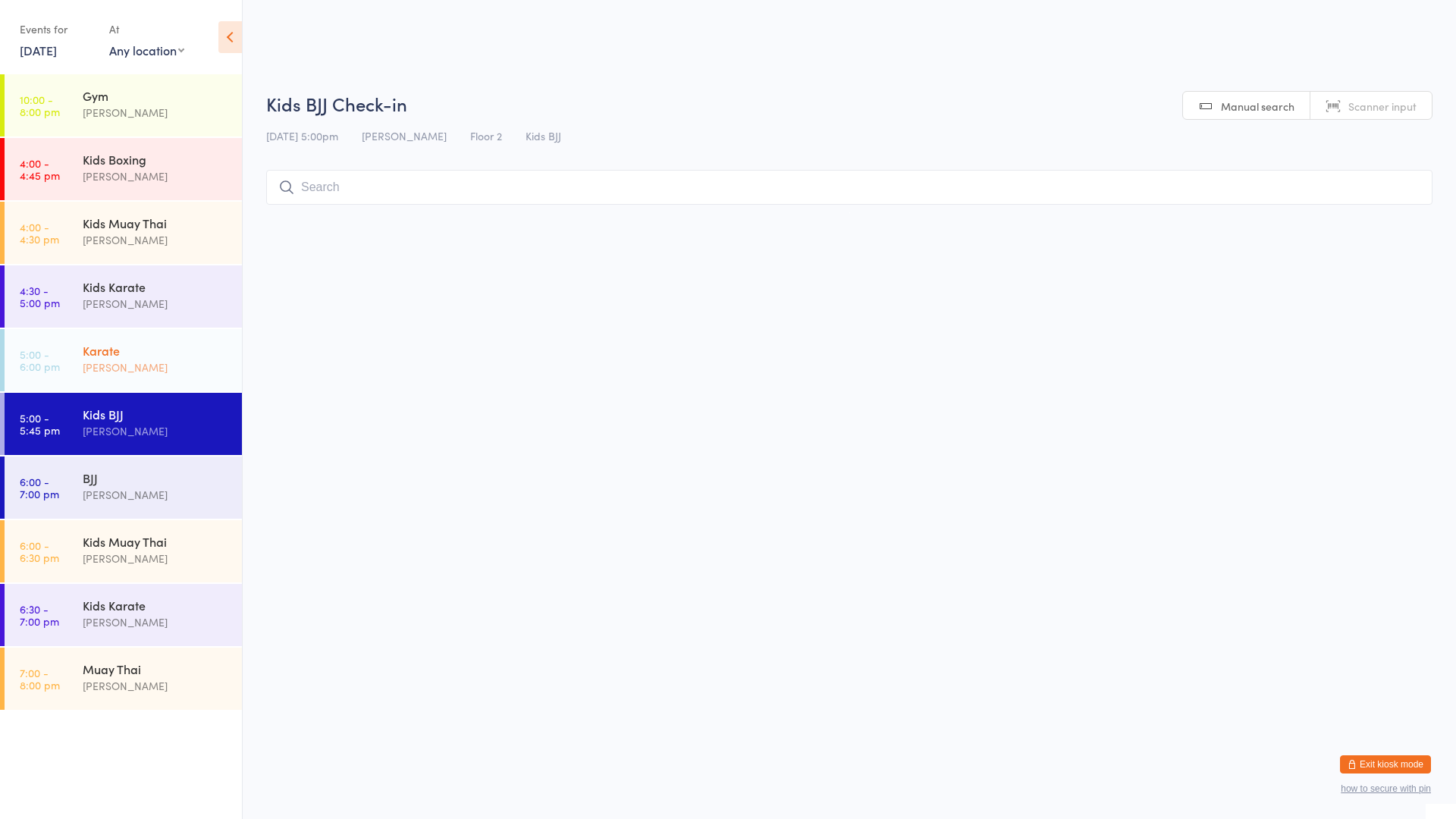
drag, startPoint x: 190, startPoint y: 376, endPoint x: 195, endPoint y: 353, distance: 23.5
click at [190, 375] on div "Karate [PERSON_NAME]" at bounding box center [162, 359] width 159 height 60
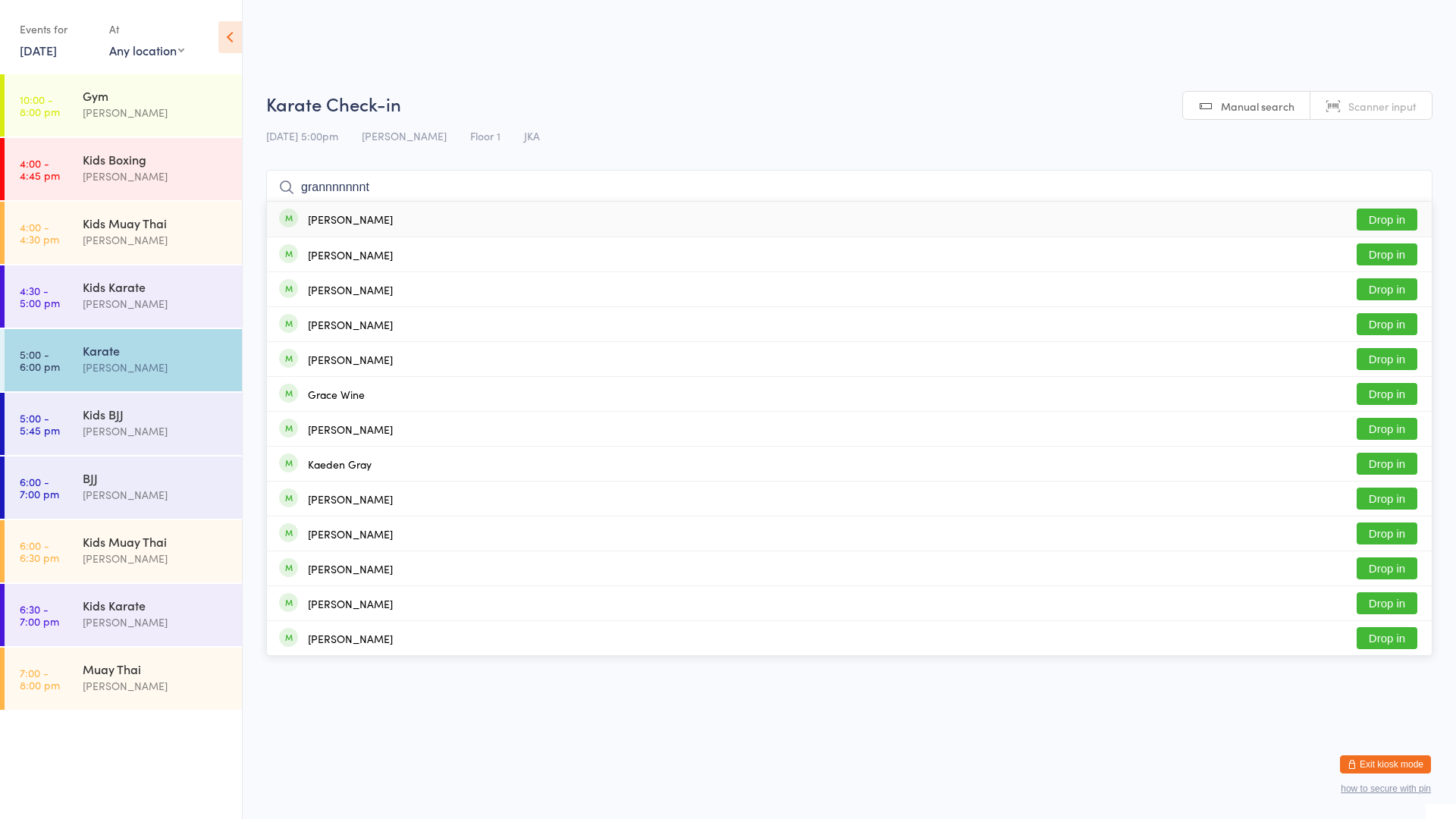
type input "grannnnnnnt"
click at [435, 209] on div "[PERSON_NAME] Drop in" at bounding box center [849, 219] width 1165 height 35
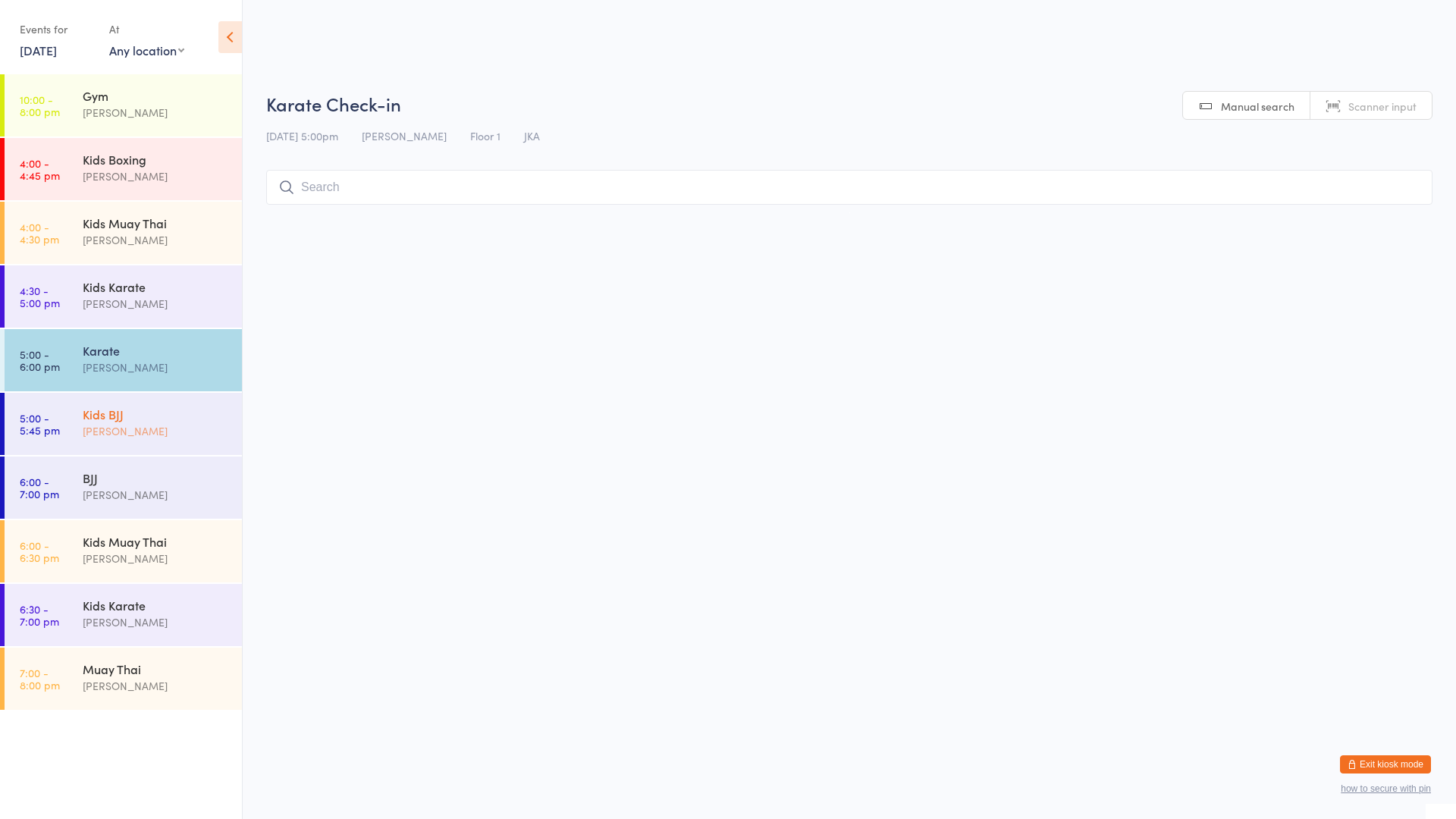
drag, startPoint x: 176, startPoint y: 411, endPoint x: 190, endPoint y: 410, distance: 14.0
click at [177, 411] on div "Kids BJJ" at bounding box center [156, 413] width 146 height 16
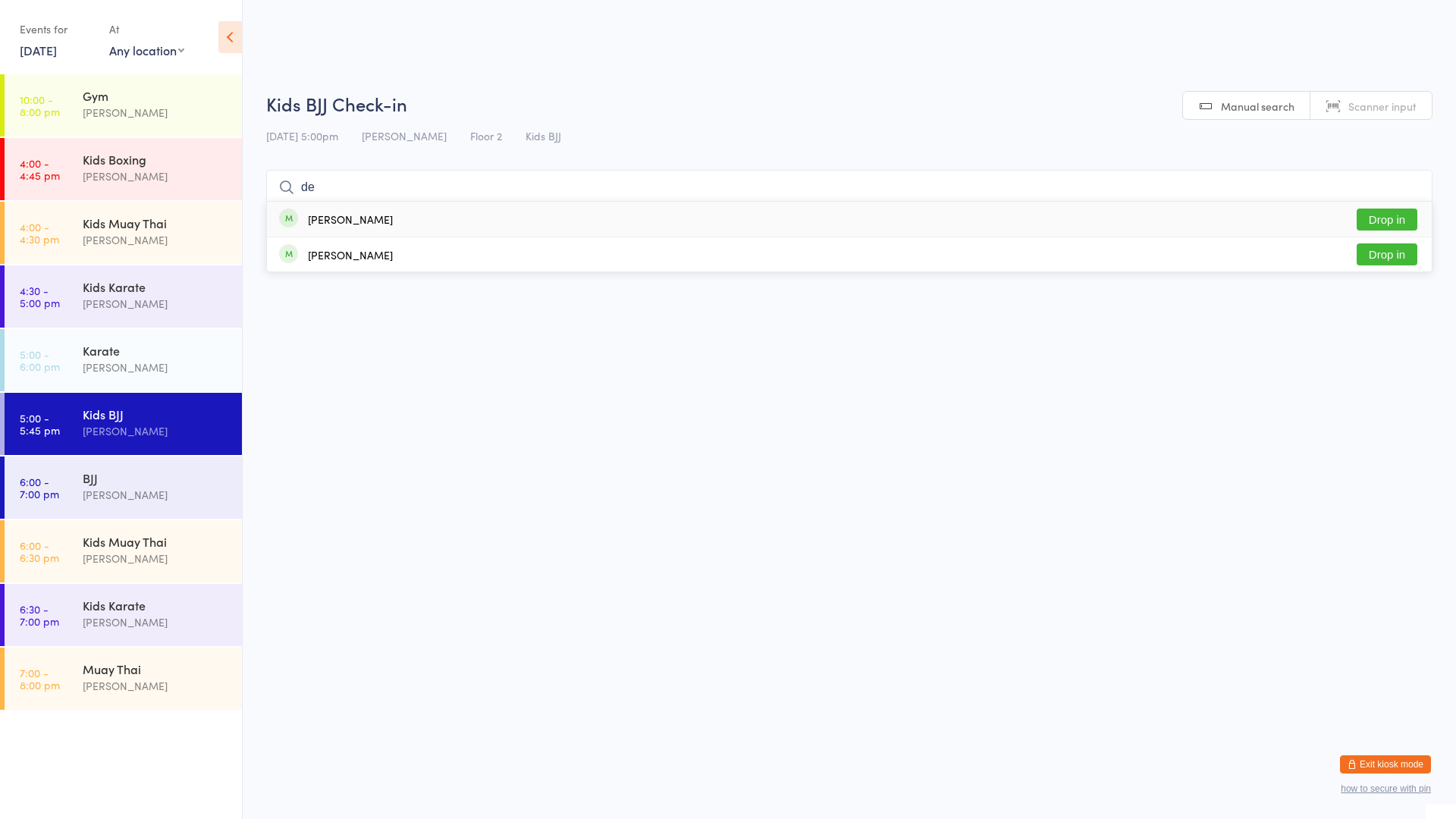
type input "de"
click at [1365, 211] on button "Drop in" at bounding box center [1387, 220] width 61 height 22
click at [177, 604] on div "Kids Karate" at bounding box center [156, 604] width 146 height 16
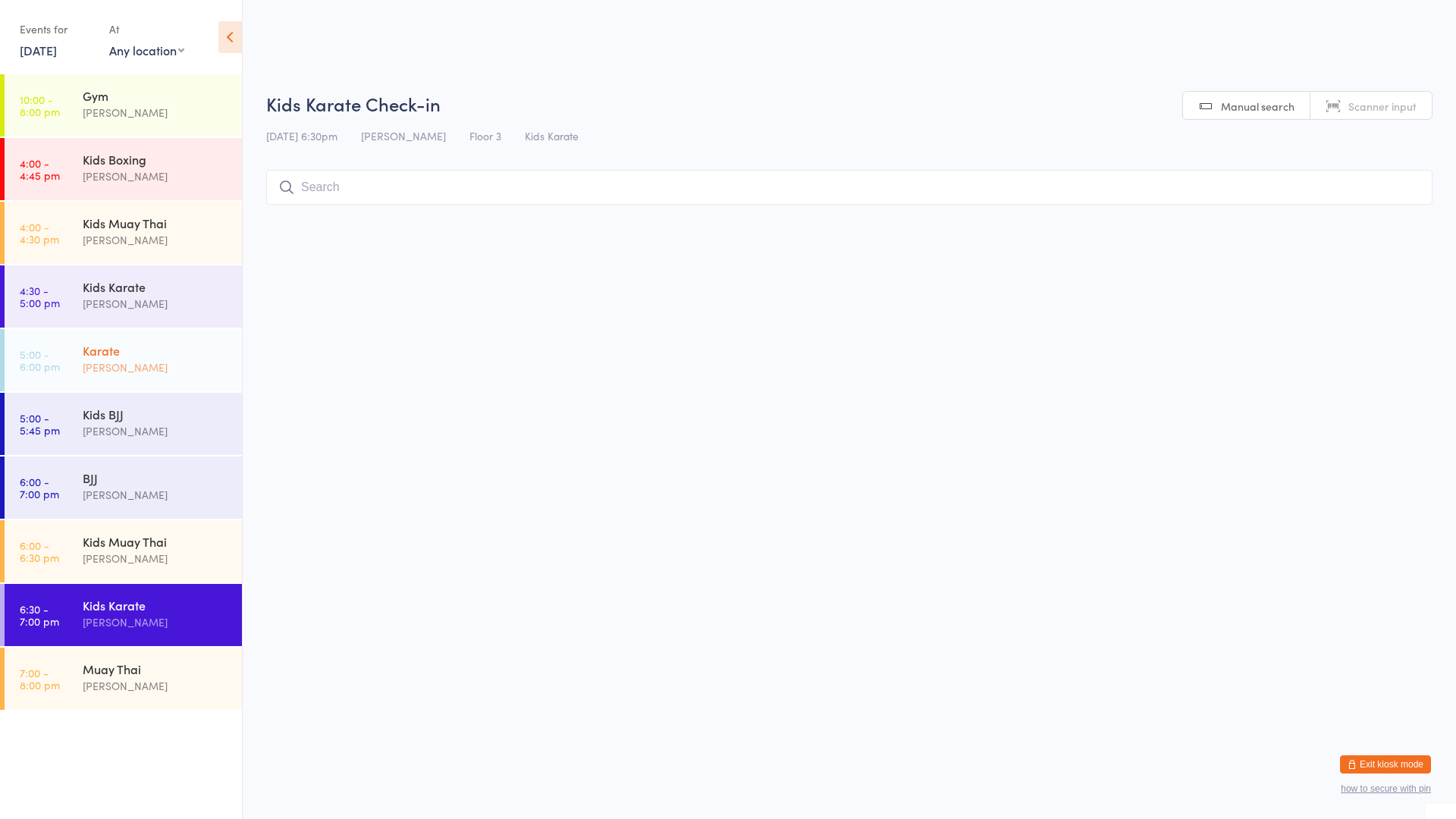
click at [142, 375] on div "[PERSON_NAME]" at bounding box center [156, 368] width 146 height 17
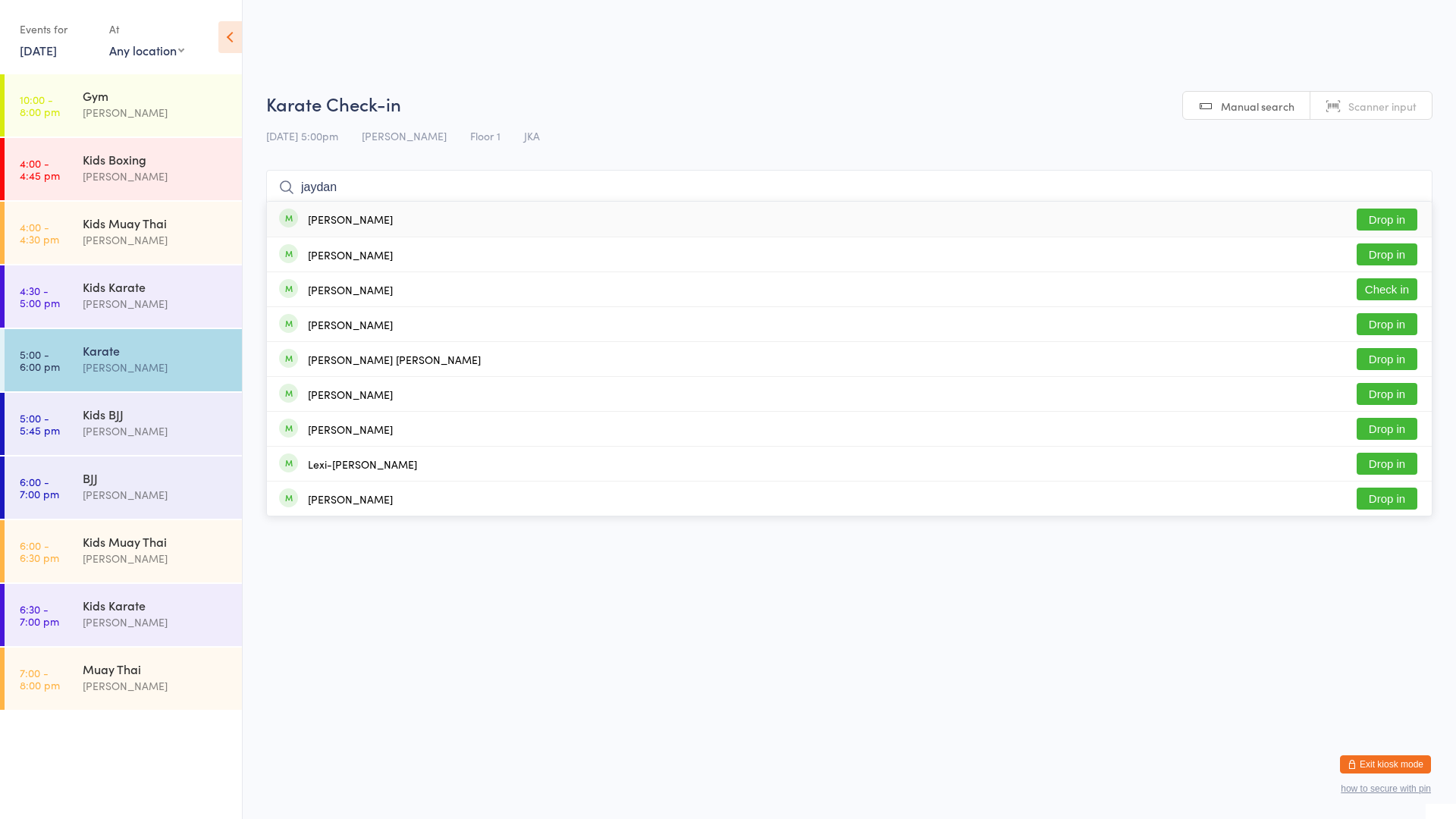
type input "jaydan"
click at [392, 216] on div "[PERSON_NAME] Drop in" at bounding box center [849, 219] width 1165 height 35
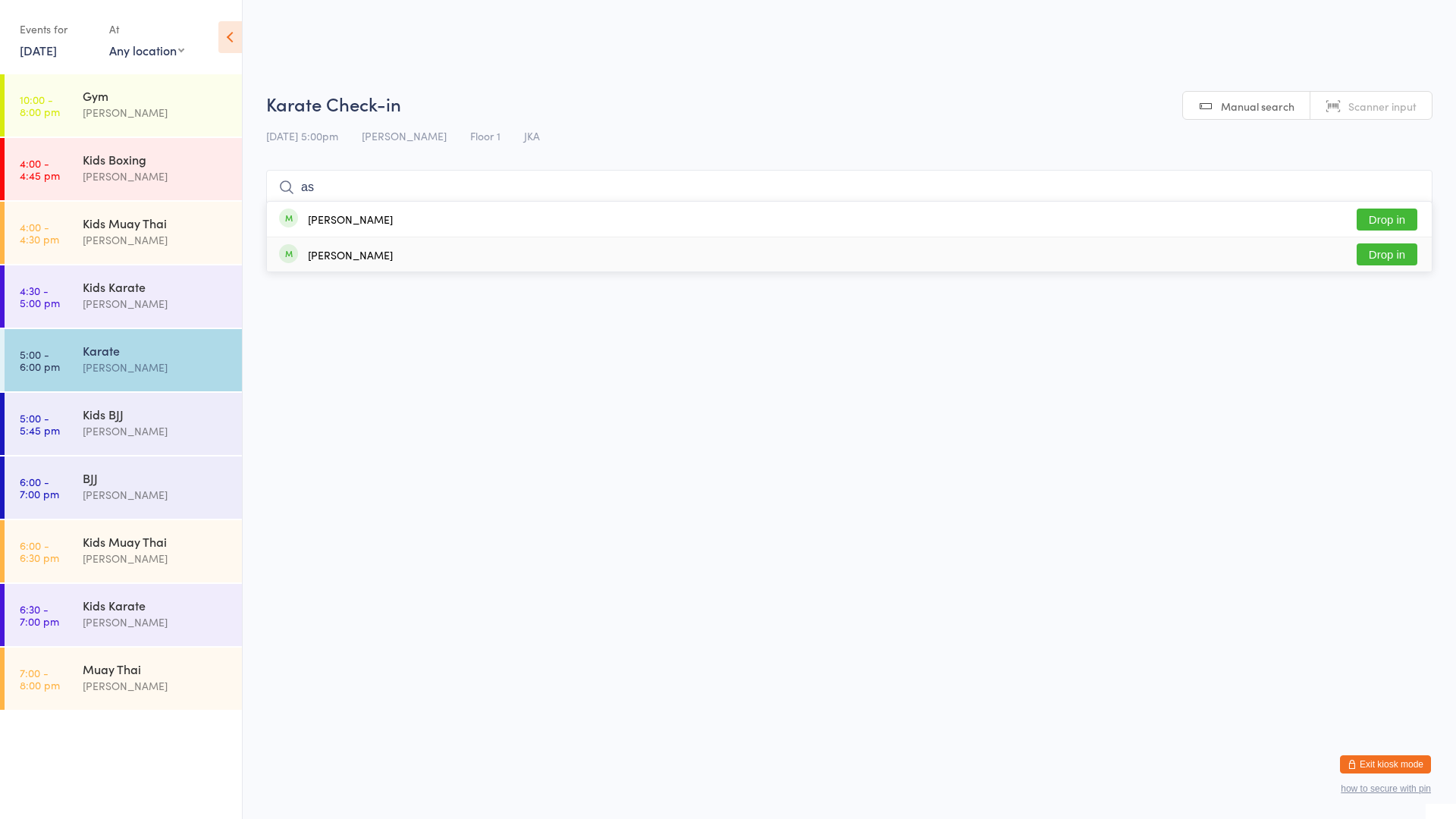
type input "as"
click at [1390, 256] on button "Drop in" at bounding box center [1387, 254] width 61 height 22
click at [95, 415] on div "Kids BJJ" at bounding box center [156, 413] width 146 height 16
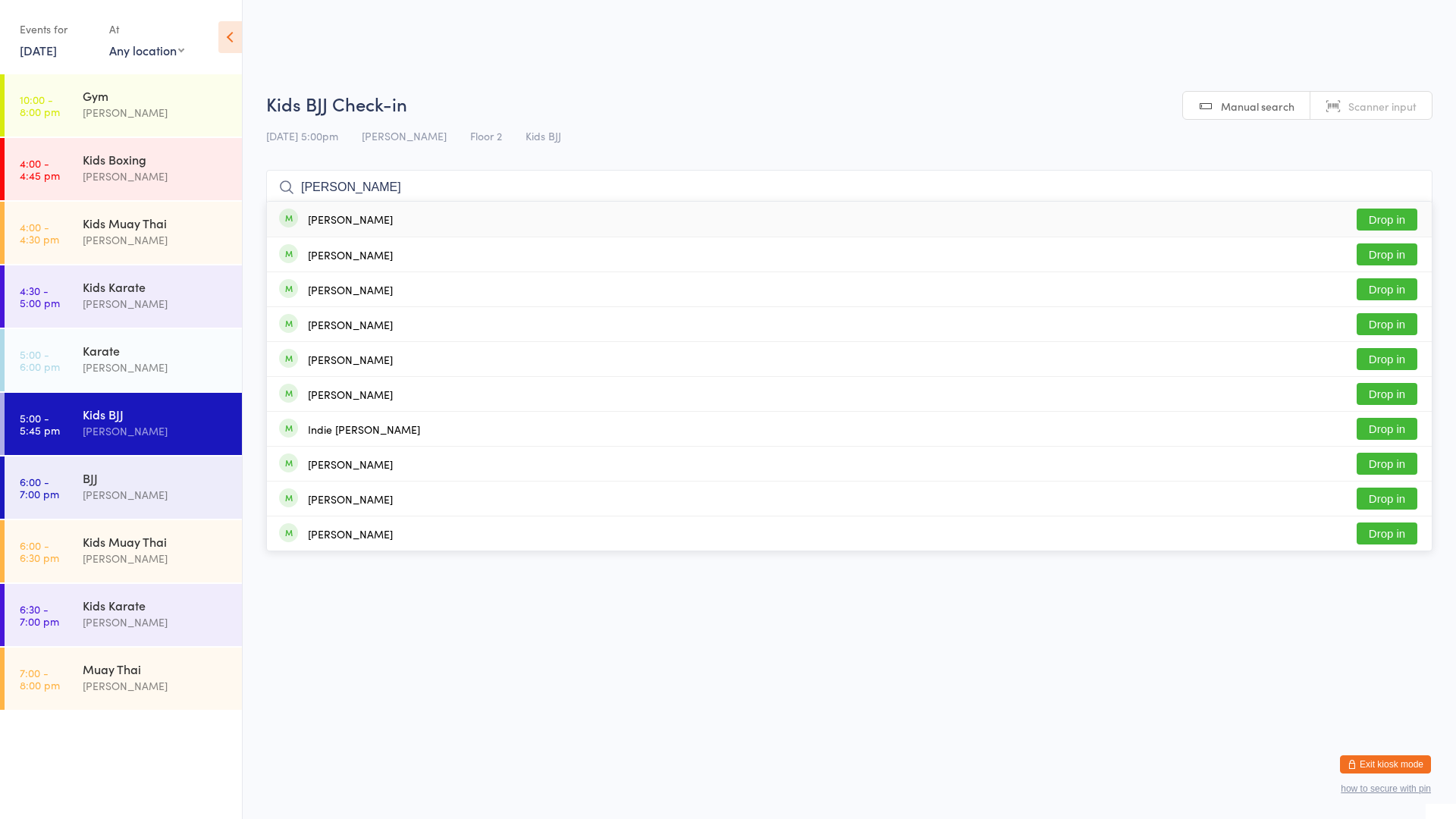
type input "[PERSON_NAME]"
click at [354, 209] on div "[PERSON_NAME] Drop in" at bounding box center [849, 219] width 1165 height 35
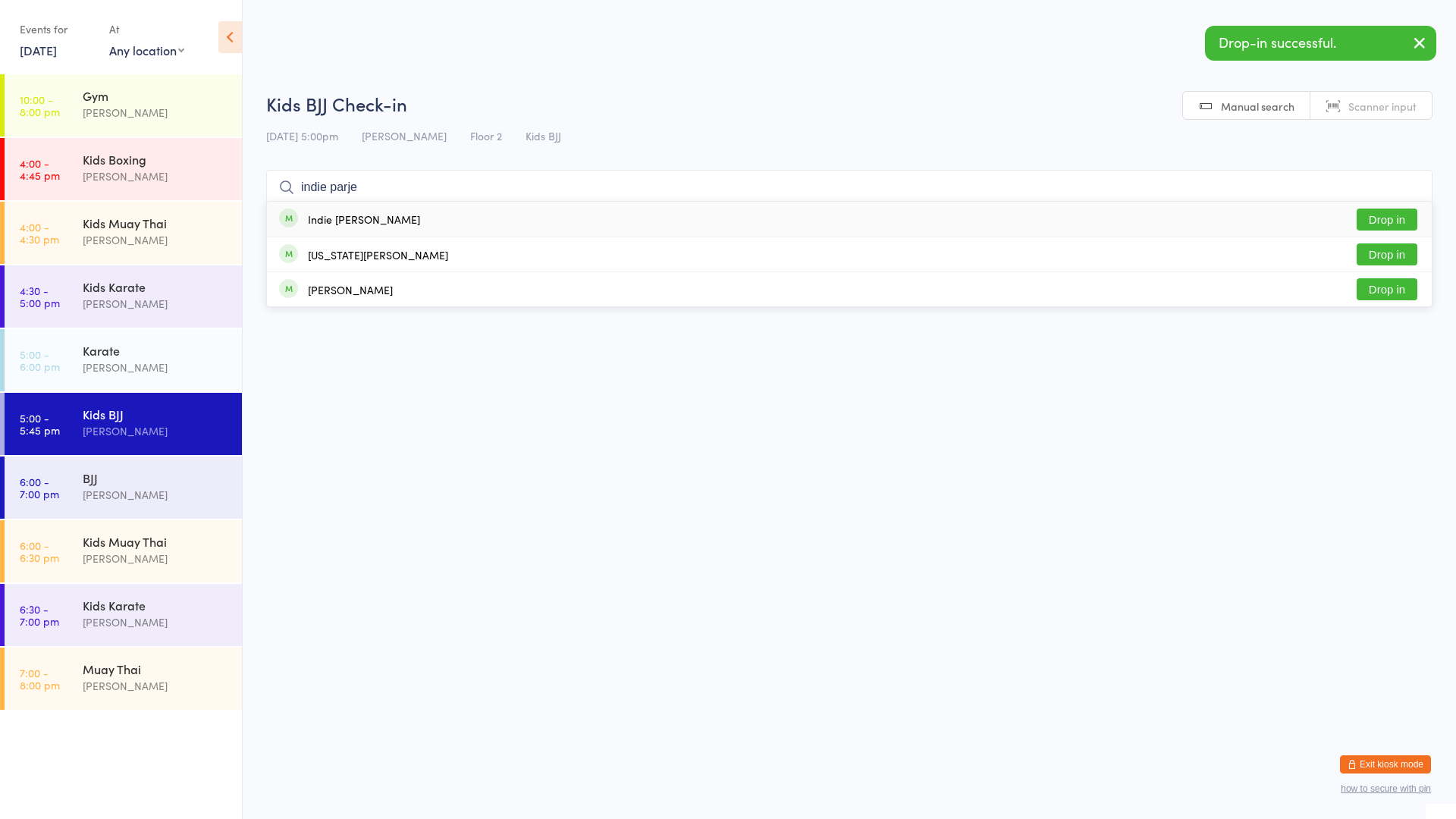
type input "indie parje"
click at [372, 226] on div "Indie [PERSON_NAME] Drop in" at bounding box center [849, 219] width 1165 height 35
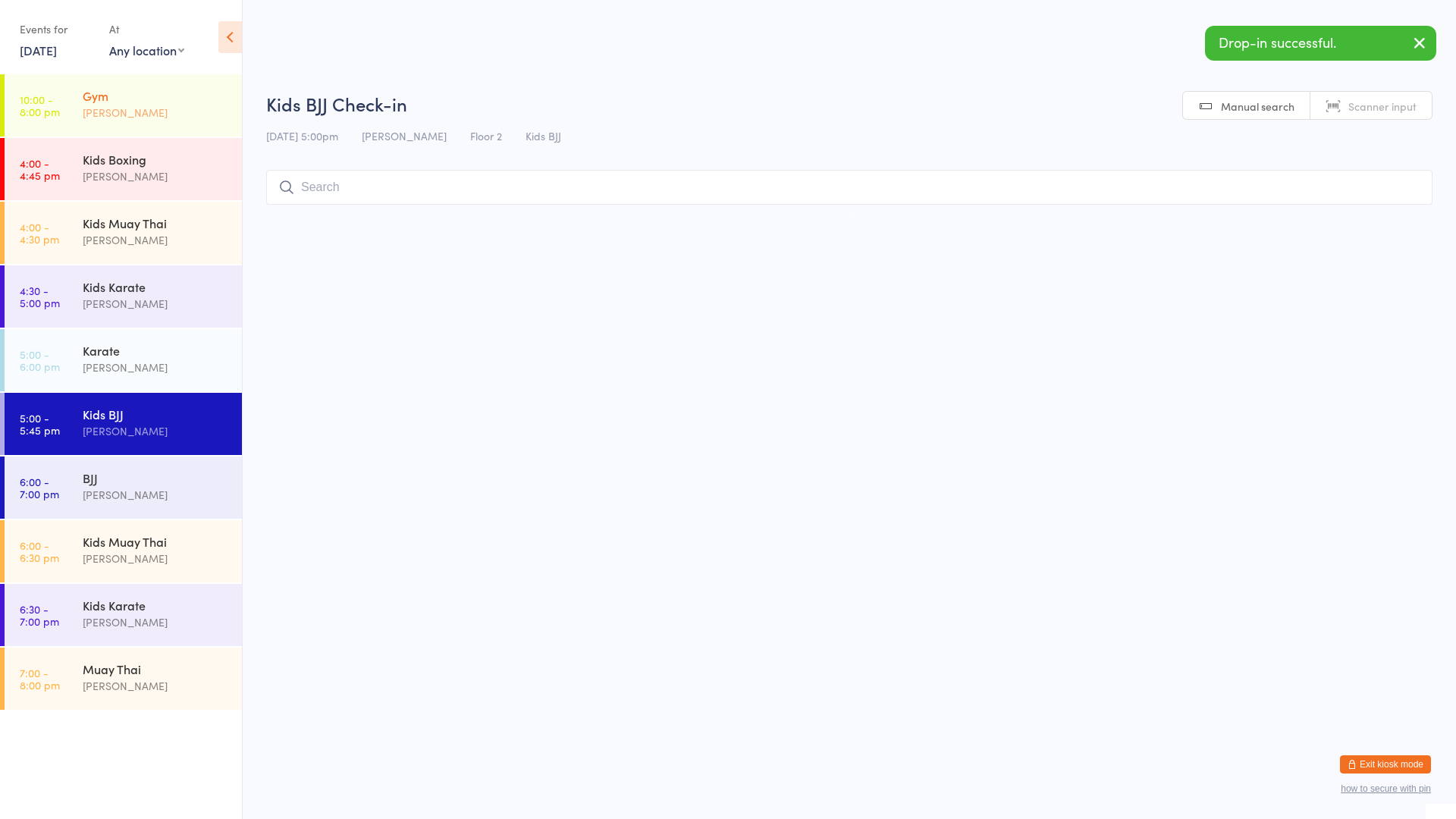
click at [141, 128] on div "Gym [PERSON_NAME]" at bounding box center [162, 104] width 159 height 60
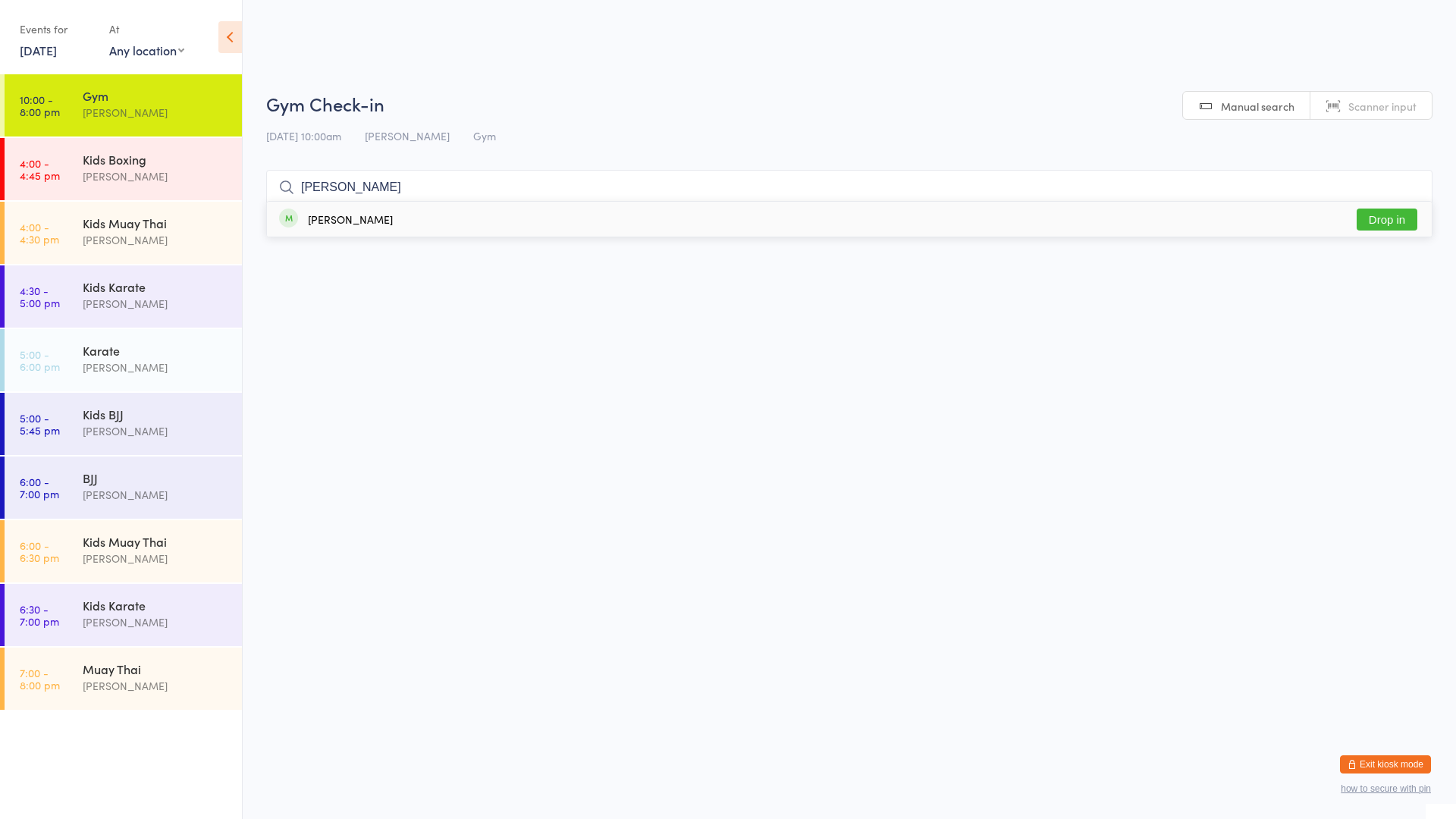
type input "[PERSON_NAME]"
click at [344, 213] on div "[PERSON_NAME]" at bounding box center [350, 219] width 85 height 12
click at [169, 359] on div "[PERSON_NAME]" at bounding box center [156, 368] width 146 height 17
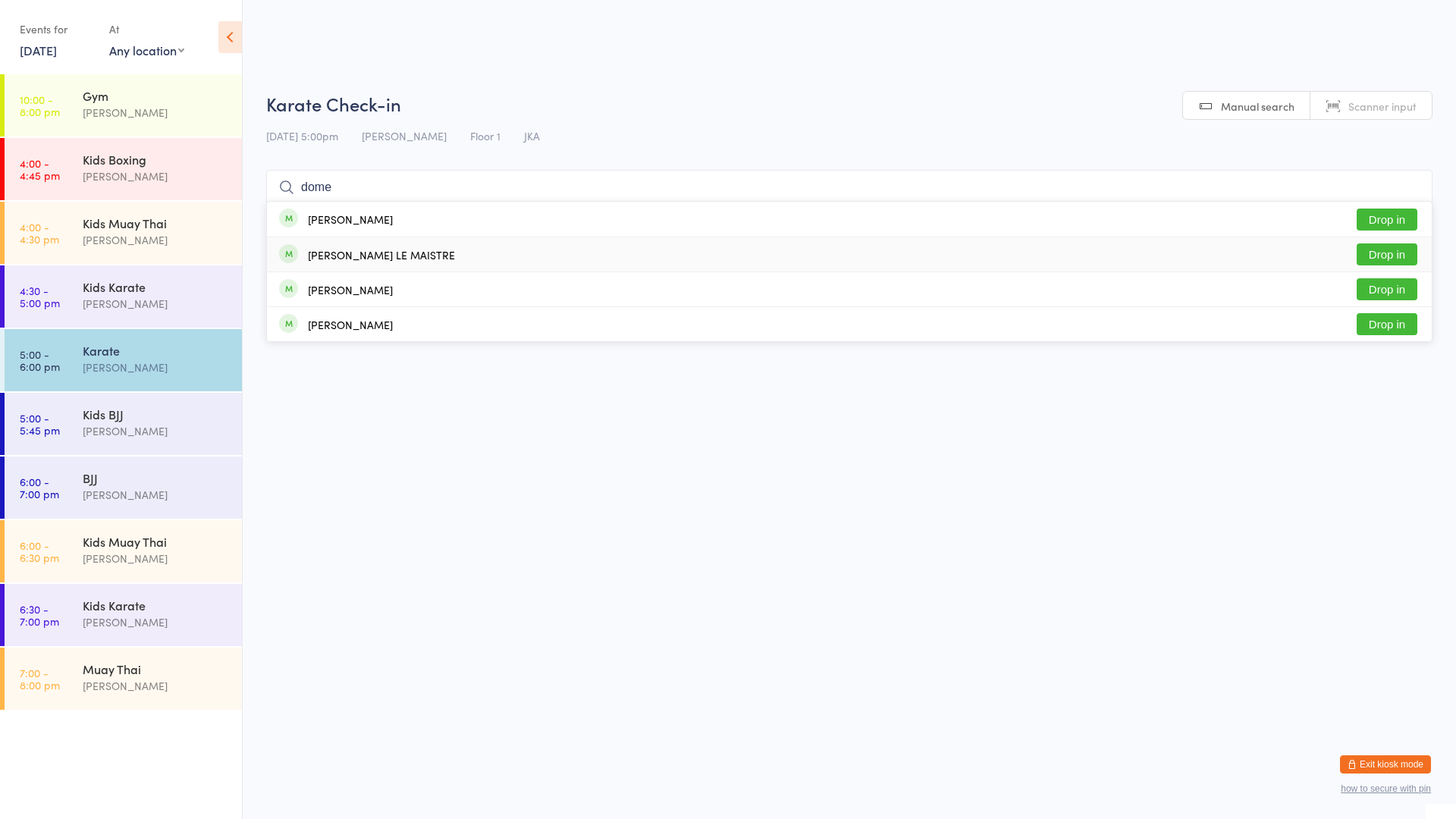
type input "dome"
click at [1371, 256] on button "Drop in" at bounding box center [1387, 254] width 61 height 22
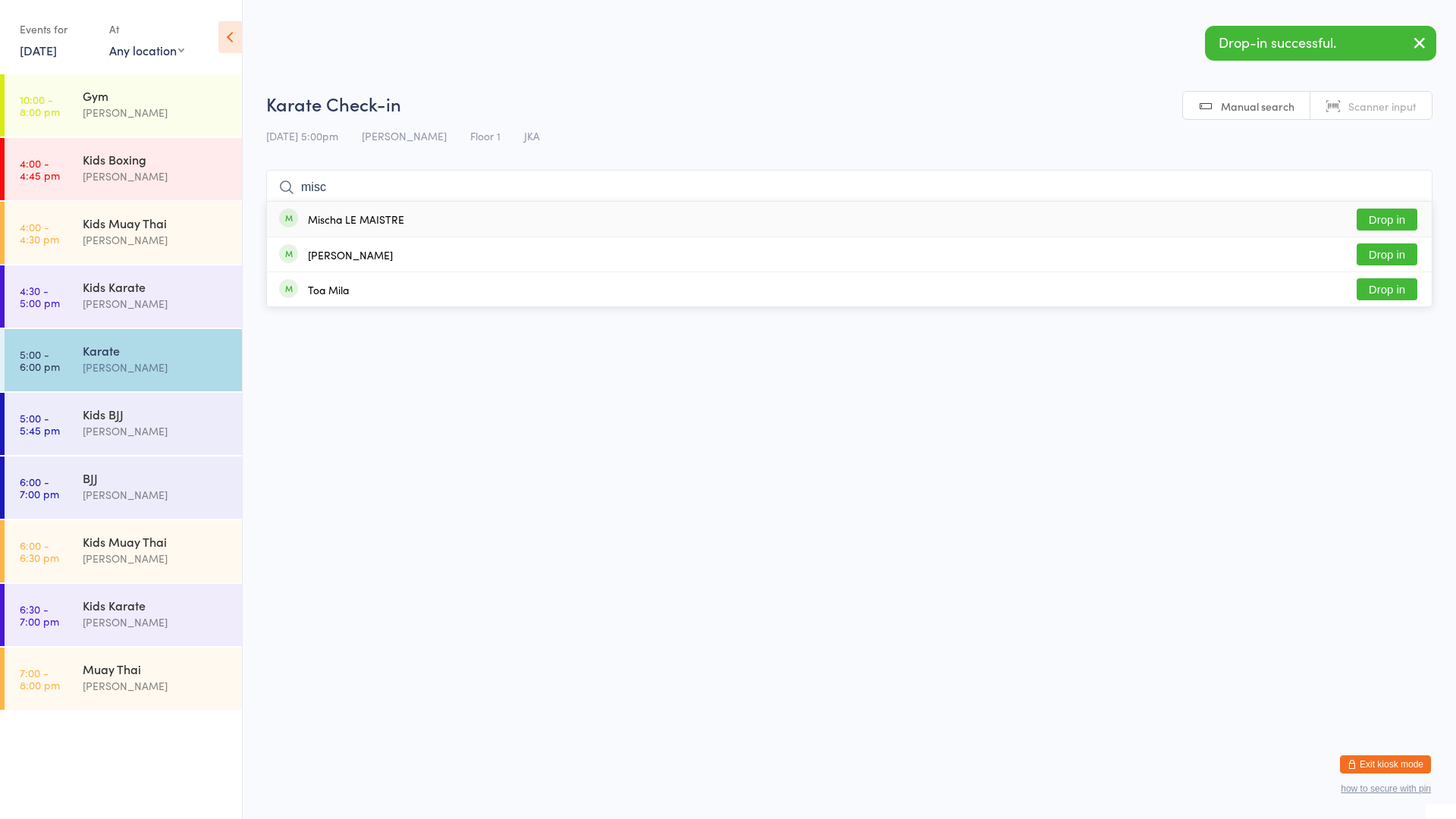
type input "misc"
click at [1379, 223] on button "Drop in" at bounding box center [1387, 220] width 61 height 22
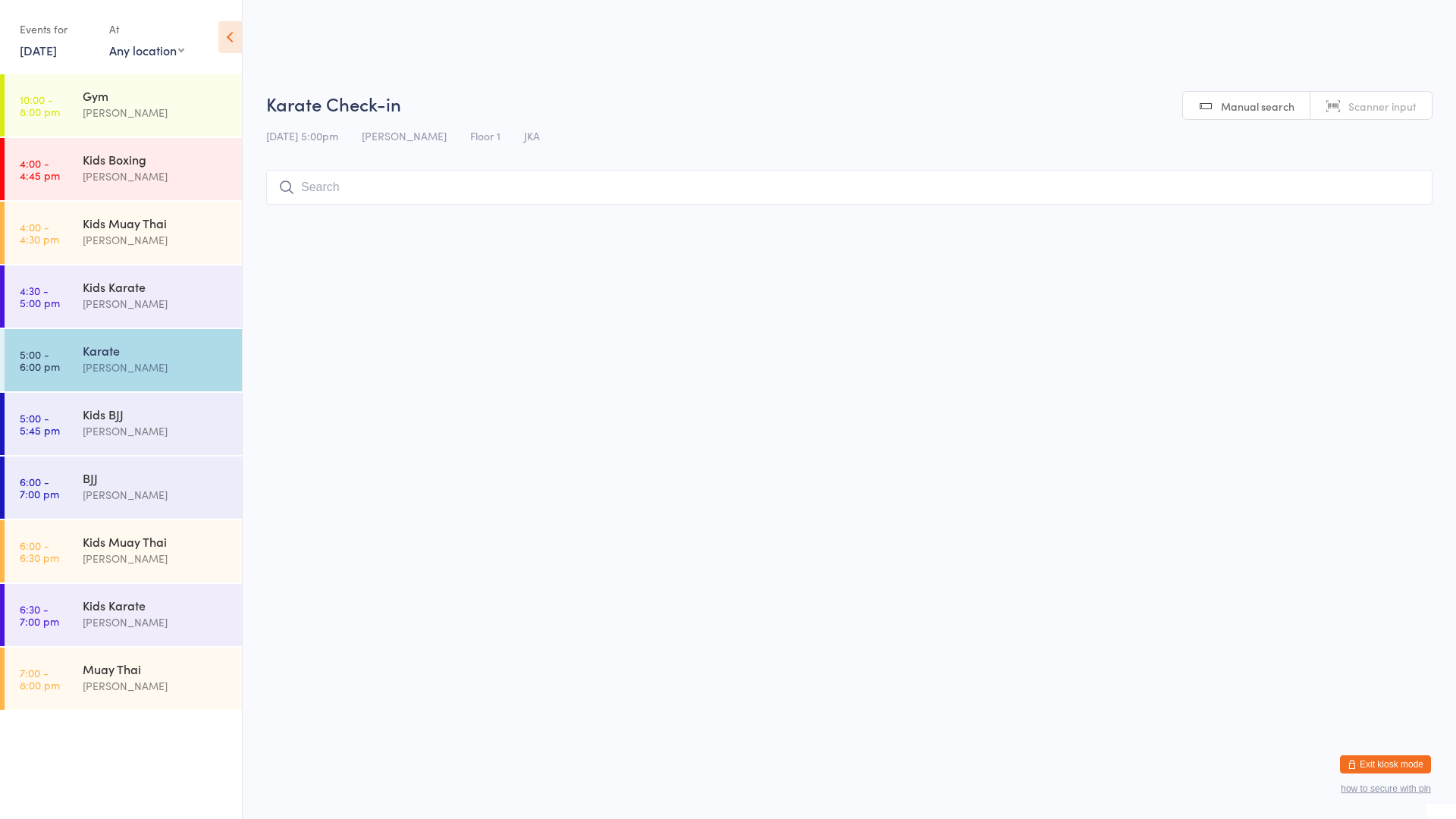
click at [198, 361] on div "[PERSON_NAME]" at bounding box center [156, 368] width 146 height 17
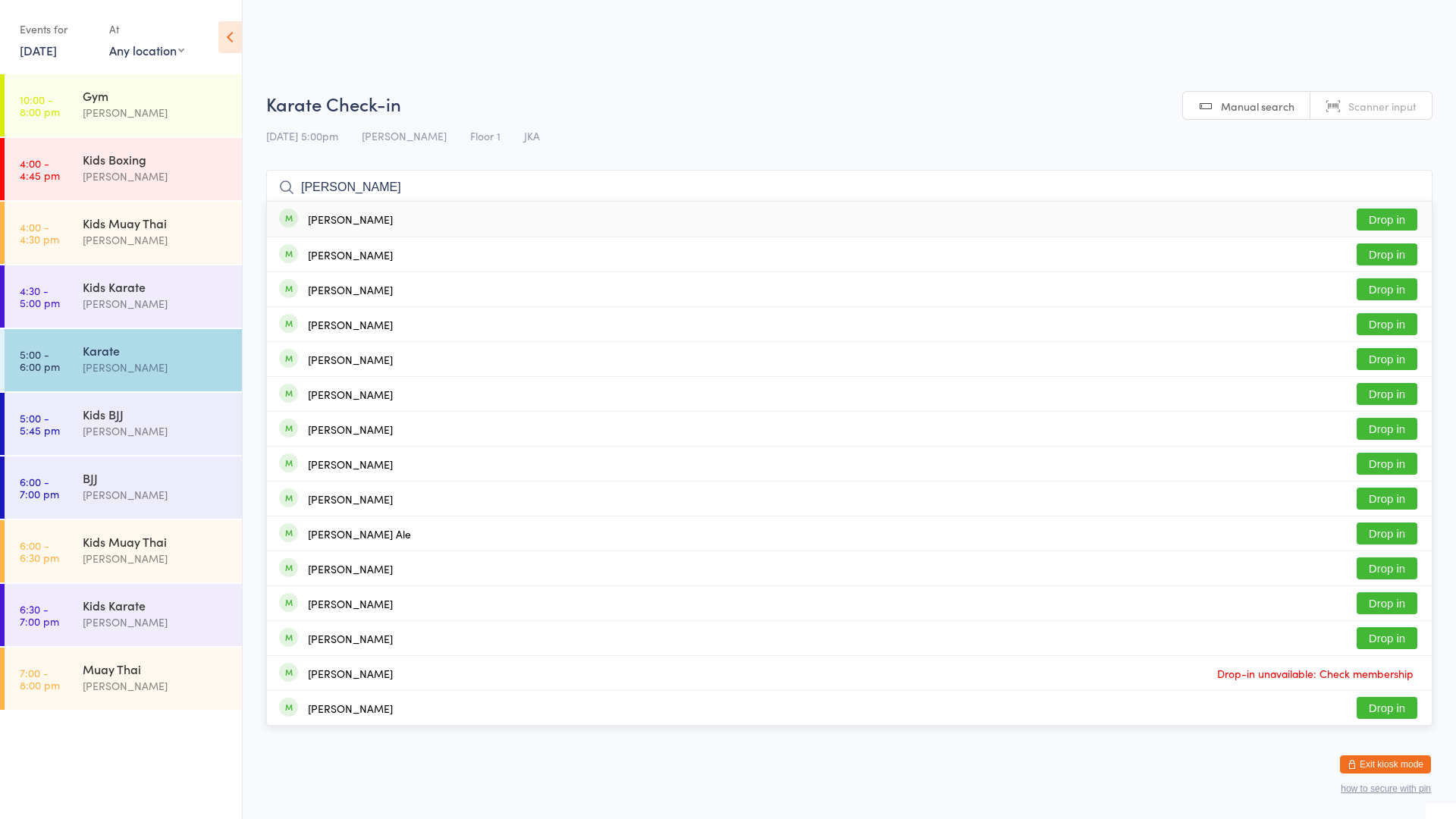
type input "[PERSON_NAME]"
click at [319, 225] on div "[PERSON_NAME]" at bounding box center [350, 219] width 85 height 12
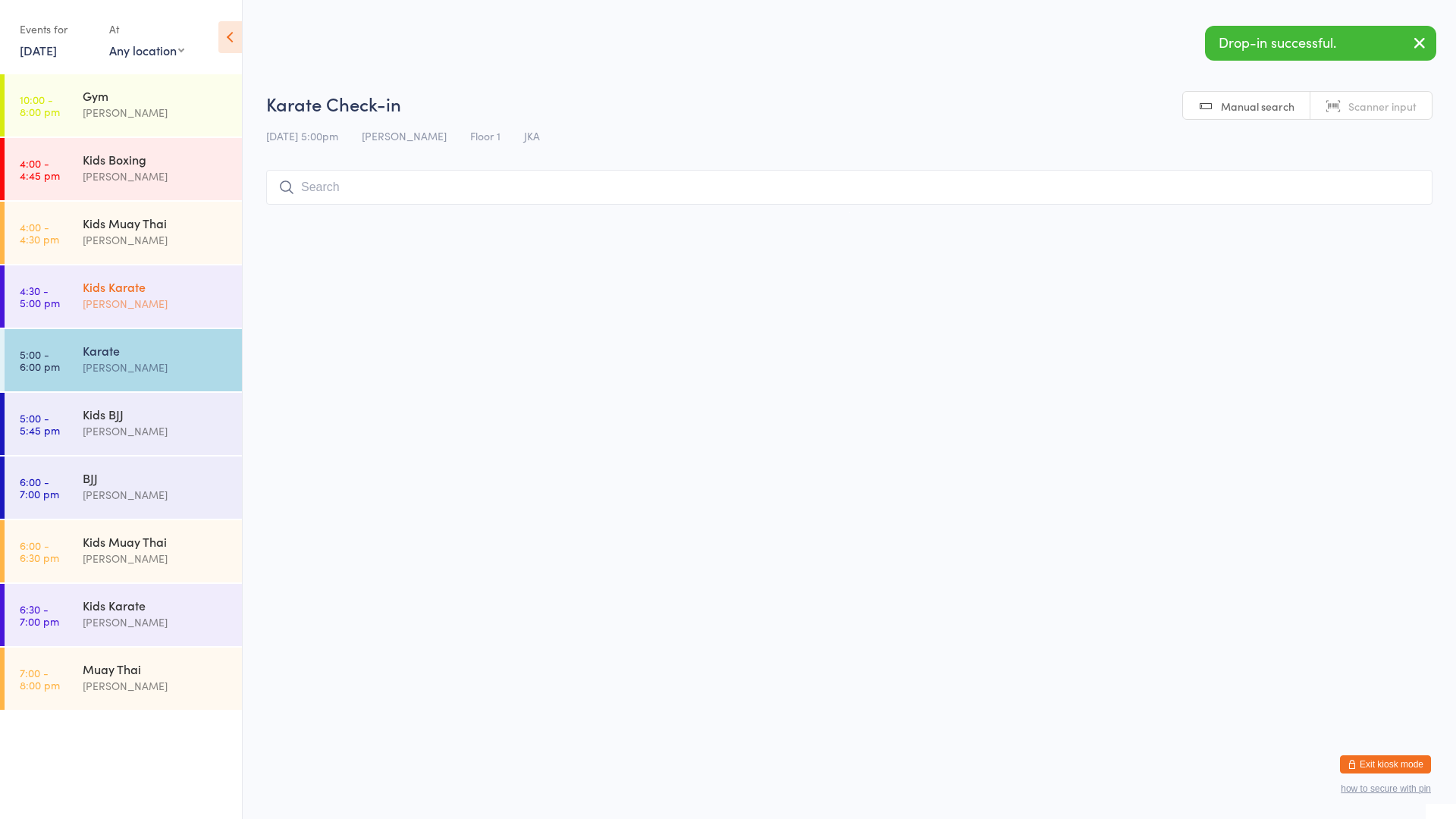
click at [199, 280] on div "Kids Karate" at bounding box center [156, 286] width 146 height 16
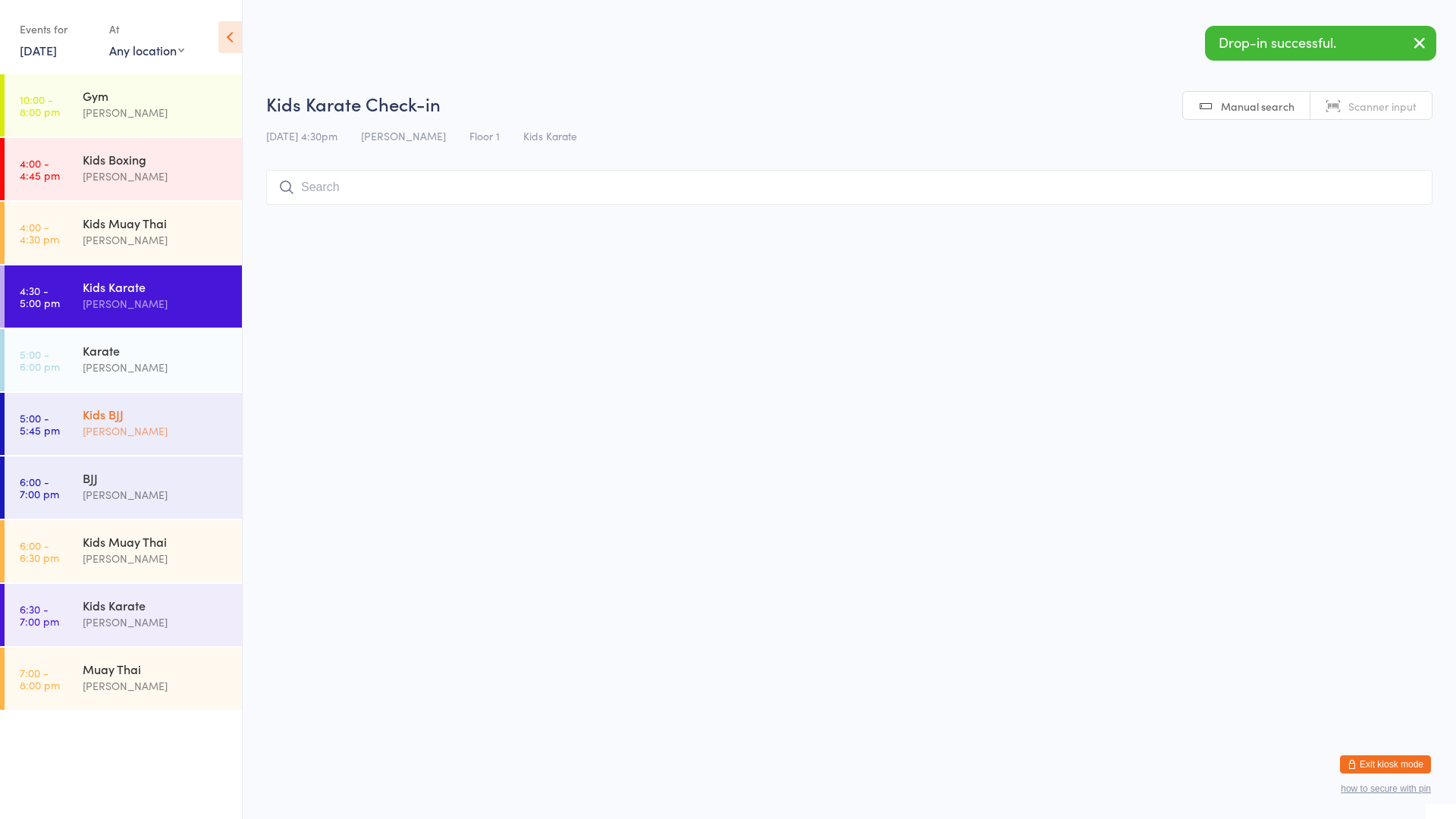
click at [194, 413] on div "Kids BJJ" at bounding box center [156, 413] width 146 height 16
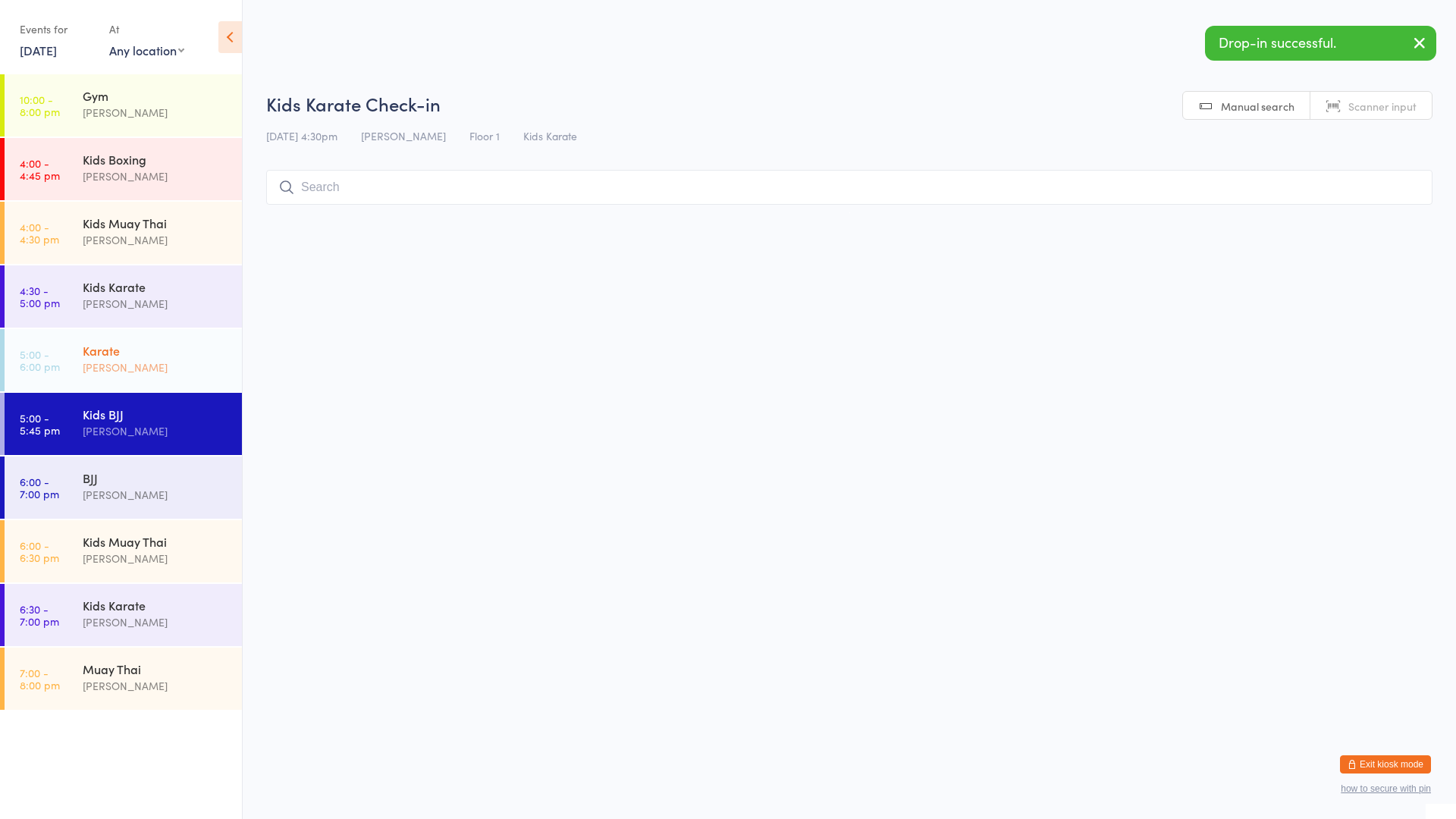
click at [170, 365] on div "[PERSON_NAME]" at bounding box center [156, 368] width 146 height 17
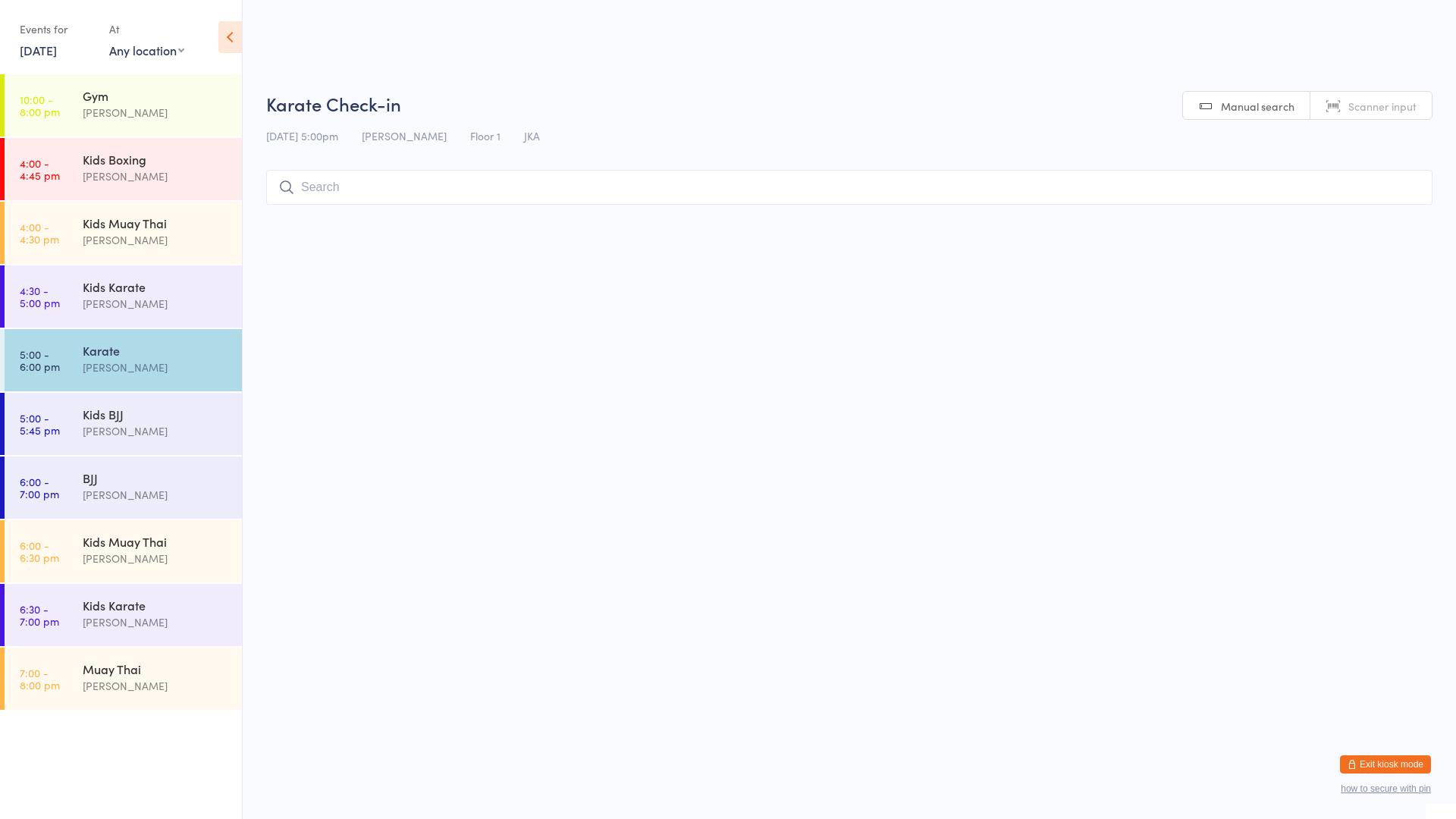
drag, startPoint x: 355, startPoint y: 196, endPoint x: 364, endPoint y: 179, distance: 19.2
click at [356, 195] on input "search" at bounding box center [849, 187] width 1166 height 35
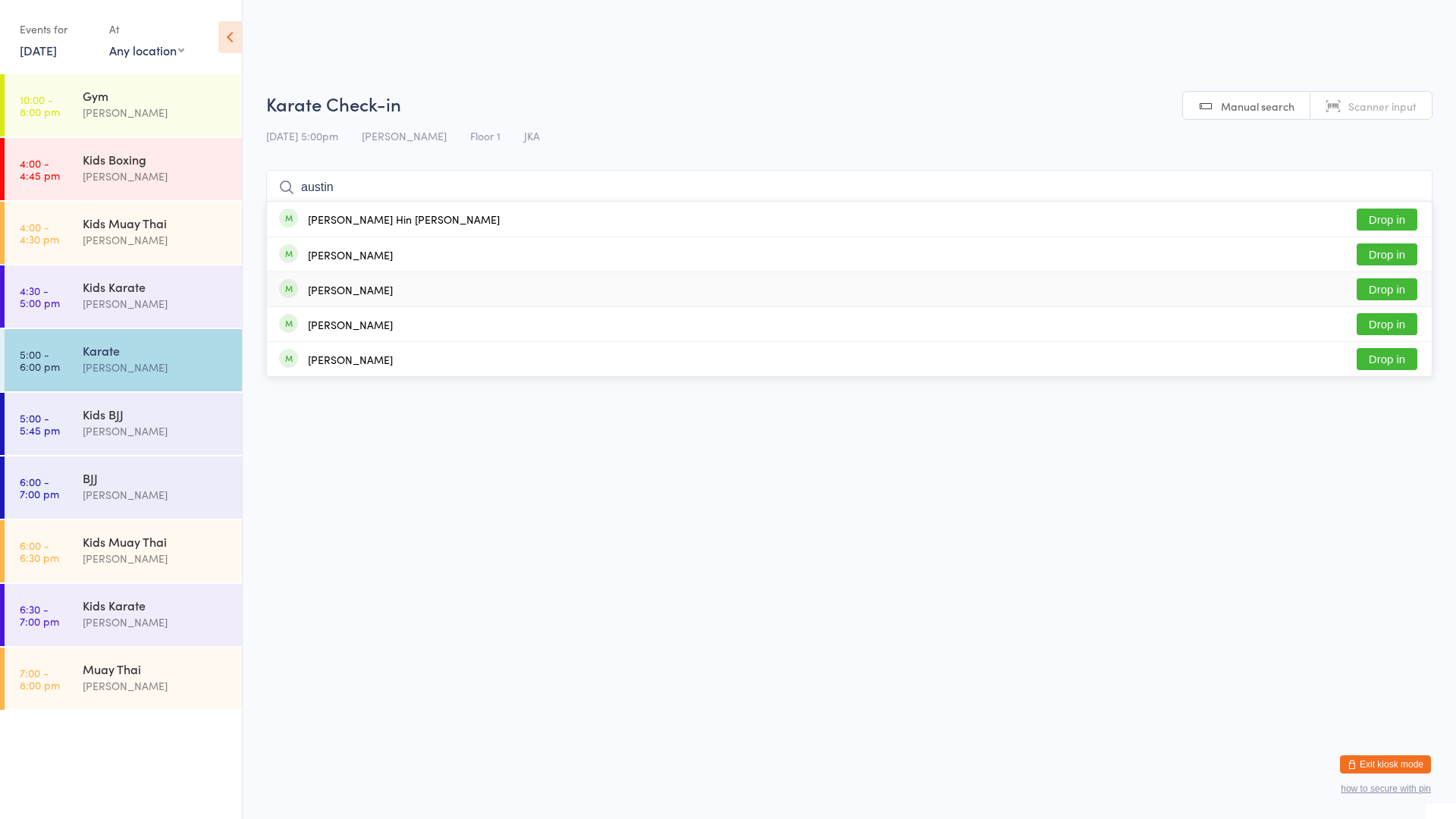
type input "austin"
click at [1372, 286] on button "Drop in" at bounding box center [1387, 289] width 61 height 22
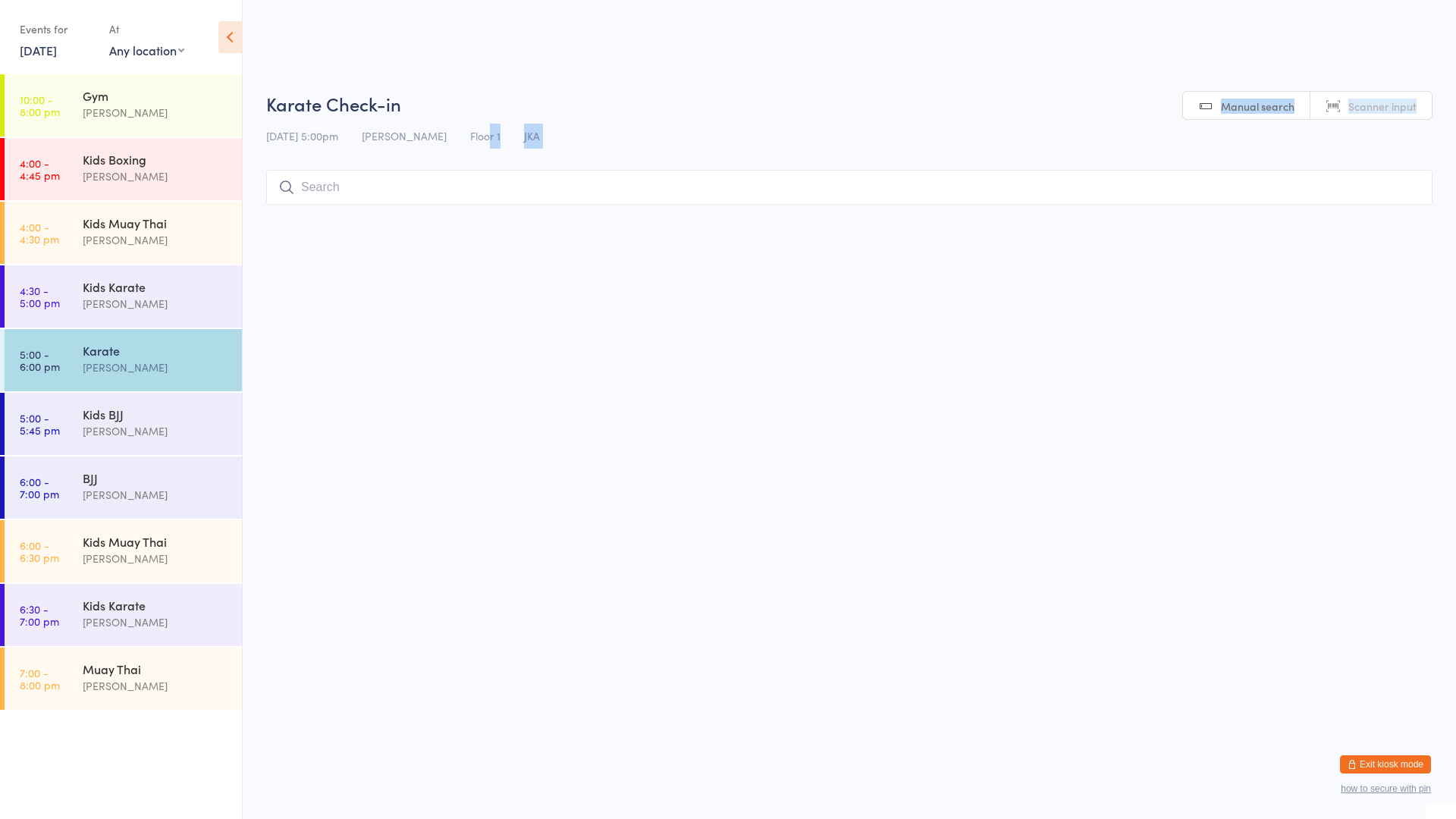
drag, startPoint x: 476, startPoint y: 122, endPoint x: 449, endPoint y: 157, distance: 44.2
click at [450, 156] on div "Karate Check-in [DATE] 5:00pm [PERSON_NAME] Floor 1 JKA Manual search Scanner i…" at bounding box center [849, 151] width 1166 height 121
click at [385, 177] on input "search" at bounding box center [849, 187] width 1166 height 35
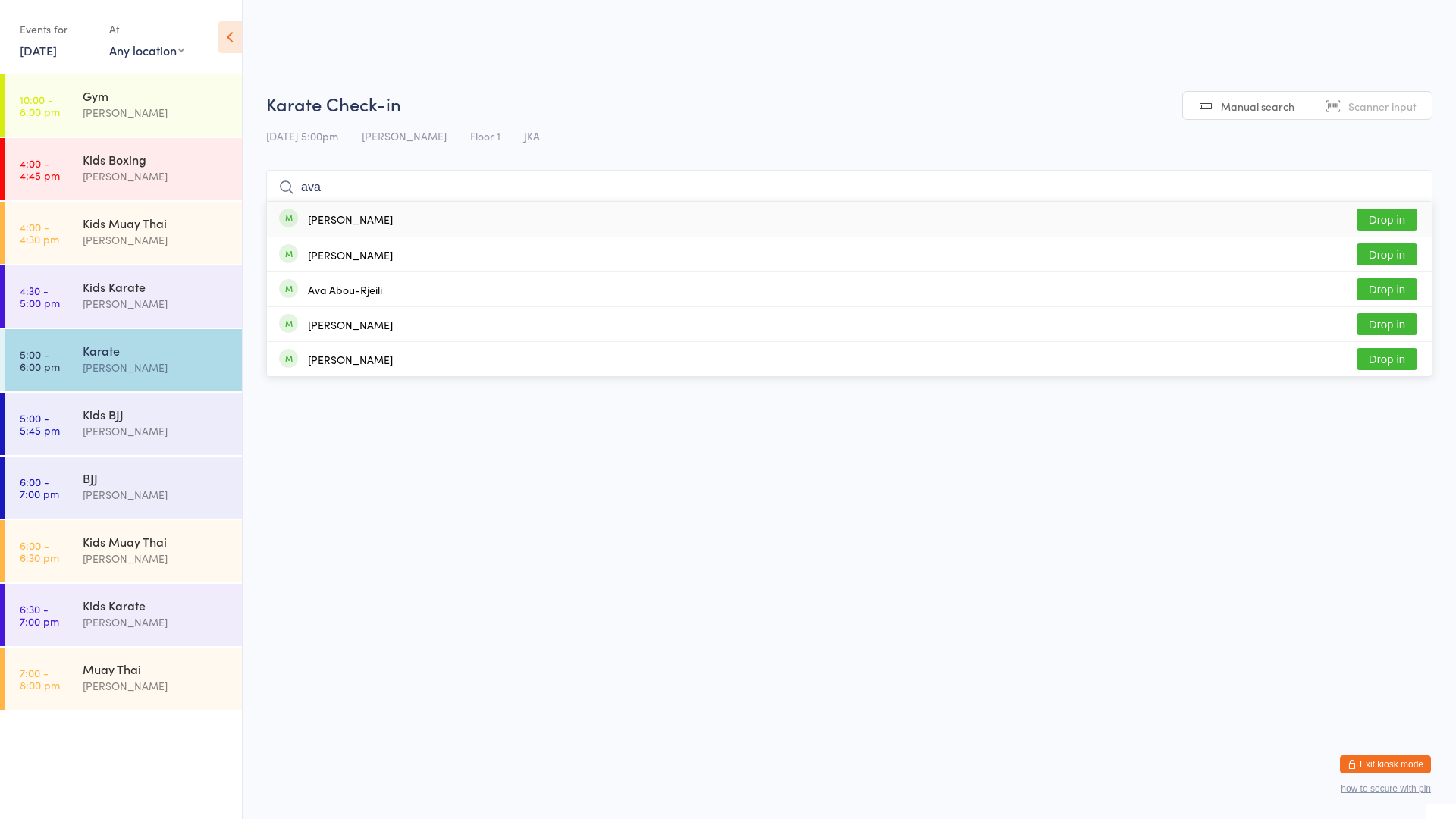
type input "ava"
drag, startPoint x: 1399, startPoint y: 205, endPoint x: 1393, endPoint y: 213, distance: 10.0
click at [1395, 210] on div "[PERSON_NAME] Drop in" at bounding box center [849, 219] width 1165 height 35
type input "[PERSON_NAME]"
click at [1368, 217] on button "Drop in" at bounding box center [1387, 220] width 61 height 22
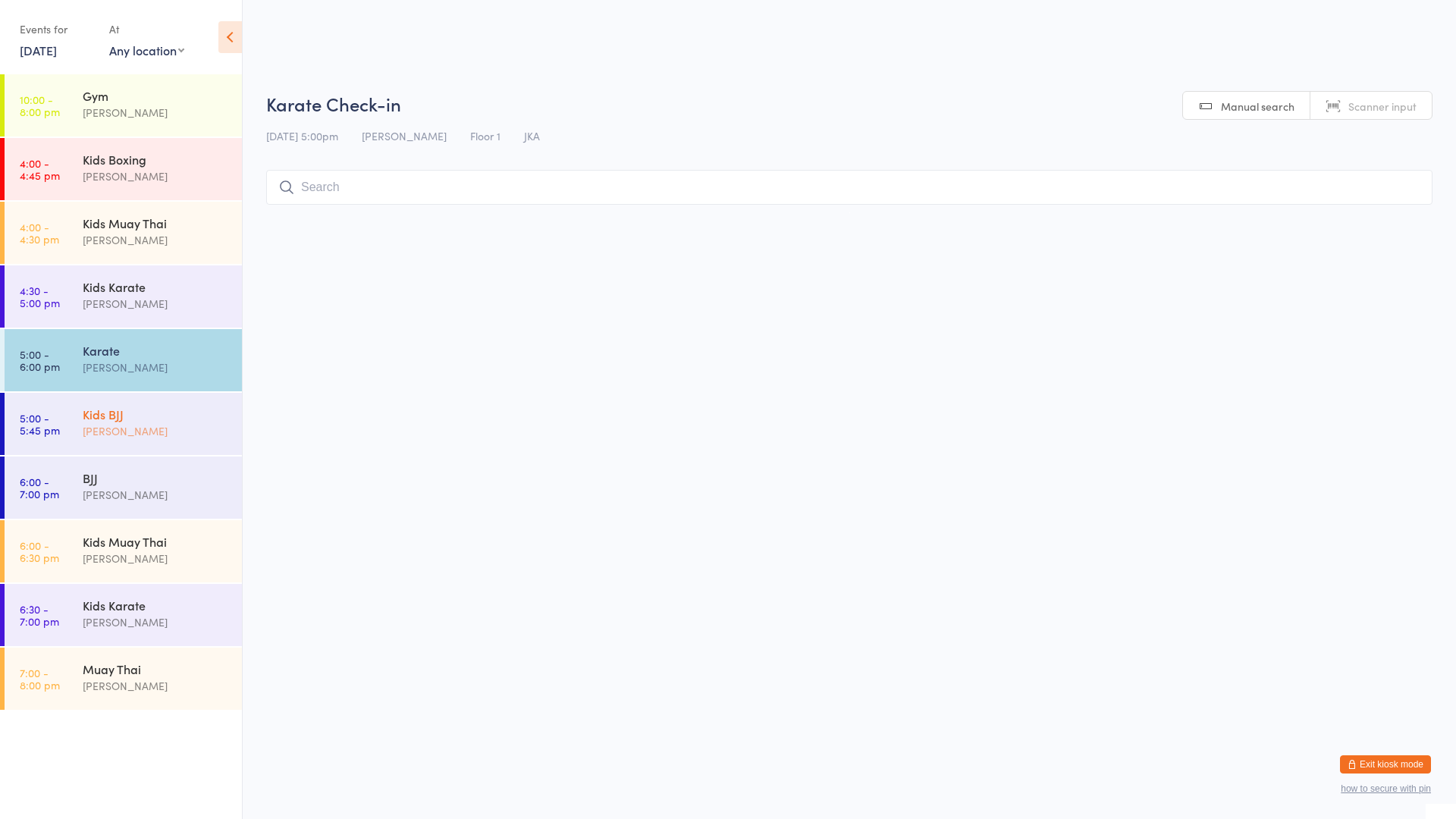
click at [172, 411] on div "Kids BJJ" at bounding box center [156, 413] width 146 height 16
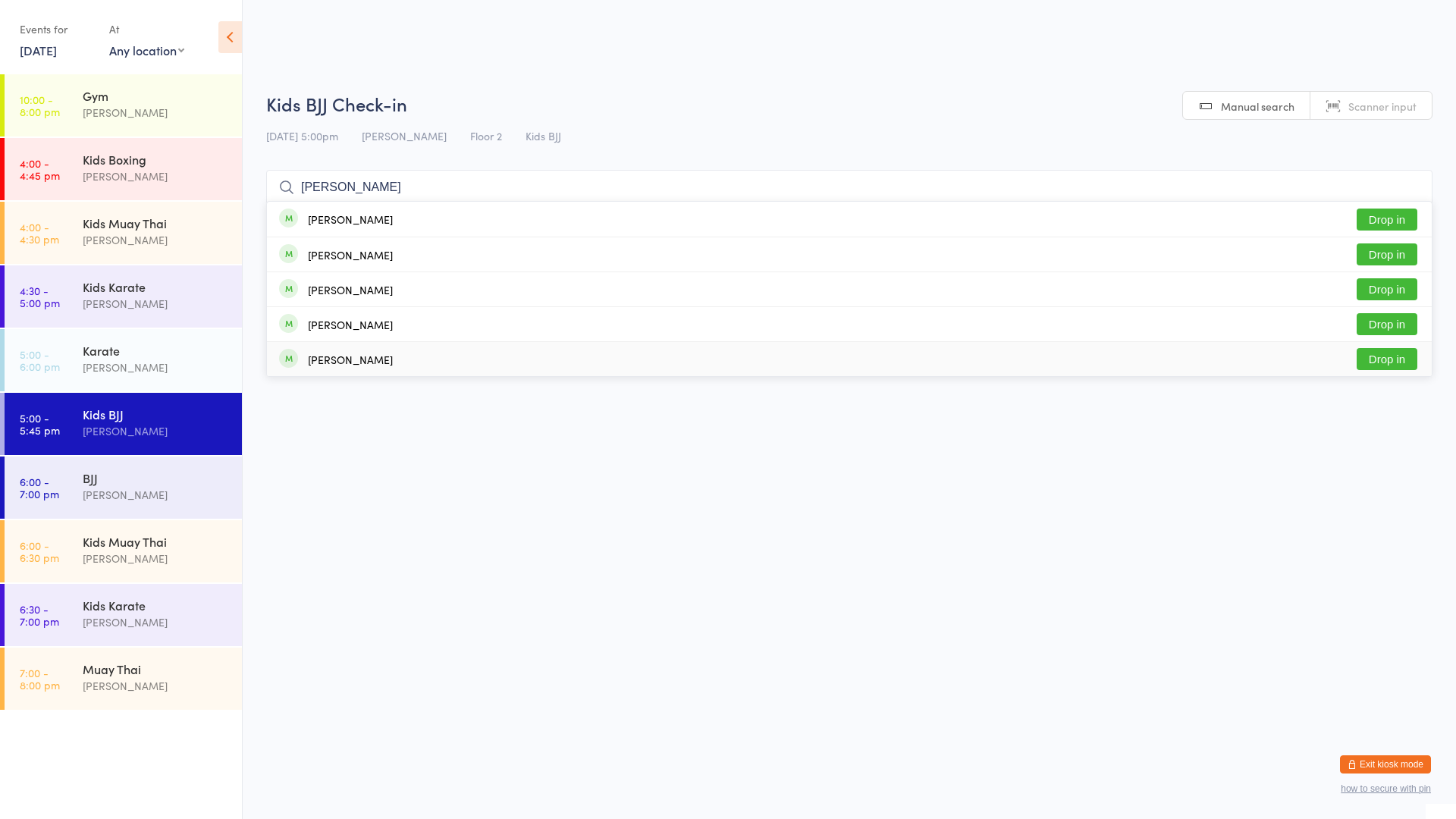
type input "[PERSON_NAME]"
click at [1377, 355] on button "Drop in" at bounding box center [1387, 359] width 61 height 22
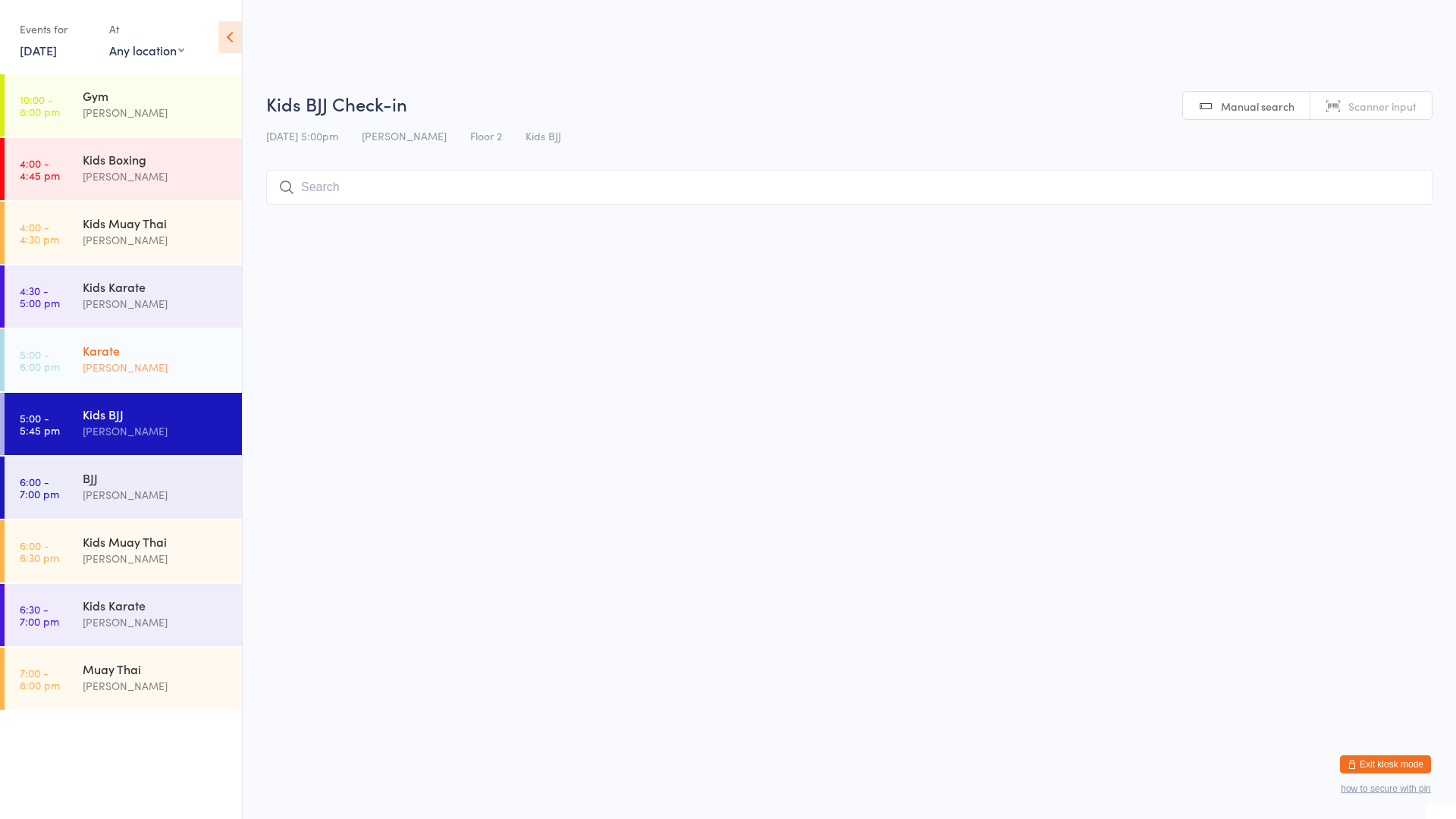
click at [158, 346] on div "Karate" at bounding box center [156, 349] width 146 height 16
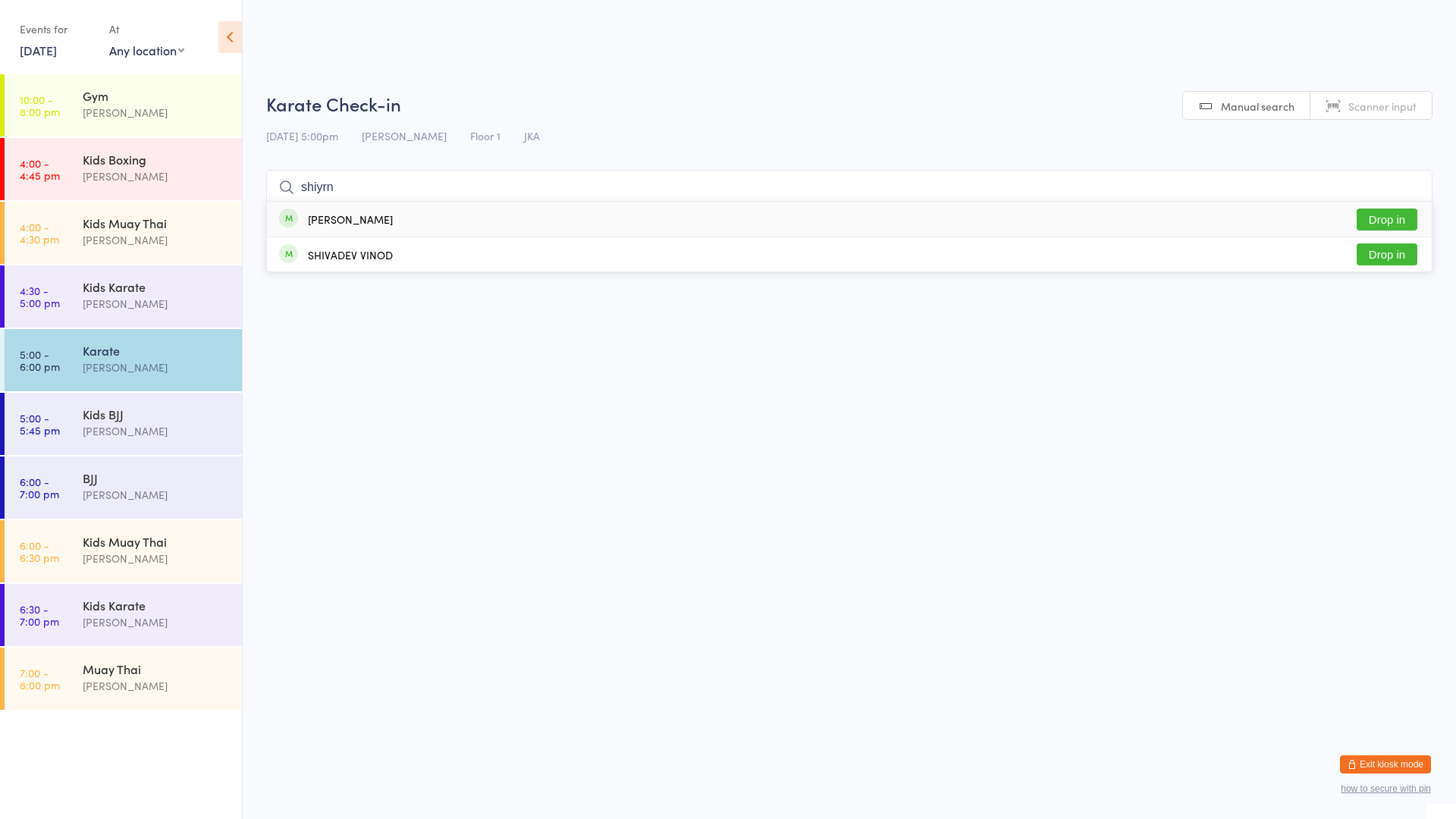
click at [396, 187] on input "shiyrn" at bounding box center [849, 187] width 1166 height 35
type input "shriy"
drag, startPoint x: 426, startPoint y: 216, endPoint x: 435, endPoint y: 217, distance: 9.1
click at [430, 216] on div "[PERSON_NAME] Drop in" at bounding box center [849, 219] width 1165 height 35
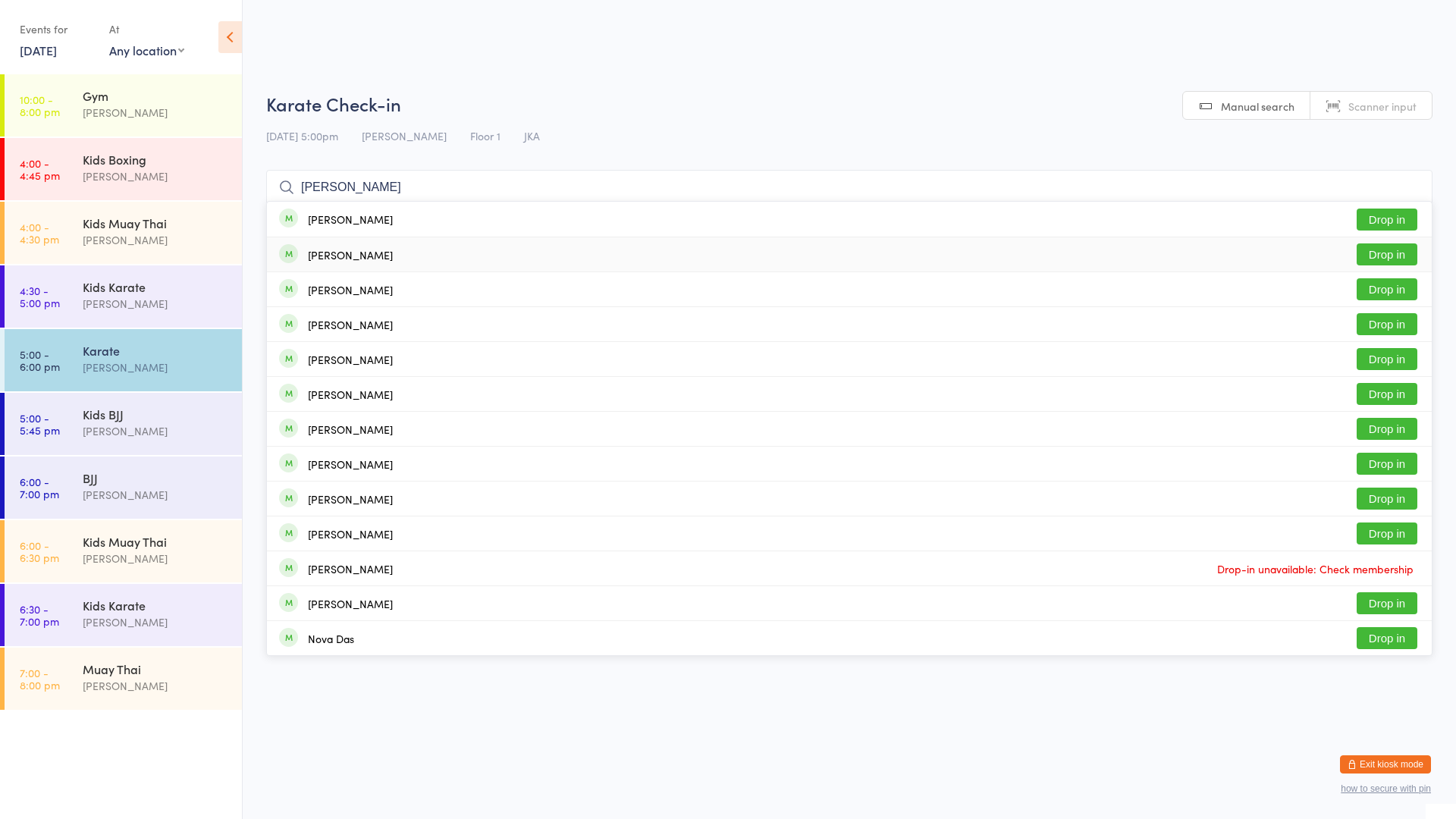
type input "[PERSON_NAME]"
click at [364, 246] on div "[PERSON_NAME]" at bounding box center [335, 254] width 114 height 16
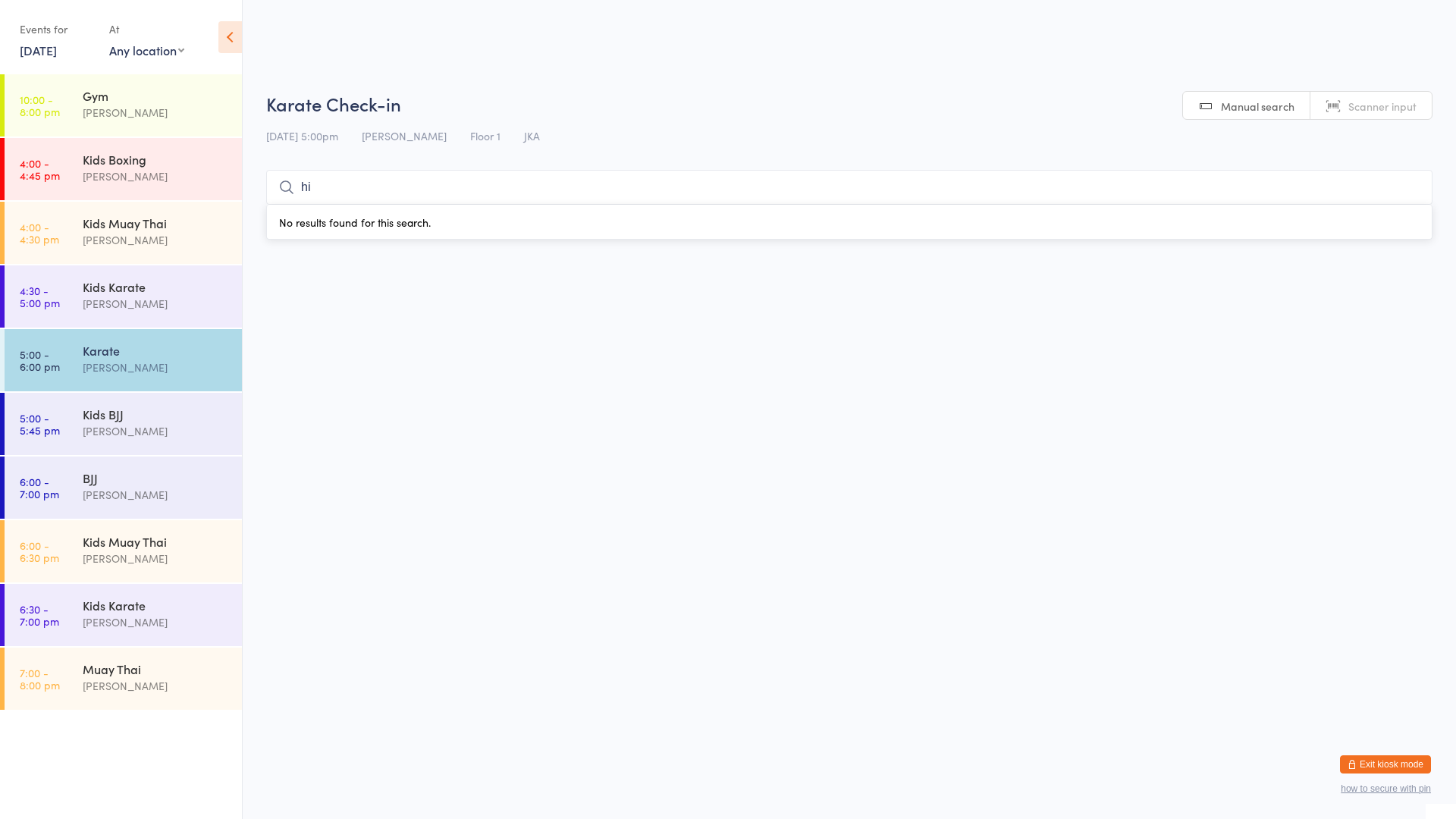
type input "hi"
click at [154, 356] on div "Karate" at bounding box center [156, 349] width 146 height 16
type input "sip"
click at [1369, 211] on button "Drop in" at bounding box center [1387, 220] width 61 height 22
drag, startPoint x: 348, startPoint y: 44, endPoint x: 321, endPoint y: 67, distance: 35.5
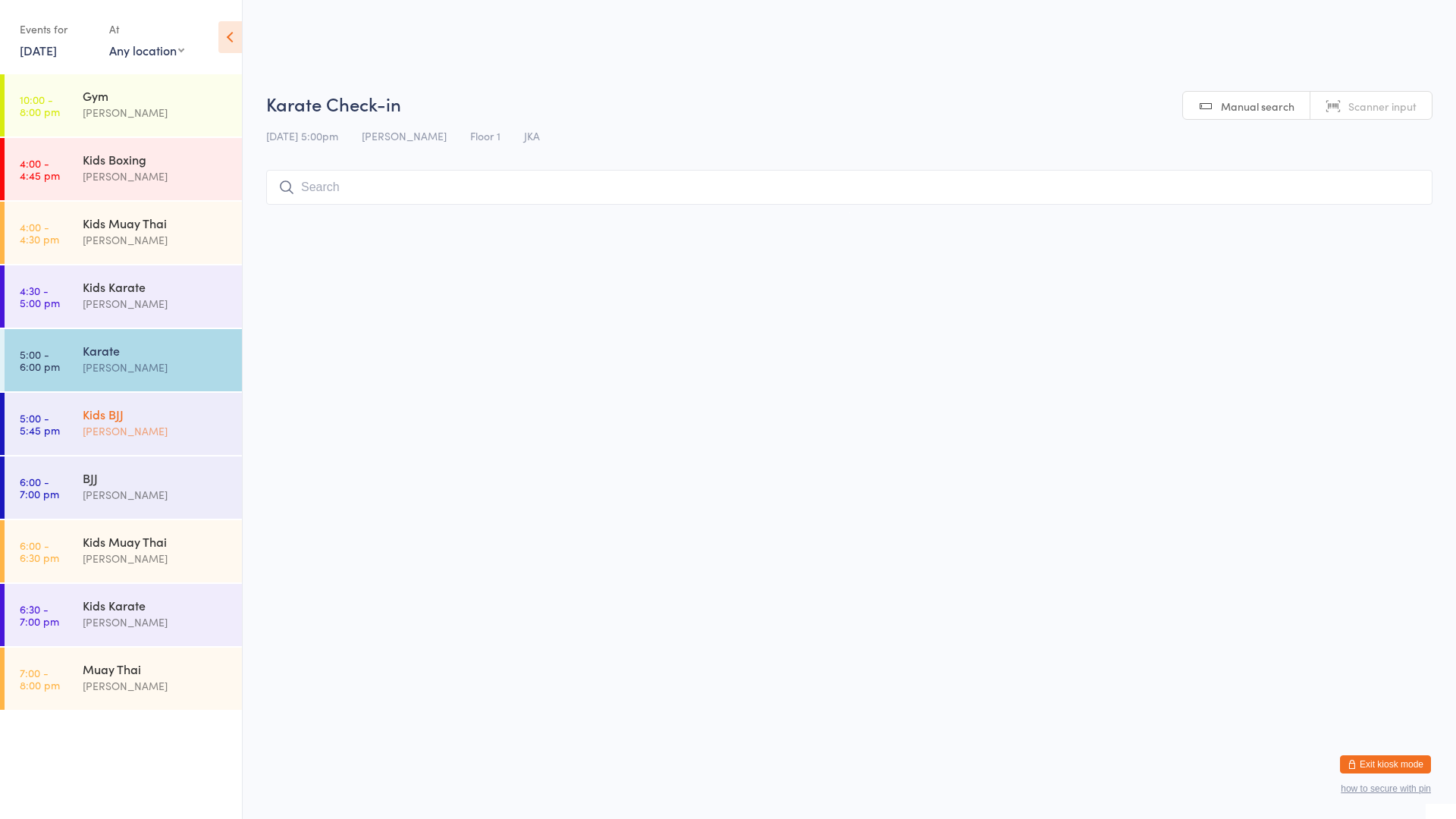
drag, startPoint x: 321, startPoint y: 67, endPoint x: 98, endPoint y: 419, distance: 416.7
click at [98, 419] on div "Kids BJJ" at bounding box center [156, 413] width 146 height 16
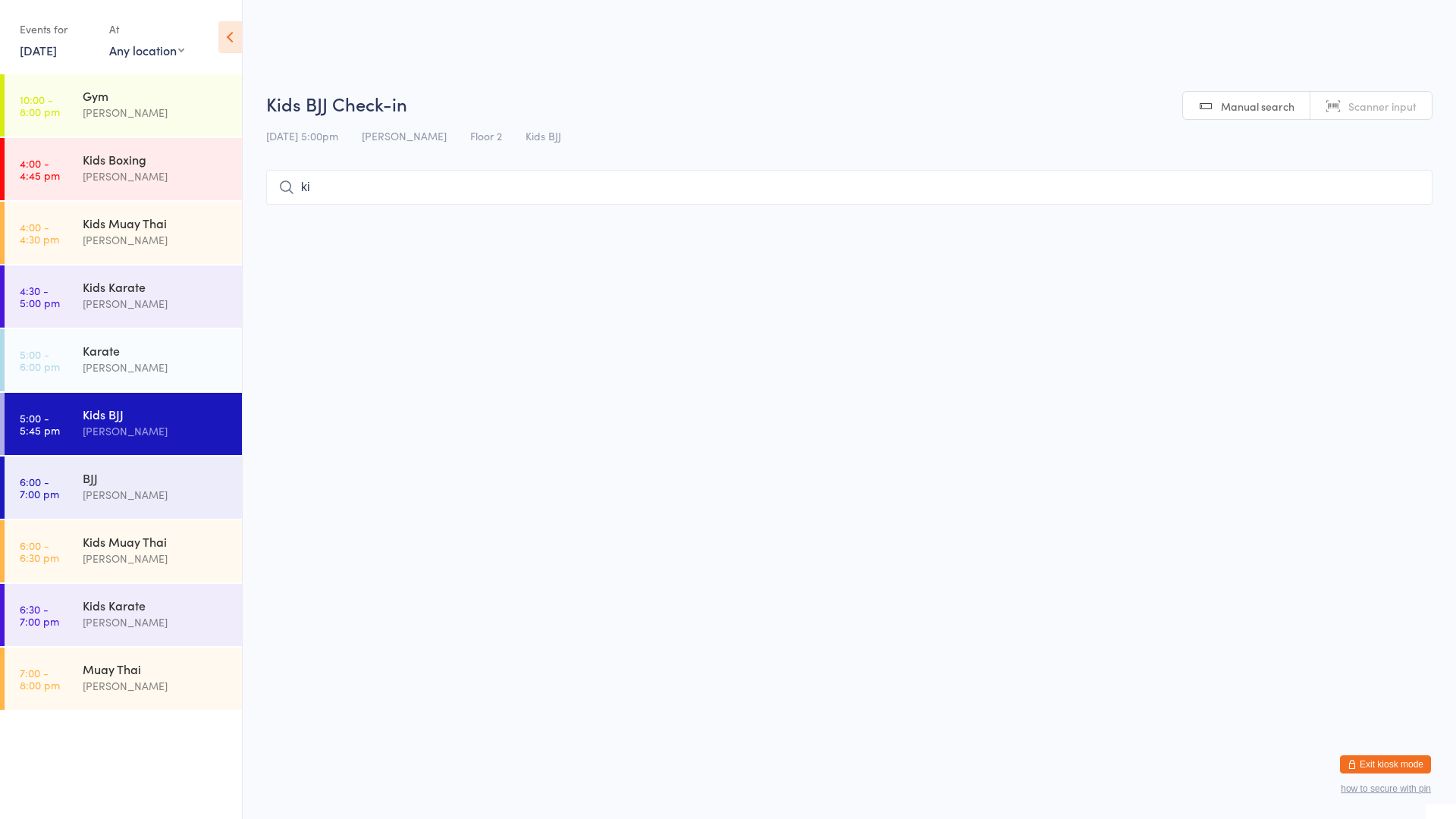
type input "k"
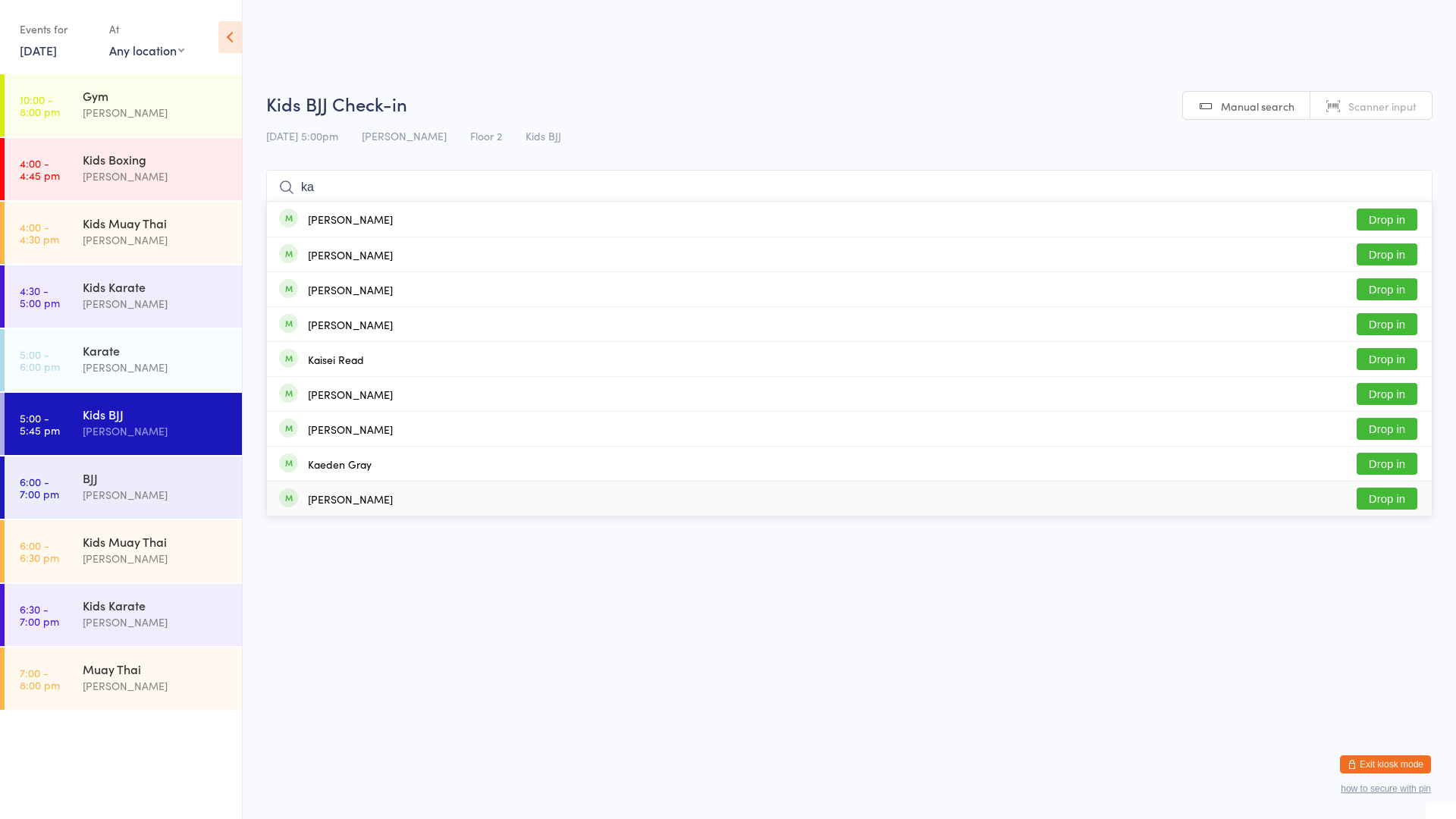
type input "ka"
click at [448, 500] on div "[PERSON_NAME] Drop in" at bounding box center [849, 499] width 1165 height 34
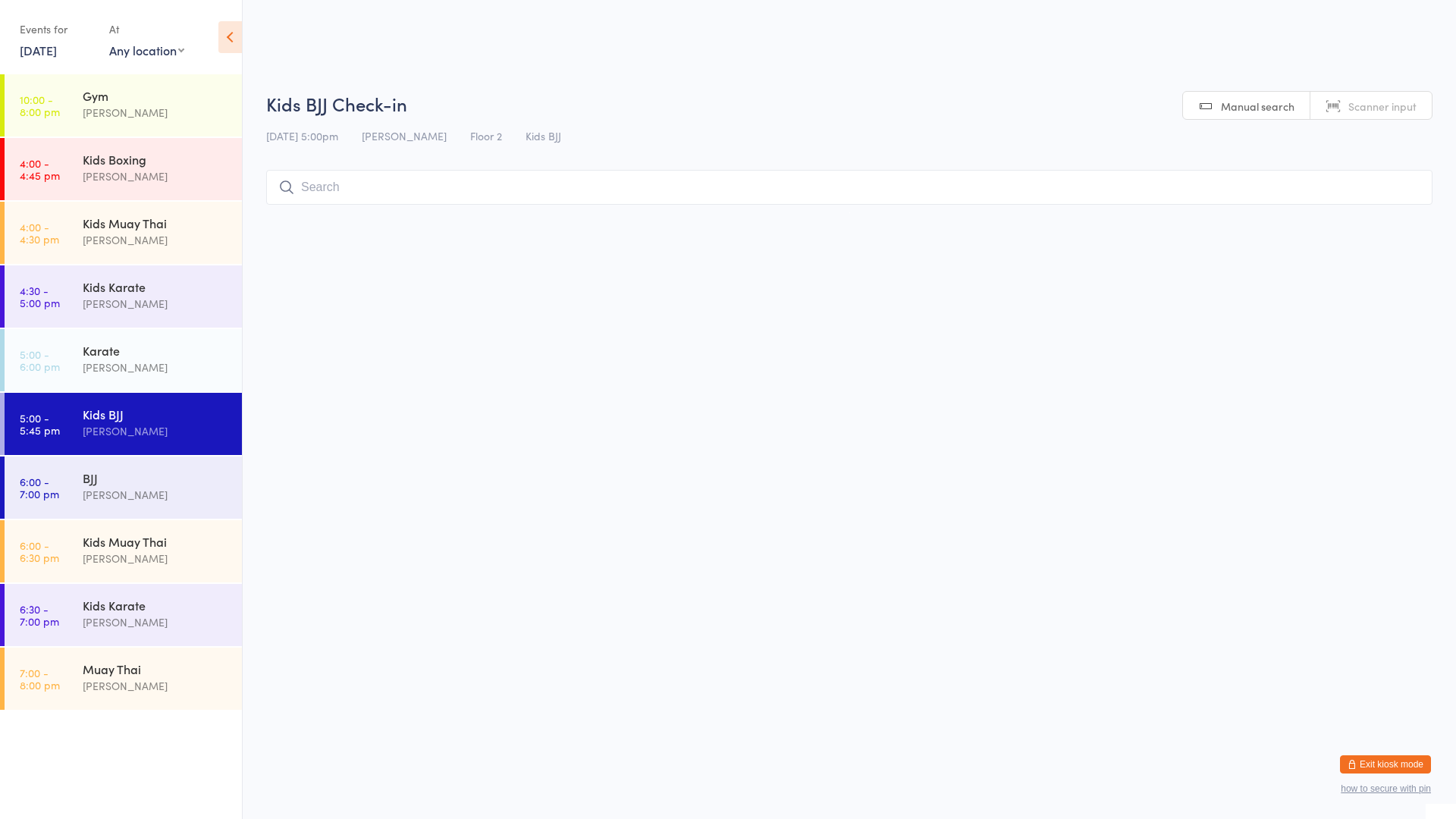
click at [236, 427] on div "Kids BJJ [PERSON_NAME]" at bounding box center [162, 423] width 159 height 60
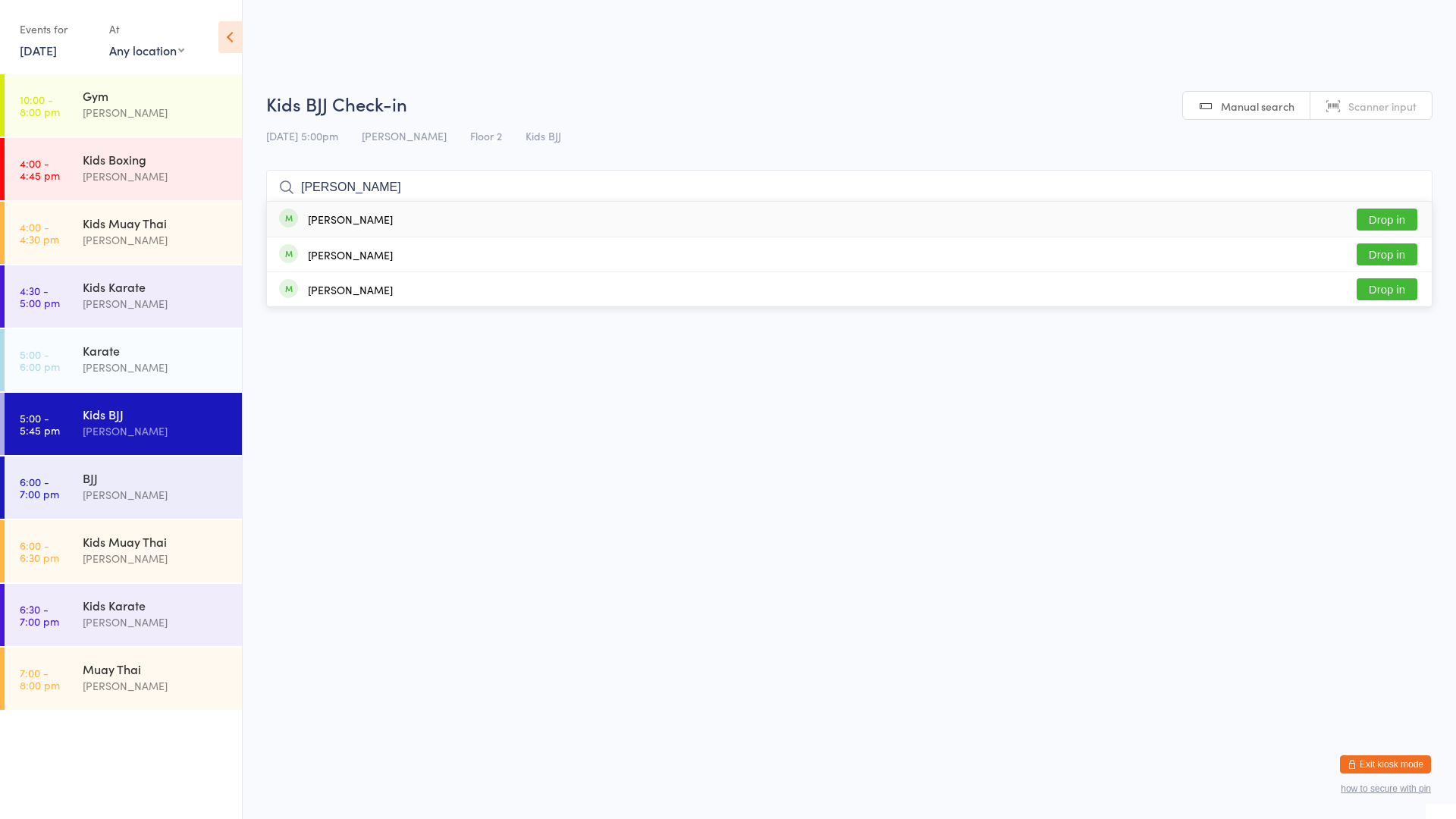
type input "[PERSON_NAME]"
click at [390, 230] on div "[PERSON_NAME] Drop in" at bounding box center [849, 219] width 1165 height 35
click at [851, 372] on html "You have now entered Kiosk Mode. Members will be able to check themselves in us…" at bounding box center [728, 410] width 1456 height 819
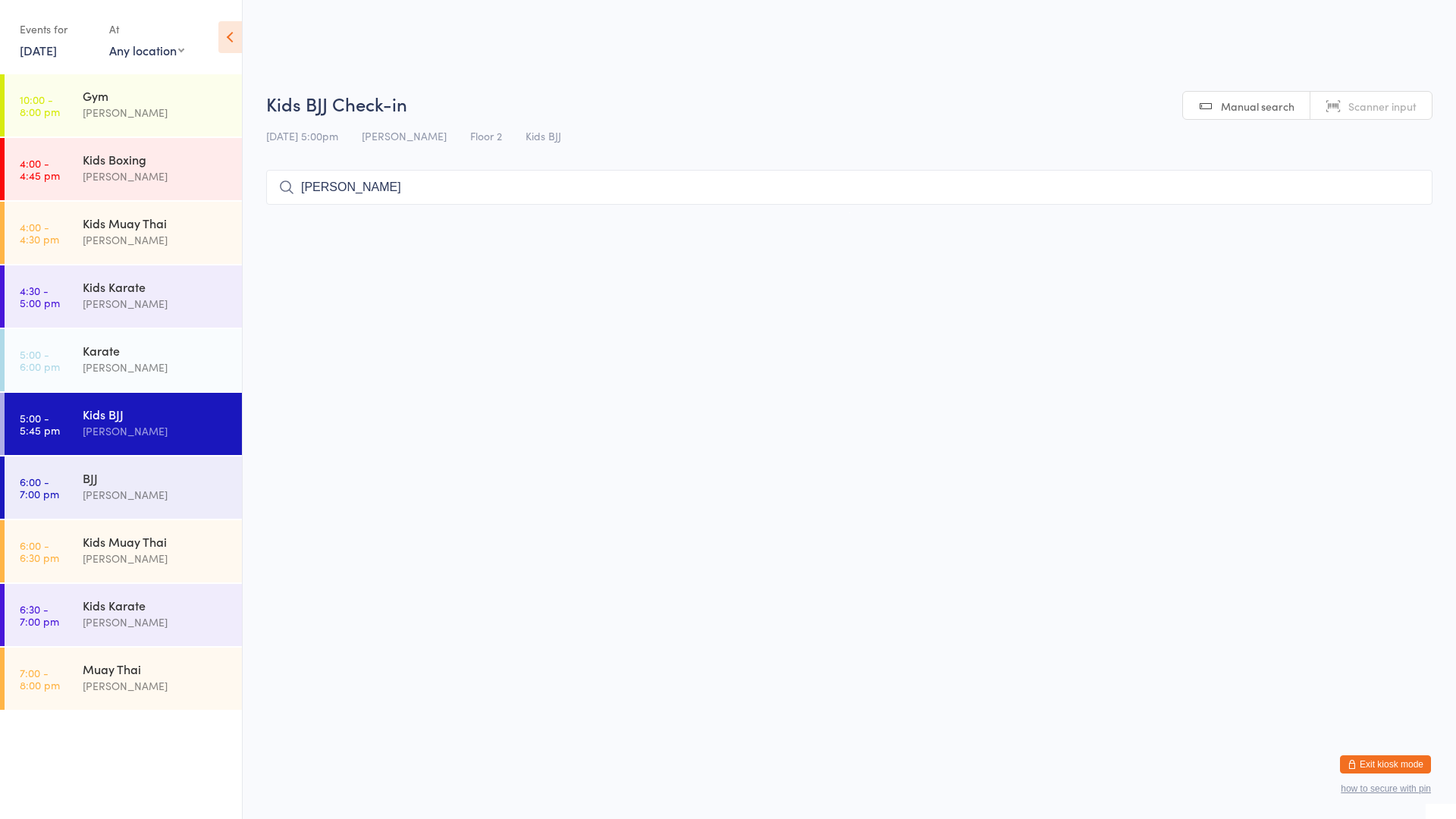
drag, startPoint x: 504, startPoint y: 202, endPoint x: 484, endPoint y: 197, distance: 20.6
click at [492, 199] on input "[PERSON_NAME]" at bounding box center [849, 187] width 1166 height 35
type input "q"
click at [124, 349] on div "Karate" at bounding box center [156, 349] width 146 height 16
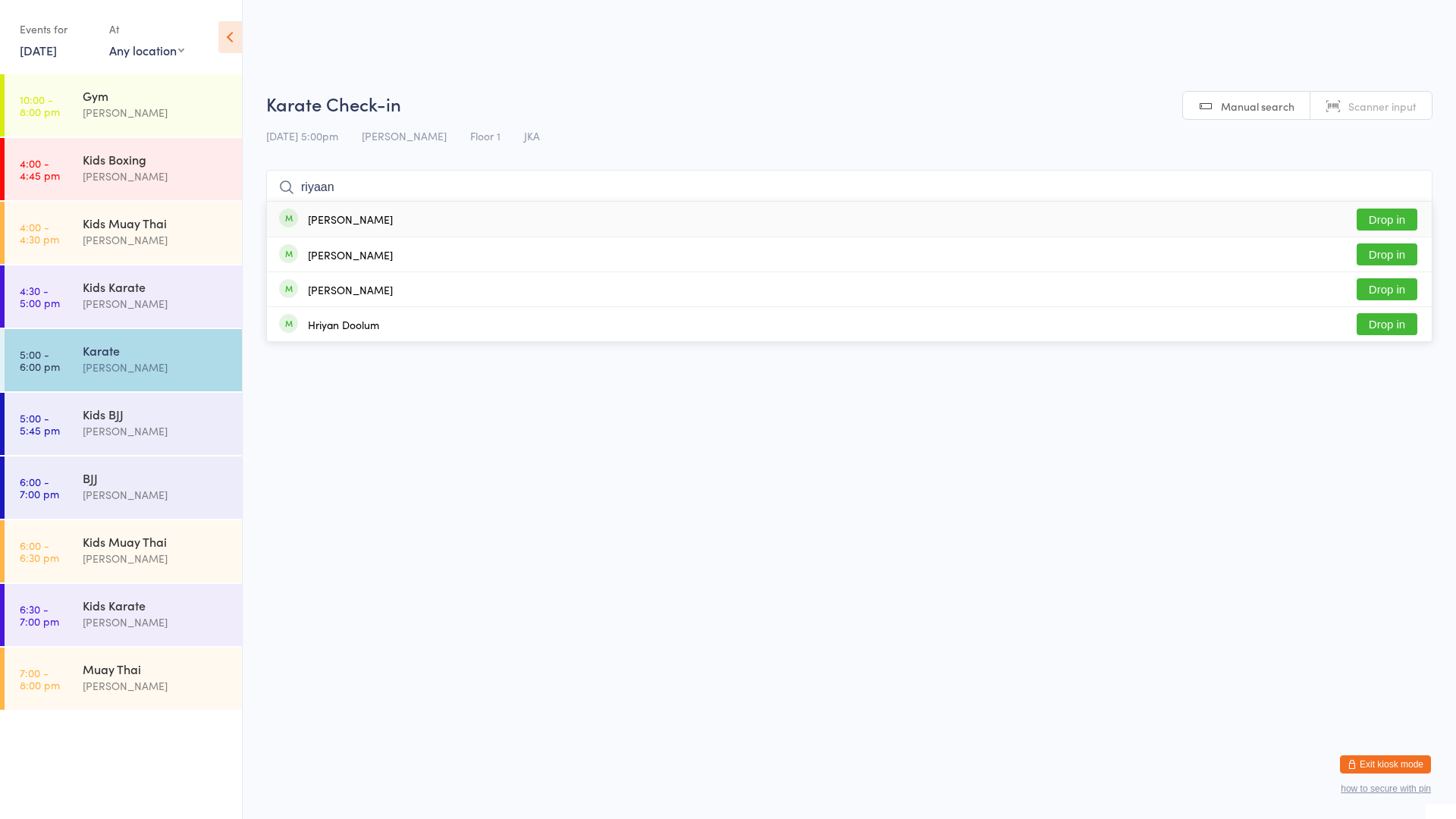
type input "riyaan"
click at [1384, 220] on button "Drop in" at bounding box center [1387, 220] width 61 height 22
type input "dass"
click at [1386, 216] on button "Drop in" at bounding box center [1387, 220] width 61 height 22
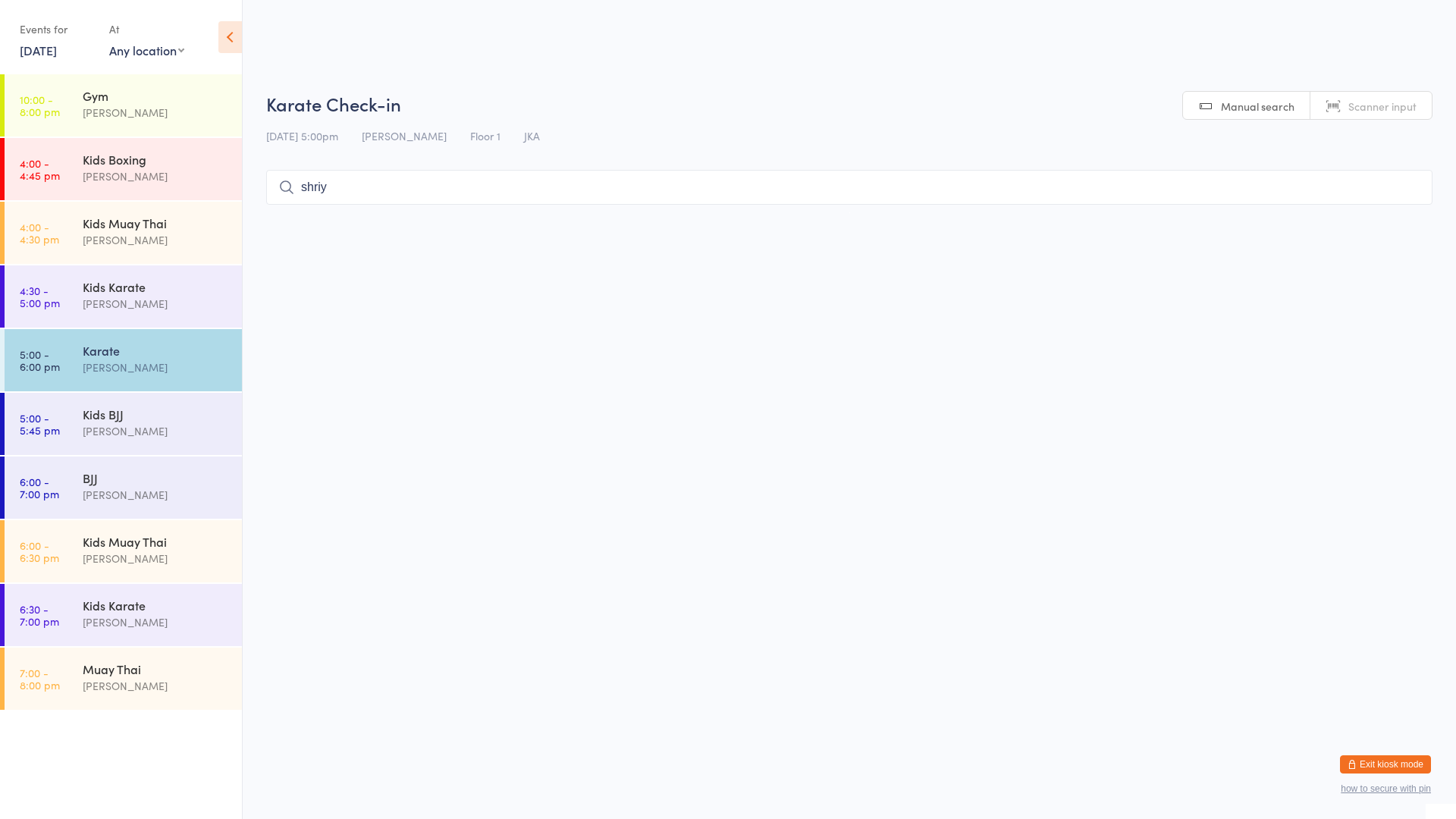
type input "shriya"
